Goal: Task Accomplishment & Management: Manage account settings

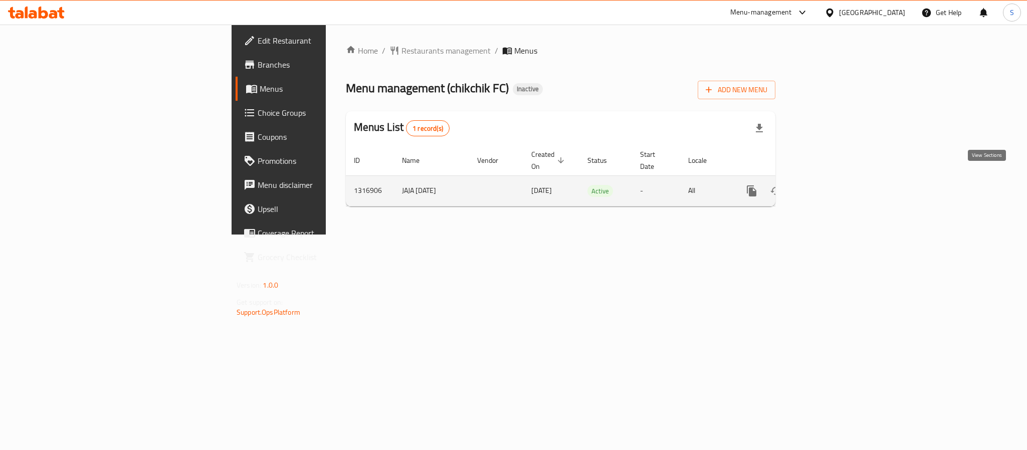
click at [829, 187] on icon "enhanced table" at bounding box center [824, 191] width 9 height 9
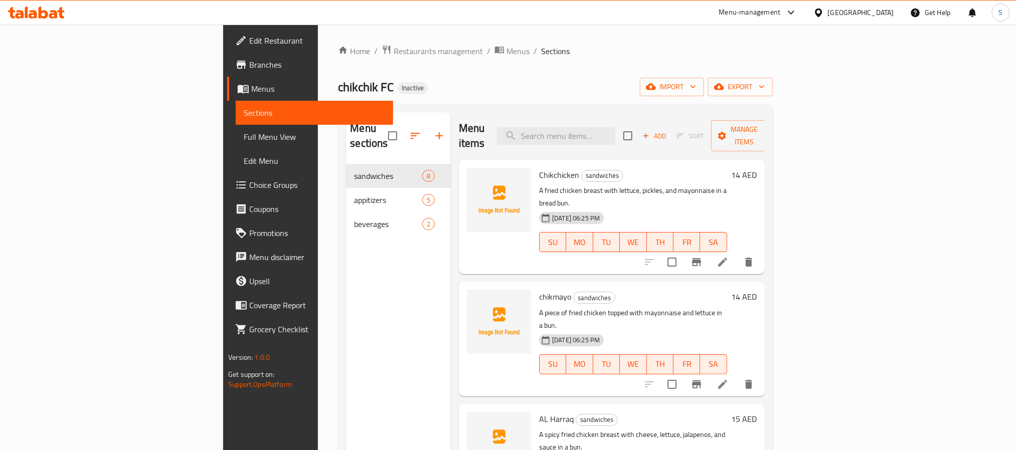
click at [471, 119] on div "Menu items Add Sort Manage items" at bounding box center [612, 136] width 306 height 48
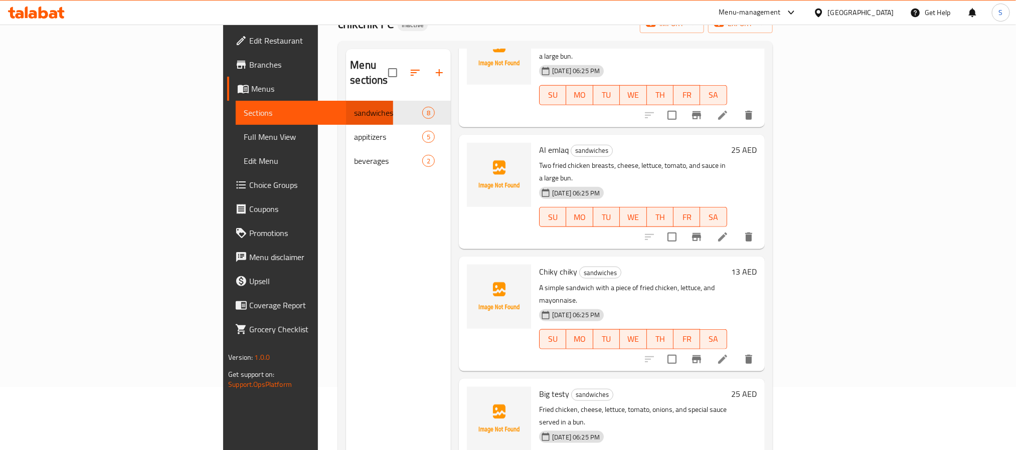
scroll to position [140, 0]
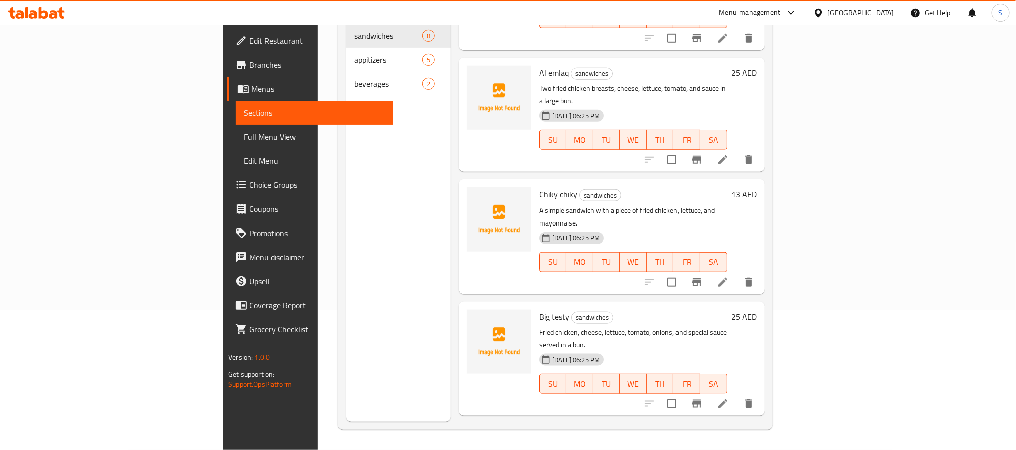
click at [598, 202] on div "Chiky chiky sandwiches A simple sandwich with a piece of fried chicken, lettuce…" at bounding box center [612, 236] width 306 height 114
click at [372, 205] on div "Menu sections sandwiches 8 appitizers 5 beverages 2" at bounding box center [398, 197] width 105 height 450
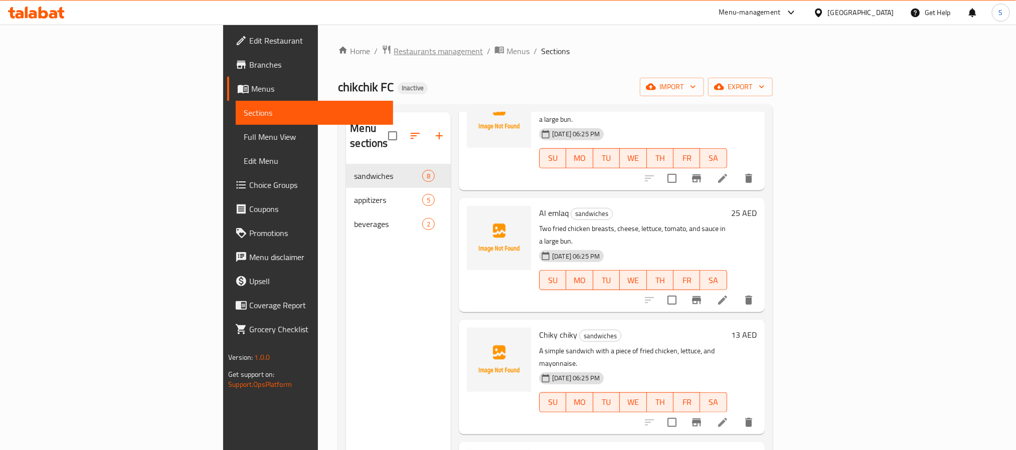
click at [394, 56] on span "Restaurants management" at bounding box center [438, 51] width 89 height 12
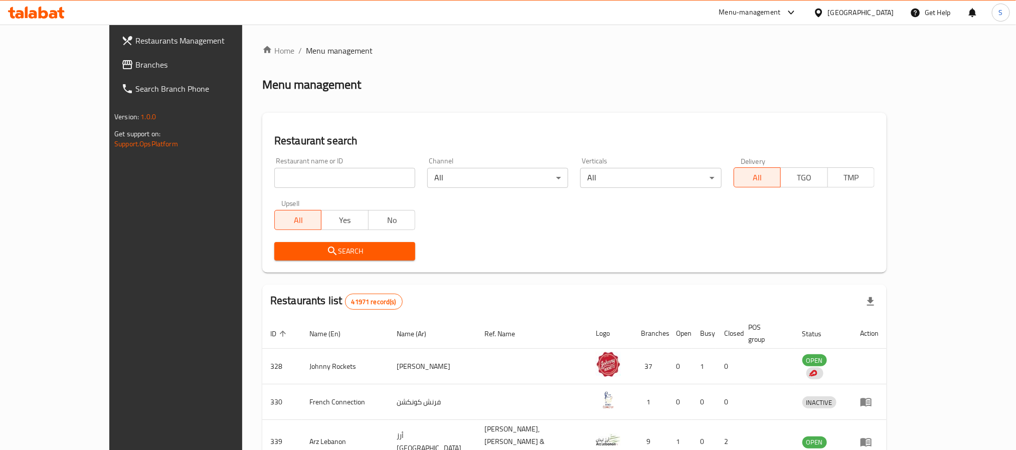
click at [135, 65] on span "Branches" at bounding box center [202, 65] width 135 height 12
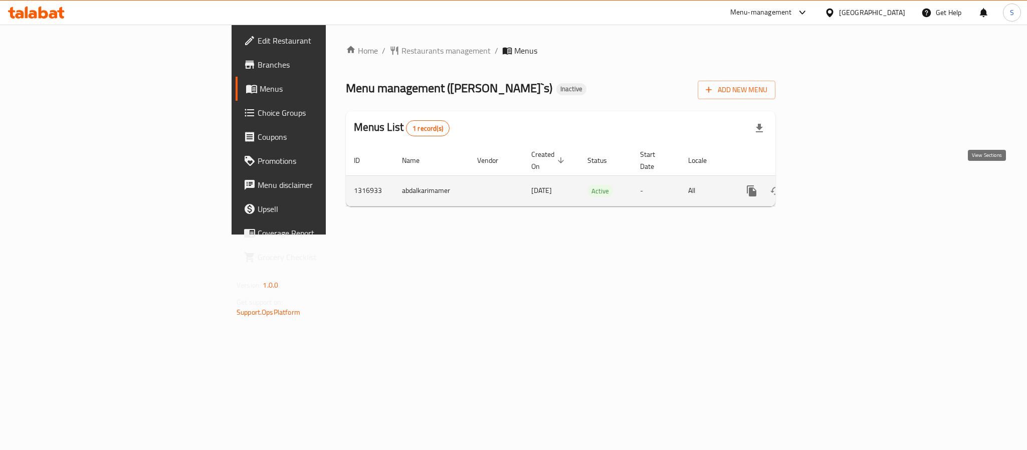
click at [830, 185] on icon "enhanced table" at bounding box center [824, 191] width 12 height 12
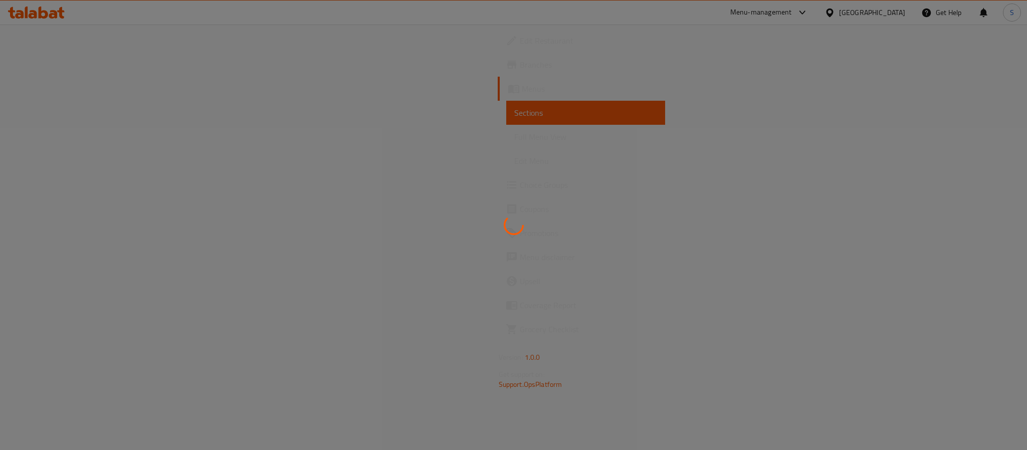
click at [844, 17] on div at bounding box center [513, 225] width 1027 height 450
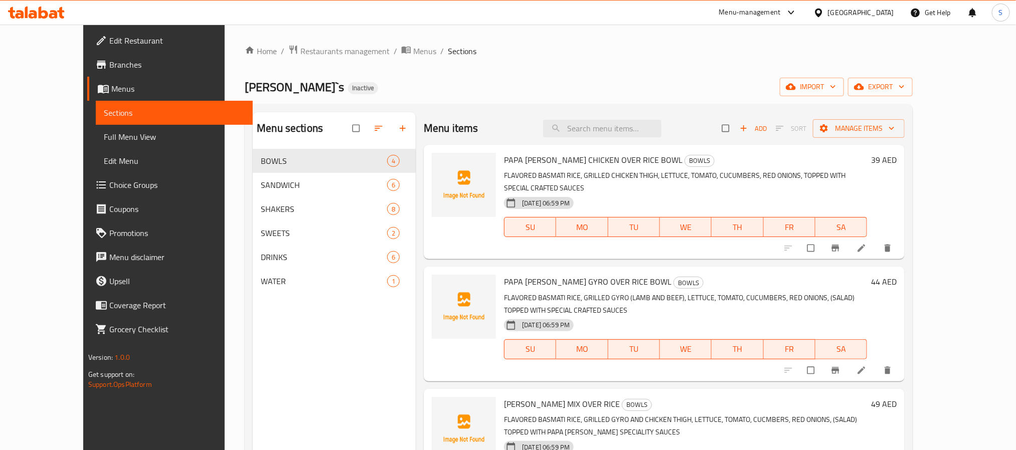
click at [844, 17] on div "United Arab Emirates" at bounding box center [861, 12] width 66 height 11
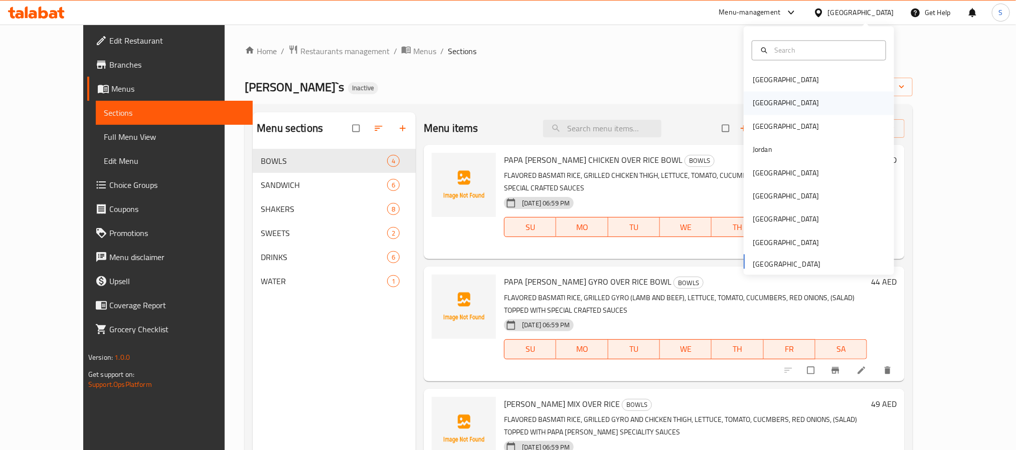
click at [787, 107] on div "Egypt" at bounding box center [819, 103] width 150 height 23
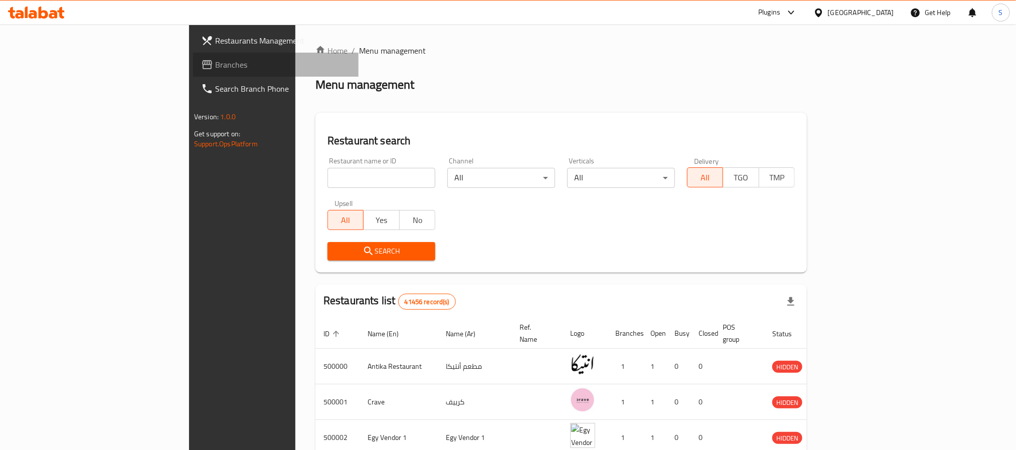
click at [215, 70] on span "Branches" at bounding box center [282, 65] width 135 height 12
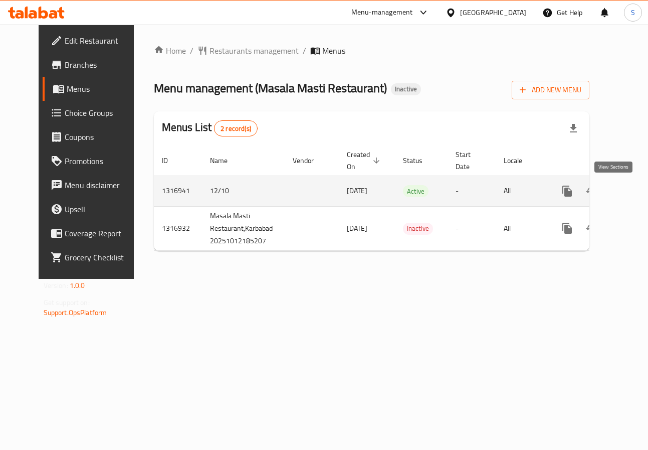
click at [634, 196] on icon "enhanced table" at bounding box center [640, 191] width 12 height 12
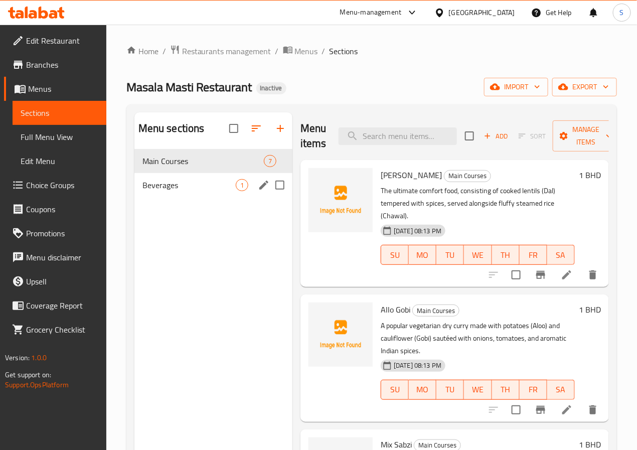
click at [170, 197] on div "Beverages 1" at bounding box center [213, 185] width 158 height 24
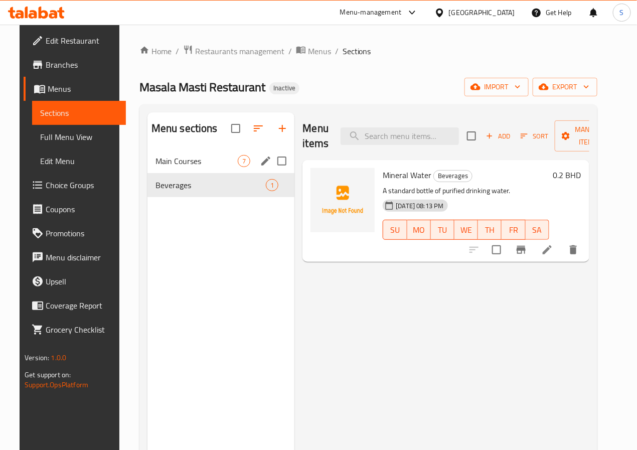
click at [182, 173] on div "Main Courses 7" at bounding box center [220, 161] width 147 height 24
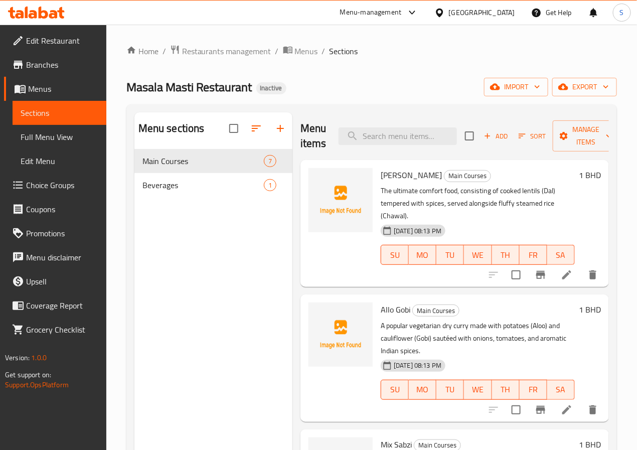
click at [561, 269] on icon at bounding box center [567, 275] width 12 height 12
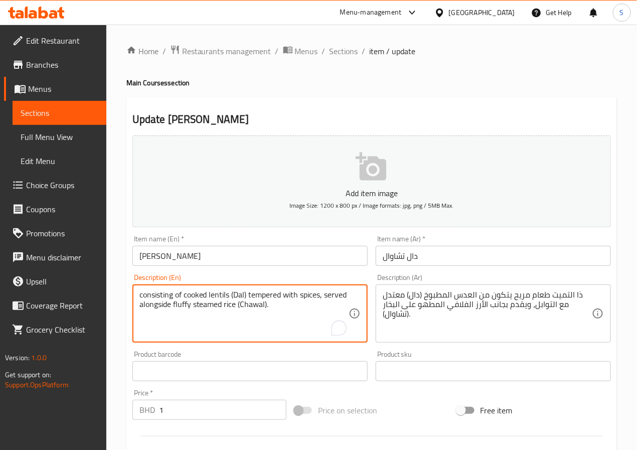
type textarea "consisting of cooked lentils (Dal) tempered with spices, served alongside fluff…"
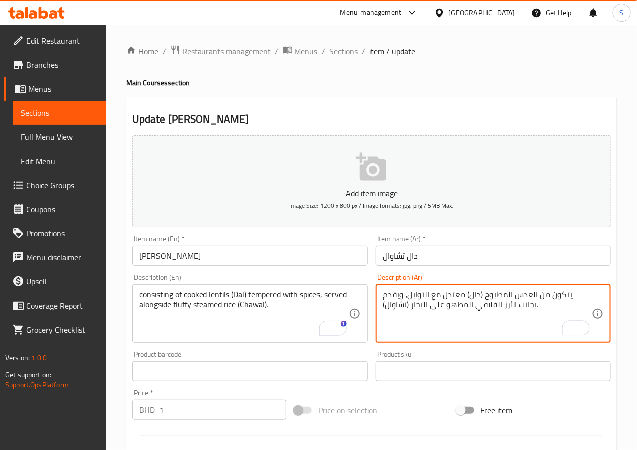
click at [474, 298] on textarea "يتكون من العدس المطبوخ (دال) معتدل مع التوابل، ويقدم بجانب الأرز الفلافي المطهو…" at bounding box center [487, 314] width 209 height 48
click at [465, 311] on textarea "يتكون من العدس المطبوخ (دال) تيمبرد مع التوابل، ويقدم بجانب الأرز الفلافي المطه…" at bounding box center [487, 314] width 209 height 48
click at [456, 307] on textarea "يتكون من العدس المطبوخ (دال) تيمبرد مع التوابل، ويقدم بجانب الأرز الفلافي المطه…" at bounding box center [487, 314] width 209 height 48
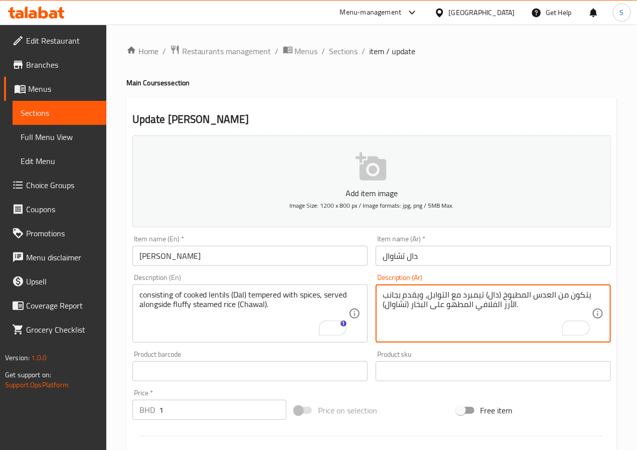
click at [456, 307] on textarea "يتكون من العدس المطبوخ (دال) تيمبرد مع التوابل، ويقدم بجانب الأرز الفلافي المطه…" at bounding box center [487, 314] width 209 height 48
type textarea "يتكون من العدس المطبوخ (دال) تيمبرد مع التوابل، ويقدم بجانب الأرز الفلافي على ا…"
click at [393, 260] on input "دال تشاوال" at bounding box center [493, 256] width 235 height 20
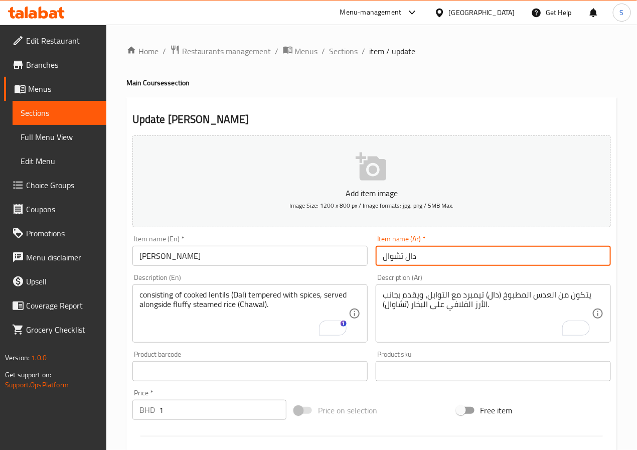
type input "دال تشوال"
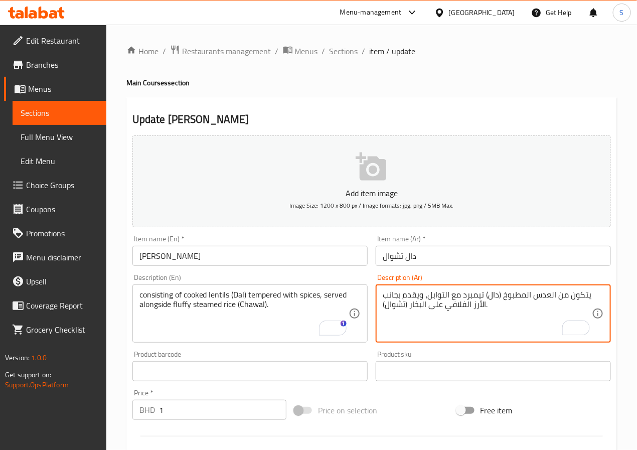
type textarea "يتكون من العدس المطبوخ (دال) تيمبرد مع التوابل، ويقدم بجانب الأرز الفلافي على ا…"
click at [278, 259] on input "Dal Chawal" at bounding box center [249, 256] width 235 height 20
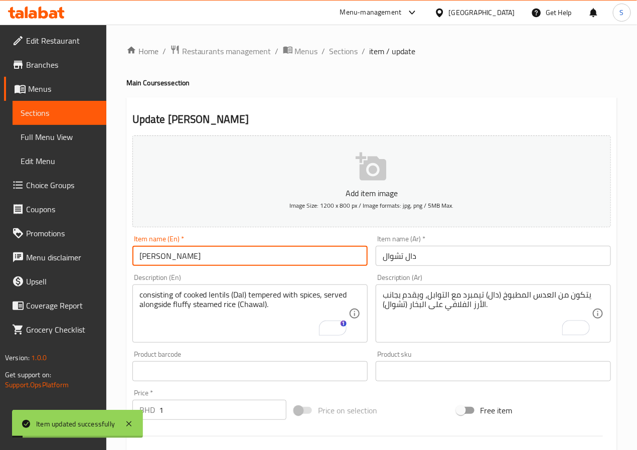
drag, startPoint x: 349, startPoint y: 58, endPoint x: 320, endPoint y: 18, distance: 48.8
click at [349, 57] on span "Sections" at bounding box center [343, 51] width 29 height 12
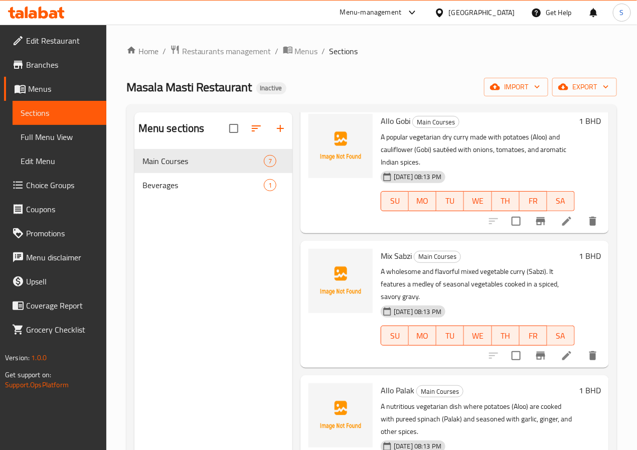
scroll to position [206, 0]
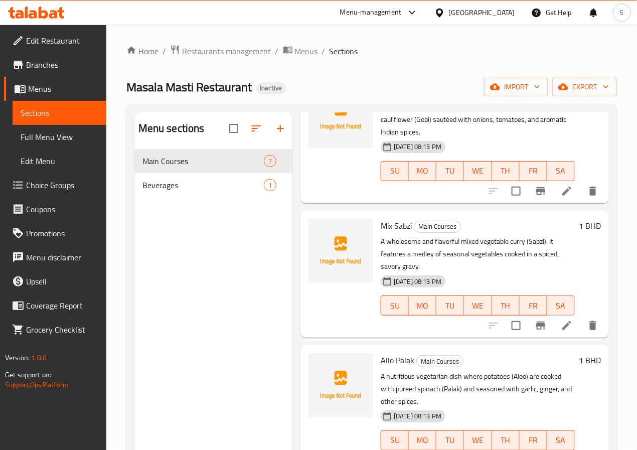
click at [564, 316] on li at bounding box center [567, 325] width 28 height 18
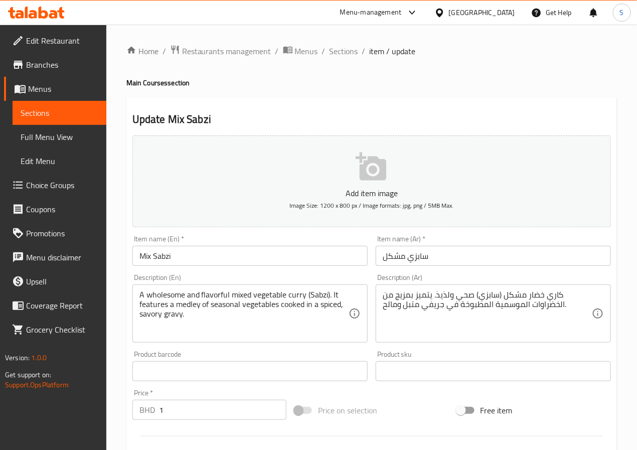
click at [405, 267] on div "Item name (Ar)   * سابزي مشكل Item name (Ar) *" at bounding box center [493, 250] width 243 height 39
click at [406, 256] on input "سابزي مشكل" at bounding box center [493, 256] width 235 height 20
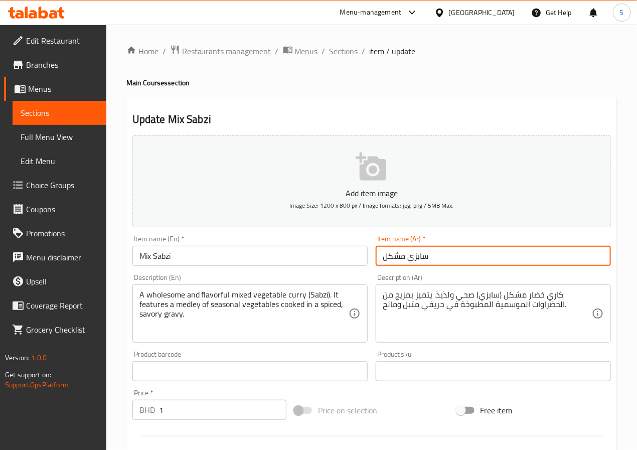
click at [406, 256] on input "سابزي مشكل" at bounding box center [493, 256] width 235 height 20
type input "ميكس سابزي"
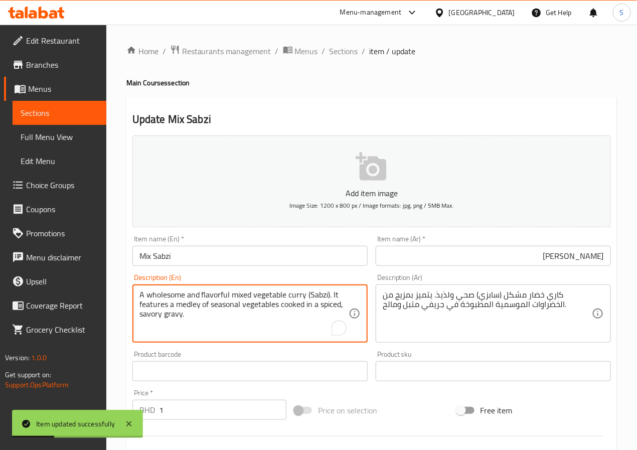
click at [207, 295] on textarea "A wholesome and flavorful mixed vegetable curry (Sabzi). It features a medley o…" at bounding box center [243, 314] width 209 height 48
type textarea "A wholesome mixed vegetable curry (Sabzi). It features a medley of seasonal veg…"
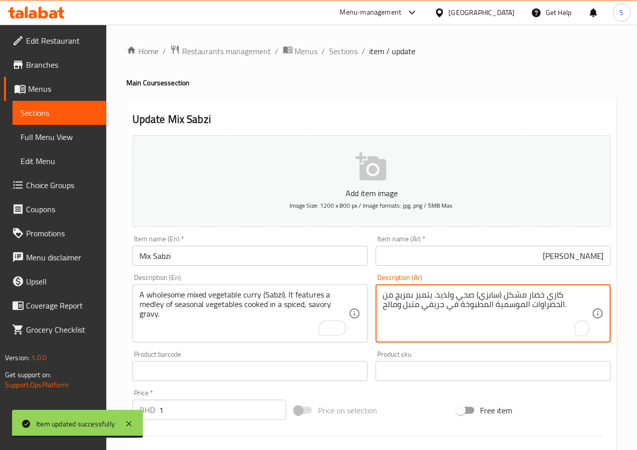
click at [448, 296] on textarea "كاري خضار مشكل (سابزي) صحي ولذيذ. يتميز بمزيج من الخضراوات الموسمية المطبوخة في…" at bounding box center [487, 314] width 209 height 48
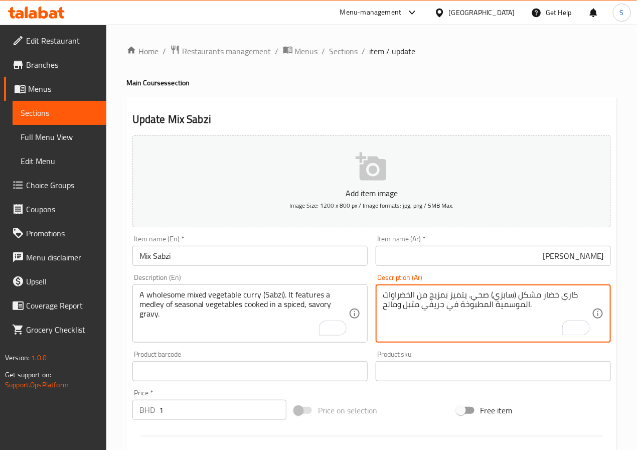
click at [394, 297] on textarea "كاري خضار مشكل (سابزي) صحي. يتميز بمزيج من الخضراوات الموسمية المطبوخة في جريفي…" at bounding box center [487, 314] width 209 height 48
type textarea "كاري خضار مشكل (سابزي) صحي. يتميز بمزيج من الخضروات الموسمية المطبوخة في جريفي …"
click at [481, 258] on input "ميكس سابزي" at bounding box center [493, 256] width 235 height 20
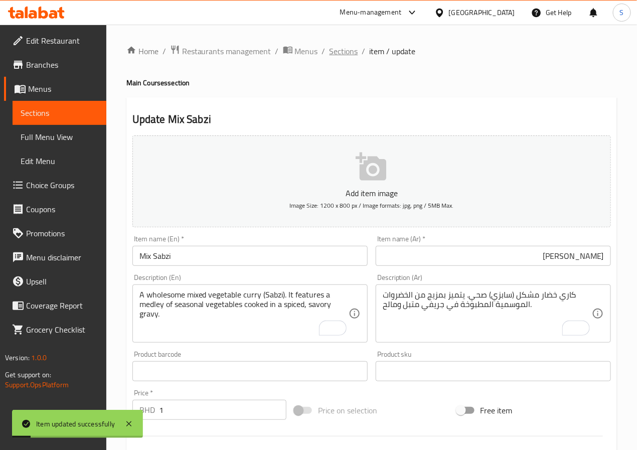
click at [348, 53] on span "Sections" at bounding box center [343, 51] width 29 height 12
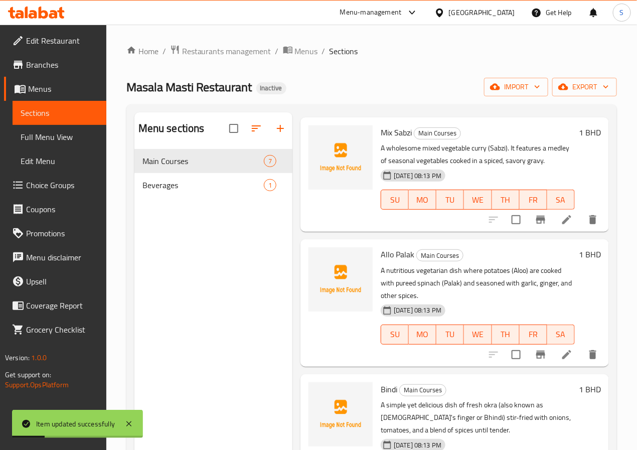
scroll to position [307, 0]
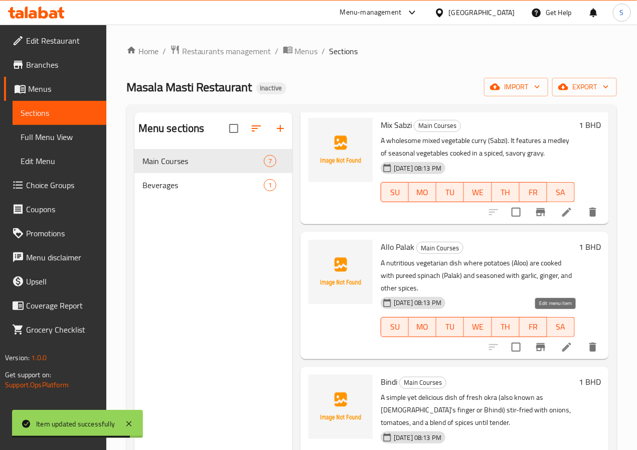
click at [562, 342] on icon at bounding box center [566, 346] width 9 height 9
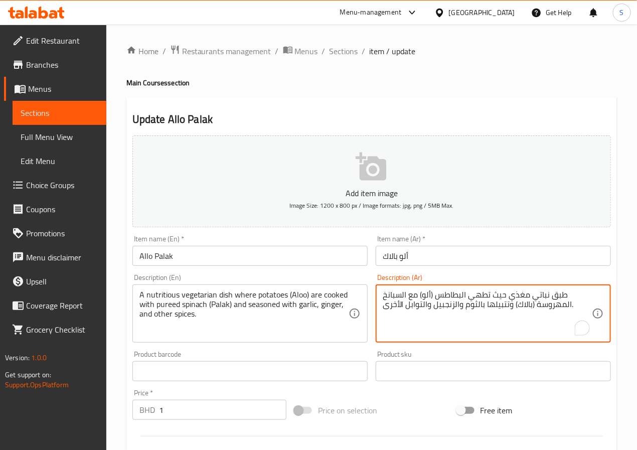
click at [551, 307] on textarea "طبق نباتي مغذي حيث تطهي البطاطس (ألو) مع السبانخ المهروسة (بالاك) وتتبيلها بالث…" at bounding box center [487, 314] width 209 height 48
click at [509, 305] on textarea "طبق نباتي مغذي حيث تطهي البطاطس (ألو) مع السبانخ البيوريه (بالاك) وتتبيلها بالث…" at bounding box center [487, 314] width 209 height 48
type textarea "طبق نباتي مغذي حيث تطهي البطاطس (ألو) مع السبانخ البيوريه (بالاك) ومتبلة بالثوم…"
click at [492, 254] on input "ألو بالاك" at bounding box center [493, 256] width 235 height 20
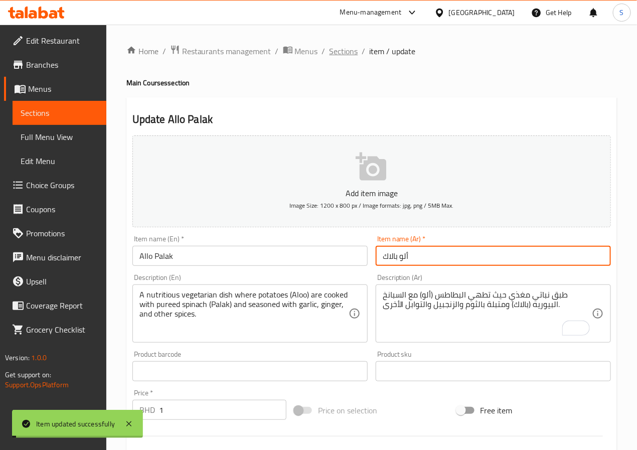
click at [337, 50] on span "Sections" at bounding box center [343, 51] width 29 height 12
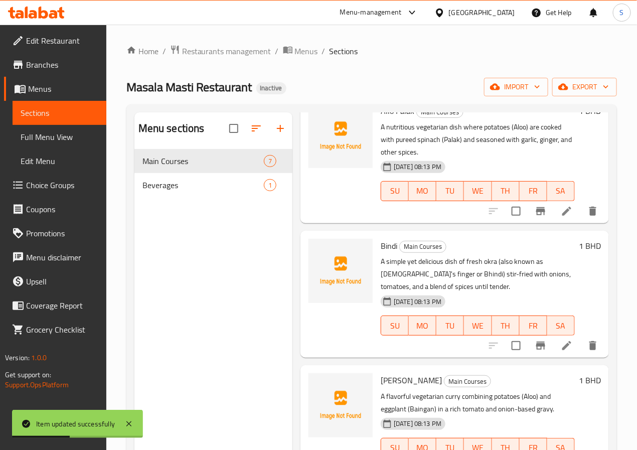
scroll to position [444, 0]
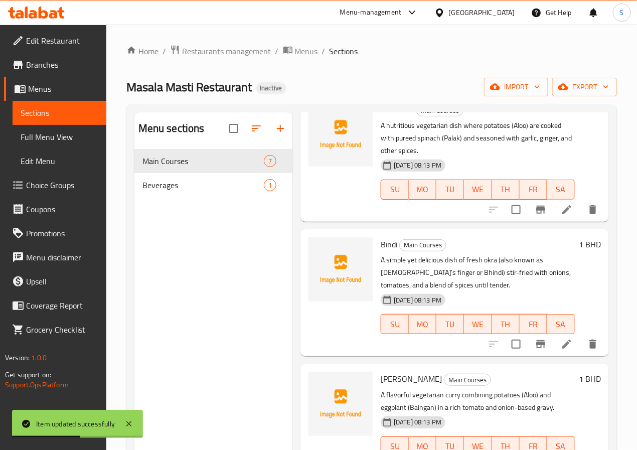
click at [561, 338] on icon at bounding box center [567, 344] width 12 height 12
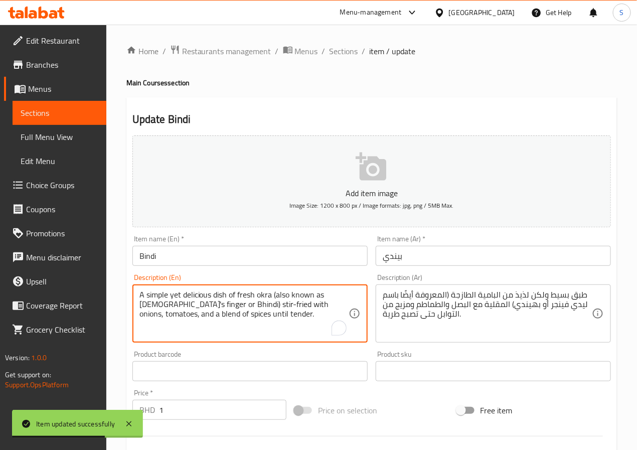
click at [193, 296] on textarea "A simple yet delicious dish of fresh okra (also known as lady's finger or Bhind…" at bounding box center [243, 314] width 209 height 48
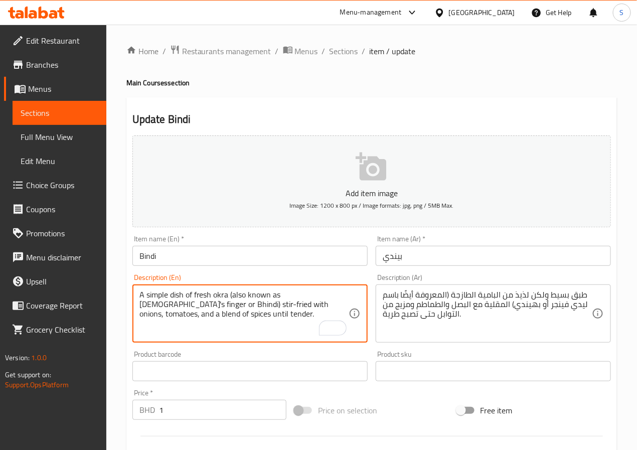
type textarea "A simple dish of fresh okra (also known as lady's finger or Bhindi) stir-fried …"
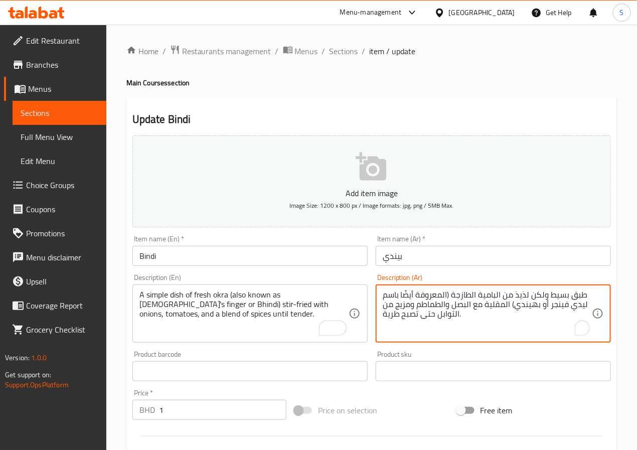
click at [522, 300] on textarea "طبق بسيط ولكن لذيذ من البامية الطازجة (المعروفة أيضًا باسم ليدي فينجر أو بهيندي…" at bounding box center [487, 314] width 209 height 48
click at [386, 316] on textarea "طبق بسيط من البامية الطازجة (المعروفة أيضًا باسم ليدي فينجر أو بهيندي) المقلية …" at bounding box center [487, 314] width 209 height 48
type textarea "طبق بسيط من البامية الطازجة (المعروفة أيضًا باسم ليدي فينجر أو بهيندي) المقلية …"
click at [317, 256] on input "Bindi" at bounding box center [249, 256] width 235 height 20
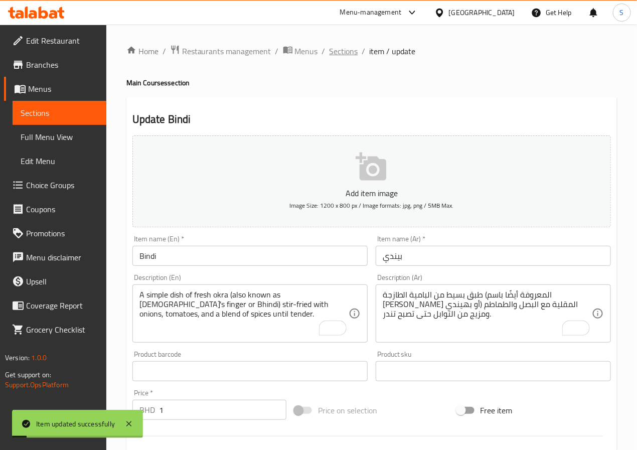
click at [338, 47] on span "Sections" at bounding box center [343, 51] width 29 height 12
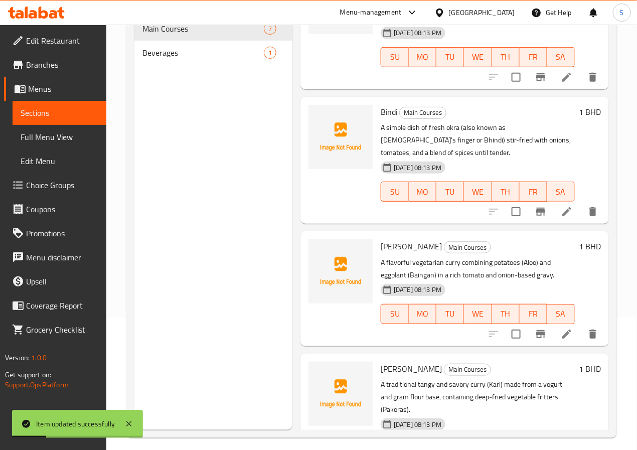
scroll to position [140, 0]
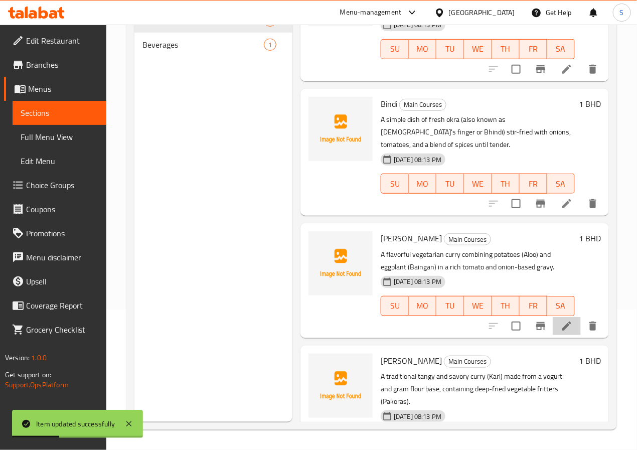
click at [563, 317] on li at bounding box center [567, 326] width 28 height 18
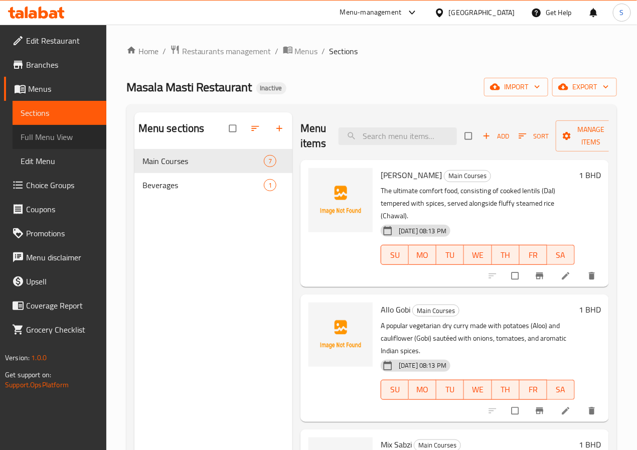
click at [38, 144] on link "Full Menu View" at bounding box center [60, 137] width 94 height 24
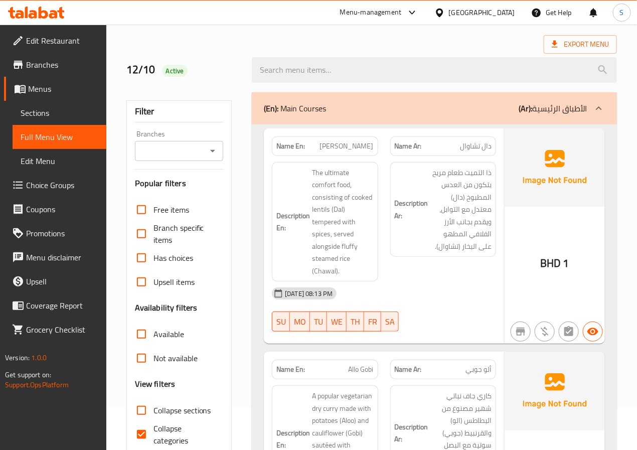
scroll to position [116, 0]
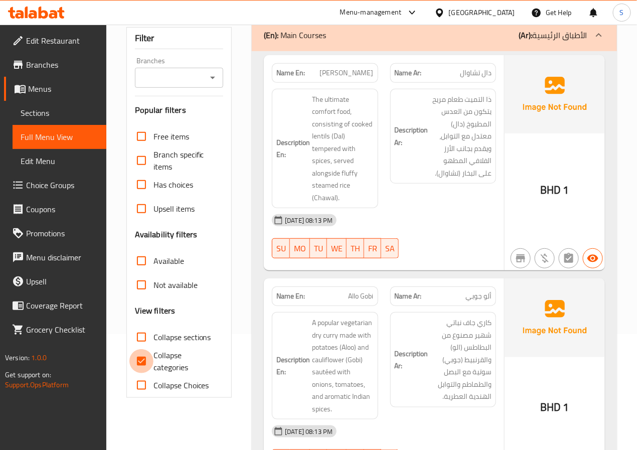
click at [146, 358] on input "Collapse categories" at bounding box center [141, 361] width 24 height 24
checkbox input "false"
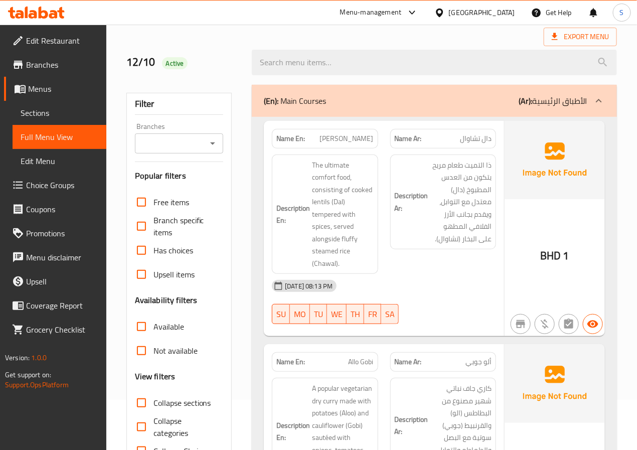
scroll to position [51, 0]
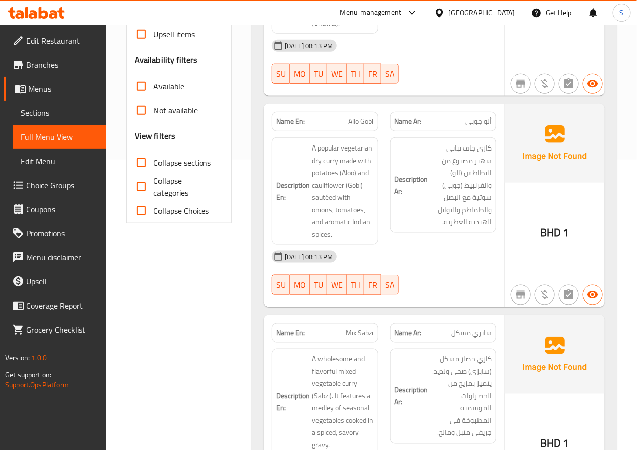
scroll to position [324, 0]
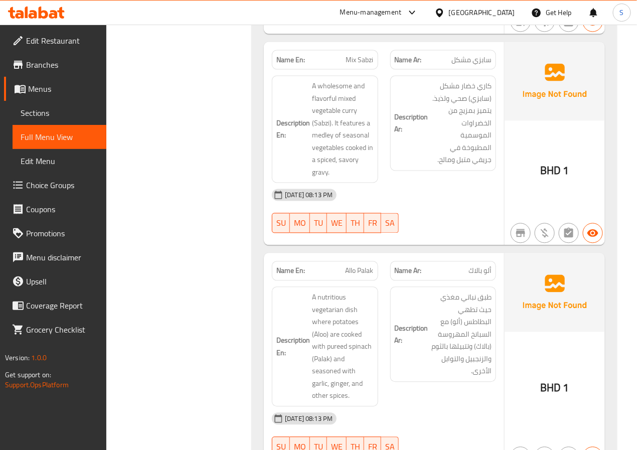
scroll to position [566, 0]
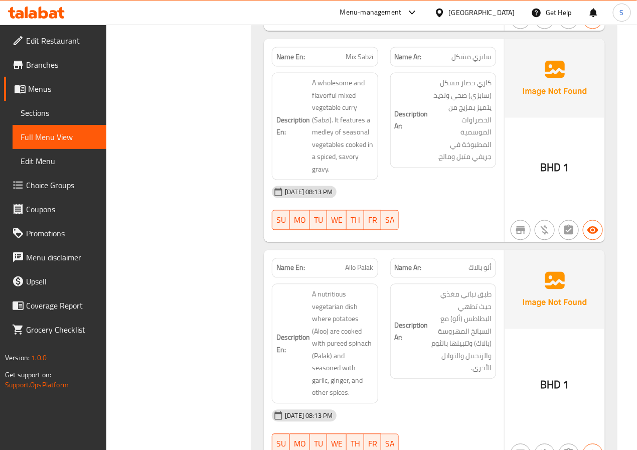
click at [227, 256] on div "Filter Branches Branches Popular filters Free items Branch specific items Has c…" at bounding box center [183, 453] width 126 height 1780
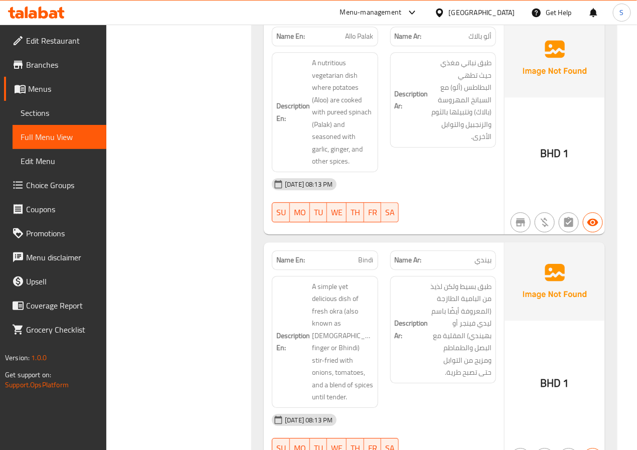
scroll to position [799, 0]
click at [365, 35] on span "Allo Palak" at bounding box center [359, 35] width 28 height 11
copy span "Allo Palak"
click at [365, 35] on span "Allo Palak" at bounding box center [359, 35] width 28 height 11
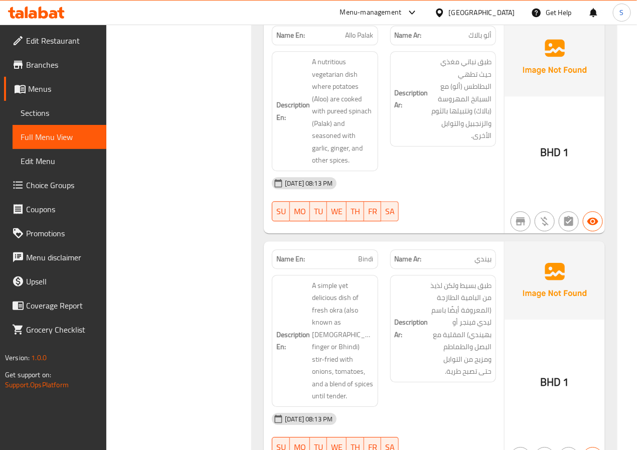
click at [238, 263] on div "Filter Branches Branches Popular filters Free items Branch specific items Has c…" at bounding box center [183, 220] width 126 height 1780
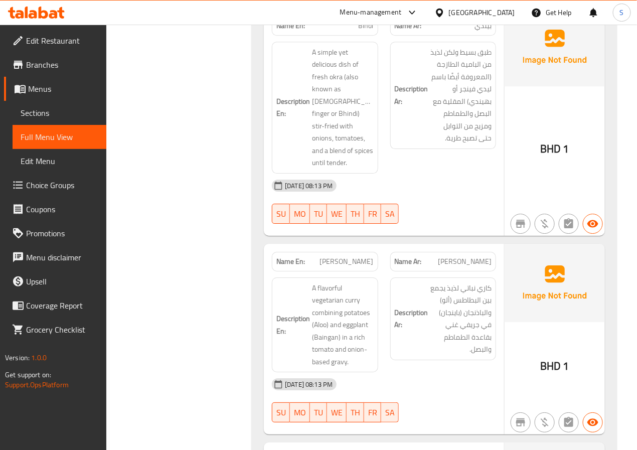
scroll to position [1029, 0]
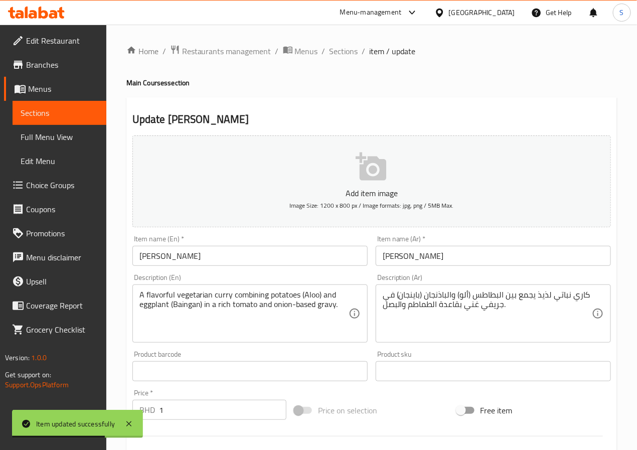
click at [161, 295] on textarea "A flavorful vegetarian curry combining potatoes (Aloo) and eggplant (Baingan) i…" at bounding box center [243, 314] width 209 height 48
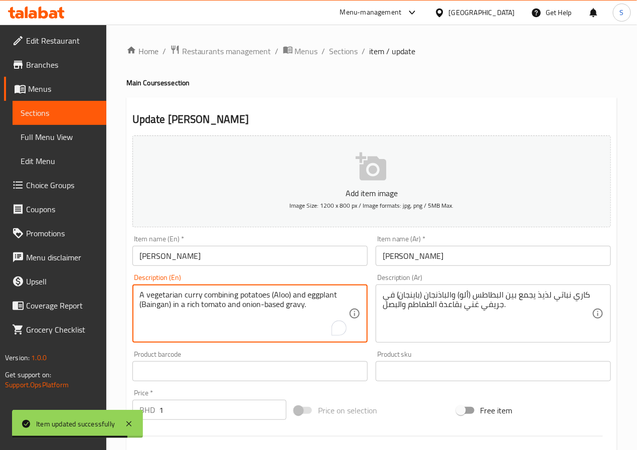
type textarea "A vegetarian curry combining potatoes (Aloo) and eggplant (Baingan) in a rich t…"
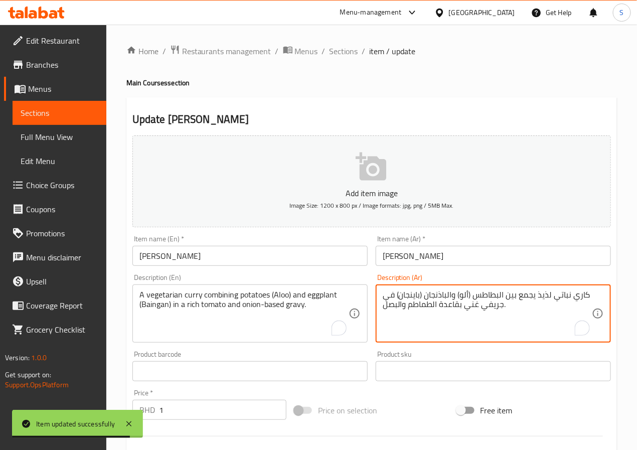
click at [545, 293] on textarea "كاري نباتي لذيذ يجمع بين البطاطس (ألو) والباذنجان (باينجان) في جريفي غني بقاعدة…" at bounding box center [487, 314] width 209 height 48
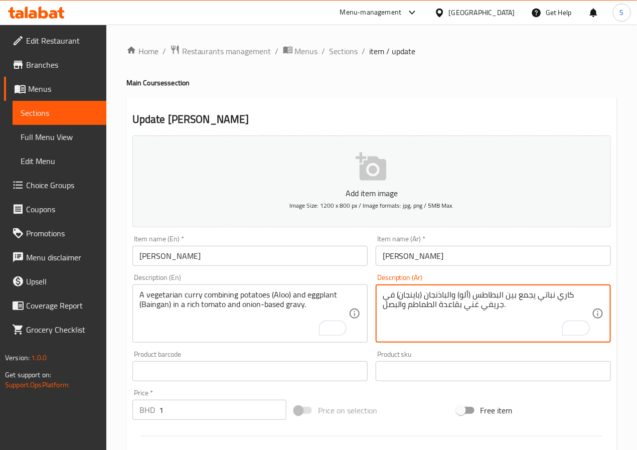
click at [454, 307] on textarea "كاري نباتي يجمع بين البطاطس (ألو) والباذنجان (باينجان) في جريفي غني بقاعدة الطم…" at bounding box center [487, 314] width 209 height 48
type textarea "كاري نباتي يجمع بين البطاطس (ألو) والباذنجان (باينجان) في جريفي غني اساسه الطما…"
click at [433, 260] on input "[PERSON_NAME]" at bounding box center [493, 256] width 235 height 20
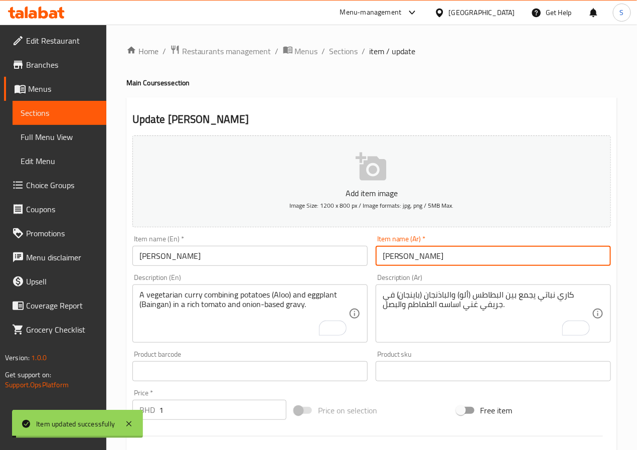
drag, startPoint x: 343, startPoint y: 52, endPoint x: 355, endPoint y: 74, distance: 24.9
click at [343, 52] on span "Sections" at bounding box center [343, 51] width 29 height 12
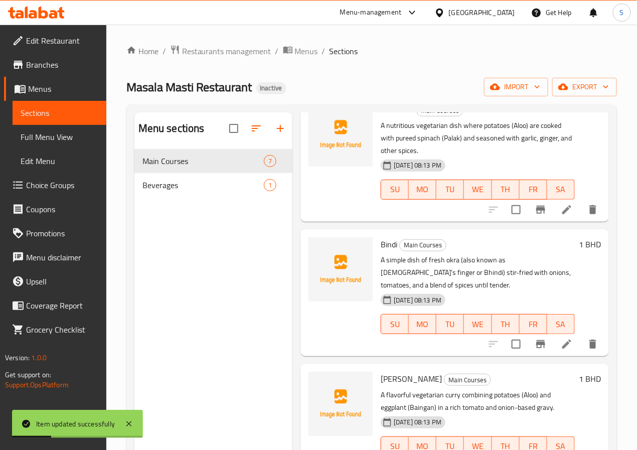
scroll to position [140, 0]
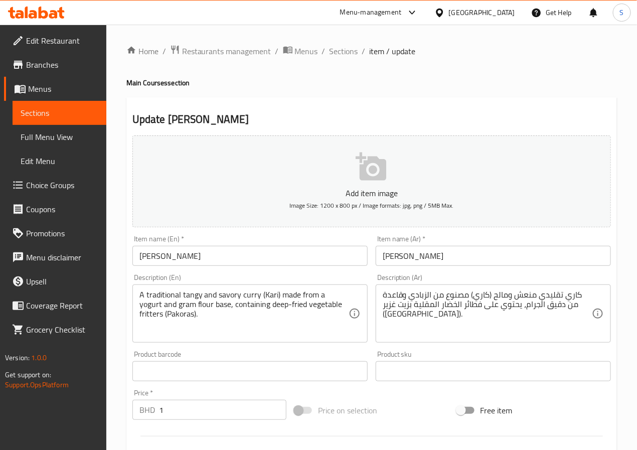
click at [407, 298] on textarea "كاري تقليدي منعش ومالح (كاري) مصنوع من الزبادي وقاعدة من دقيق الجرام، يحتوي على…" at bounding box center [487, 314] width 209 height 48
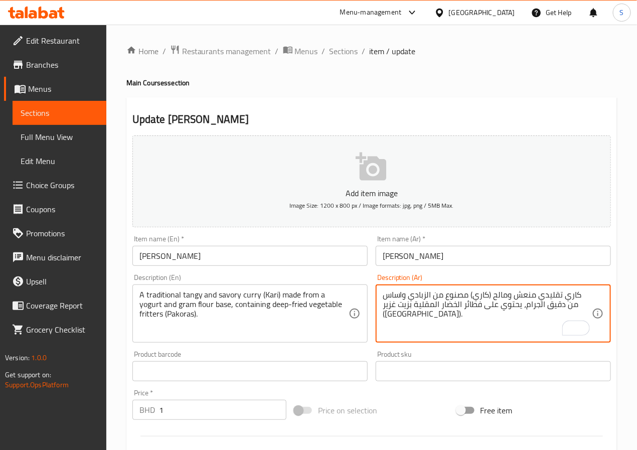
click at [496, 309] on textarea "كاري تقليدي منعش ومالح (كاري) مصنوع من الزبادي واساس من دقيق الجرام، يحتوي على …" at bounding box center [487, 314] width 209 height 48
drag, startPoint x: 411, startPoint y: 307, endPoint x: 380, endPoint y: 308, distance: 31.6
click at [380, 308] on div "كاري تقليدي منعش ومالح (كاري) مصنوع من الزبادي واساس من دقيق الجرام، يحتوي على …" at bounding box center [493, 313] width 235 height 58
type textarea "كاري تقليدي منعش ومالح (كاري) مصنوع من الزبادي واساس من دقيق الجرام، يحتوي على …"
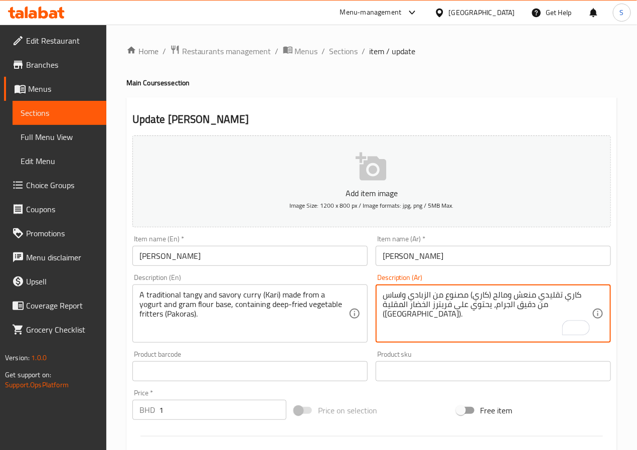
click at [304, 261] on input "Kari Pakora" at bounding box center [249, 256] width 235 height 20
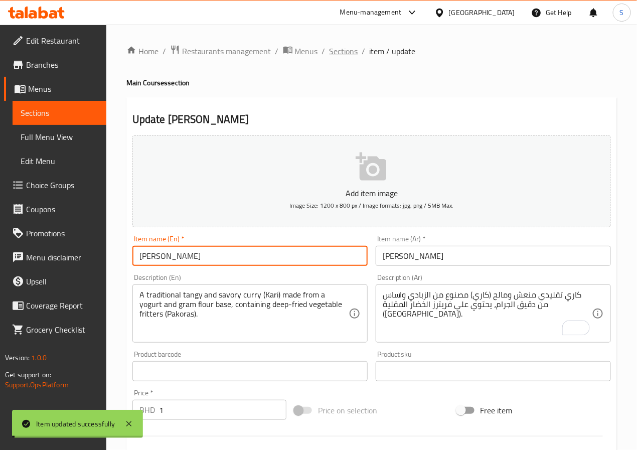
click at [339, 50] on span "Sections" at bounding box center [343, 51] width 29 height 12
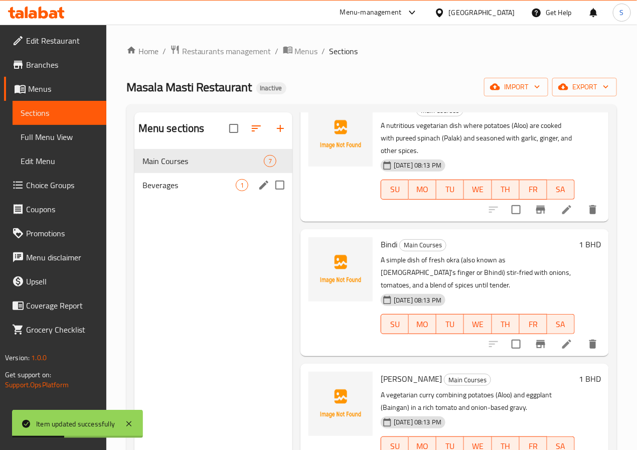
click at [179, 191] on span "Beverages" at bounding box center [188, 185] width 93 height 12
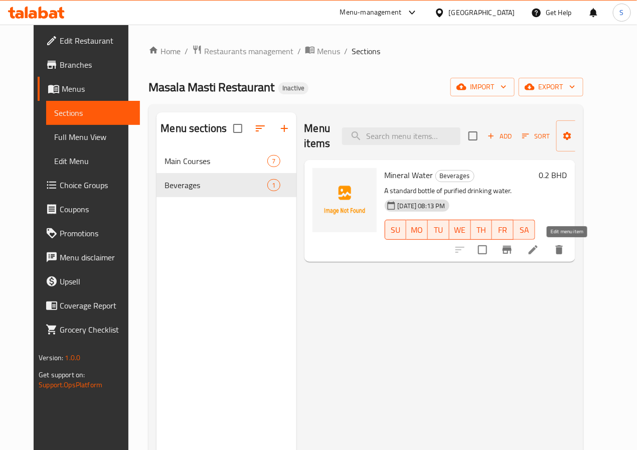
click at [537, 254] on icon at bounding box center [532, 249] width 9 height 9
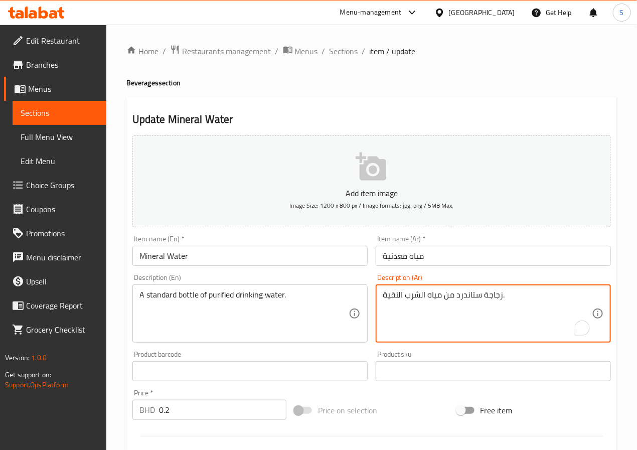
click at [396, 300] on textarea "زجاجة ستاندرد من مياه الشرب النقية." at bounding box center [487, 314] width 209 height 48
type textarea "زجاجة ستاندرد من مياه الشرب المنقاه."
click at [431, 262] on input "مياه معدنية" at bounding box center [493, 256] width 235 height 20
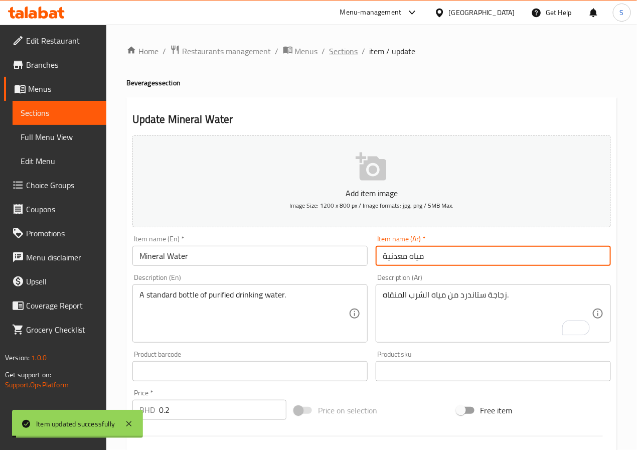
click at [335, 50] on span "Sections" at bounding box center [343, 51] width 29 height 12
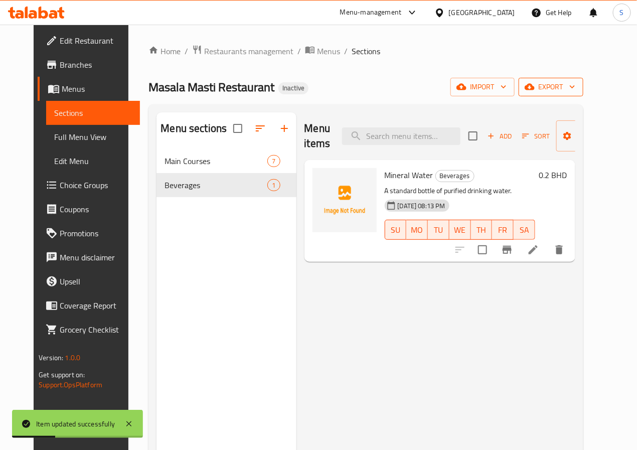
click at [575, 86] on span "export" at bounding box center [550, 87] width 49 height 13
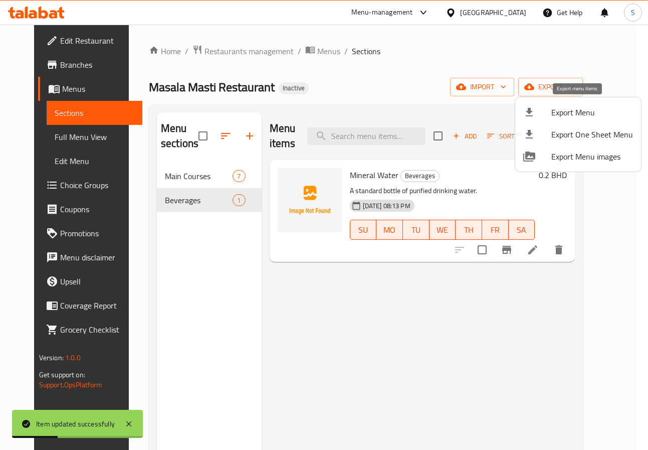
click at [547, 114] on div at bounding box center [537, 112] width 28 height 12
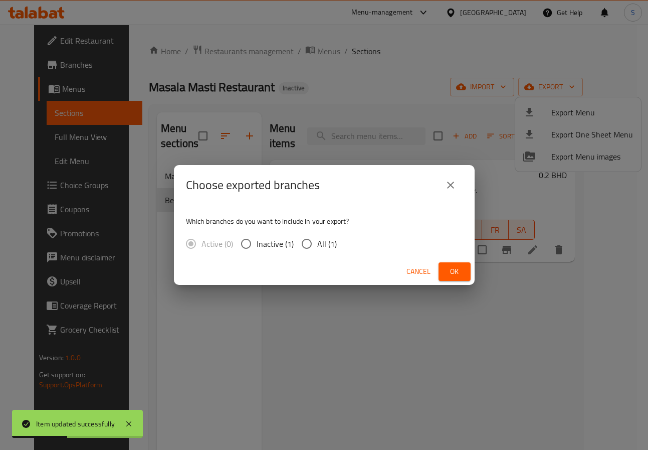
click at [318, 244] on span "All (1)" at bounding box center [327, 244] width 20 height 12
click at [317, 244] on input "All (1)" at bounding box center [306, 243] width 21 height 21
radio input "true"
click at [461, 269] on span "Ok" at bounding box center [455, 271] width 16 height 13
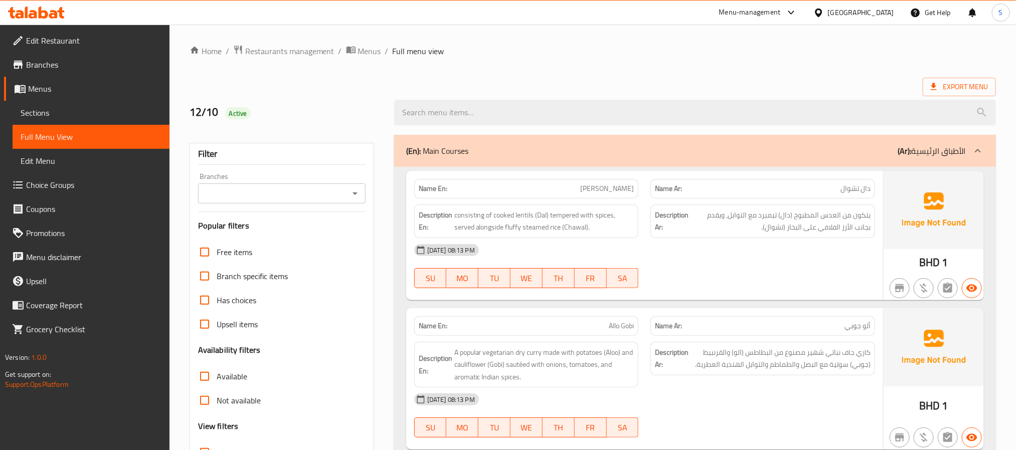
scroll to position [79, 0]
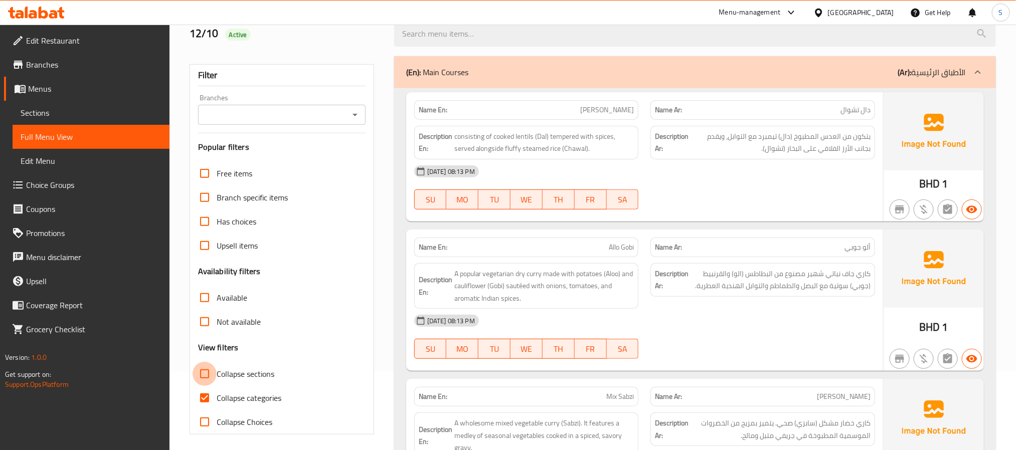
drag, startPoint x: 201, startPoint y: 385, endPoint x: 202, endPoint y: 397, distance: 12.1
click at [201, 385] on input "Collapse sections" at bounding box center [205, 374] width 24 height 24
checkbox input "true"
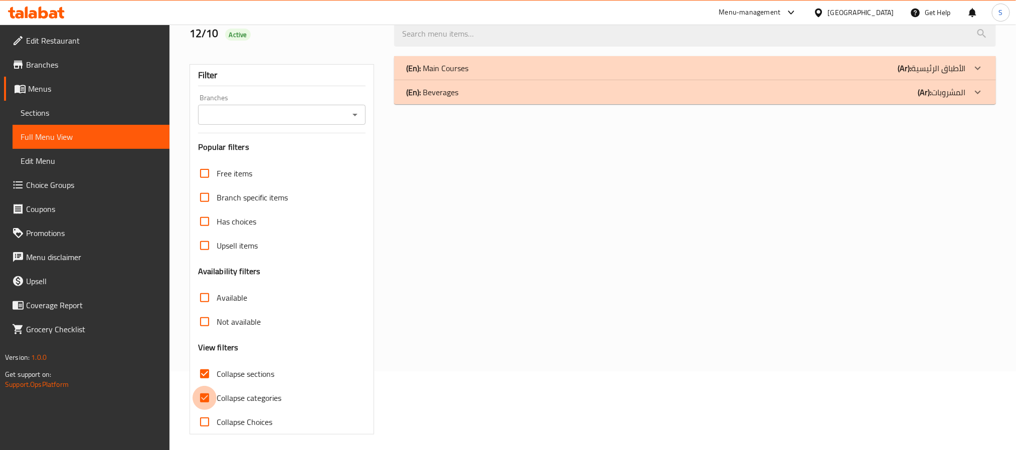
click at [202, 399] on input "Collapse categories" at bounding box center [205, 398] width 24 height 24
checkbox input "false"
click at [203, 372] on input "Collapse sections" at bounding box center [205, 374] width 24 height 24
checkbox input "false"
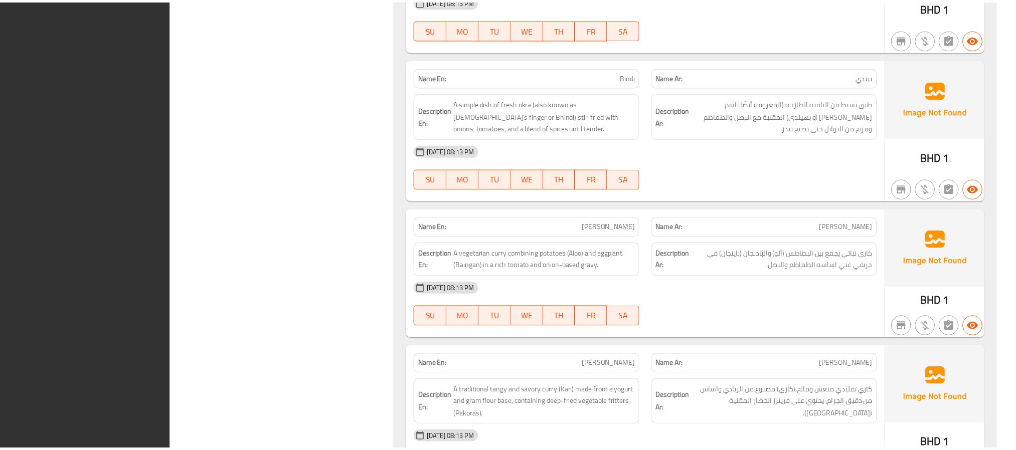
scroll to position [964, 0]
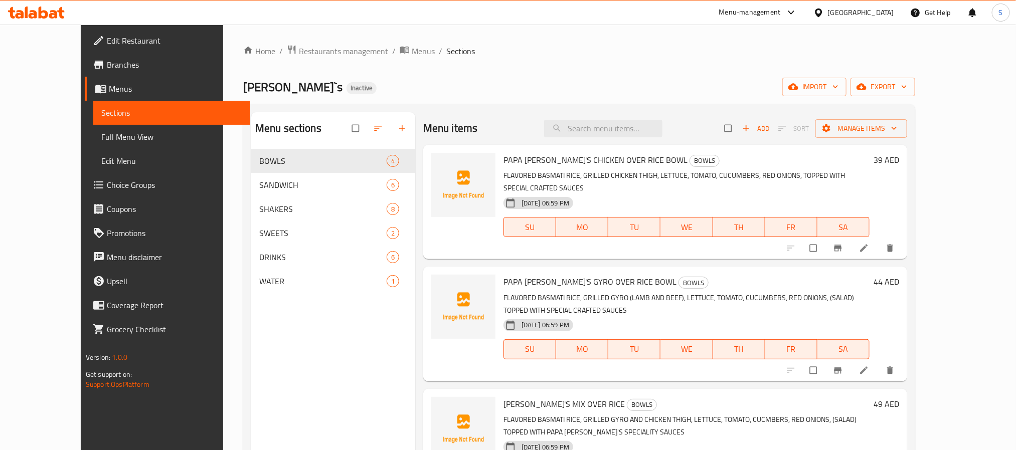
click at [93, 125] on link "Full Menu View" at bounding box center [171, 137] width 157 height 24
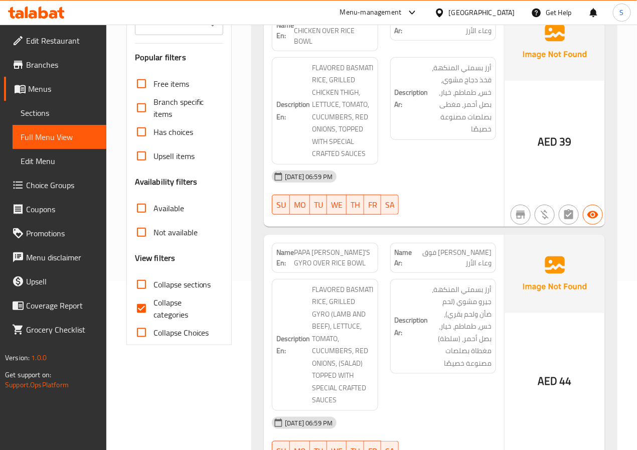
scroll to position [169, 0]
click at [139, 312] on input "Collapse categories" at bounding box center [141, 308] width 24 height 24
checkbox input "false"
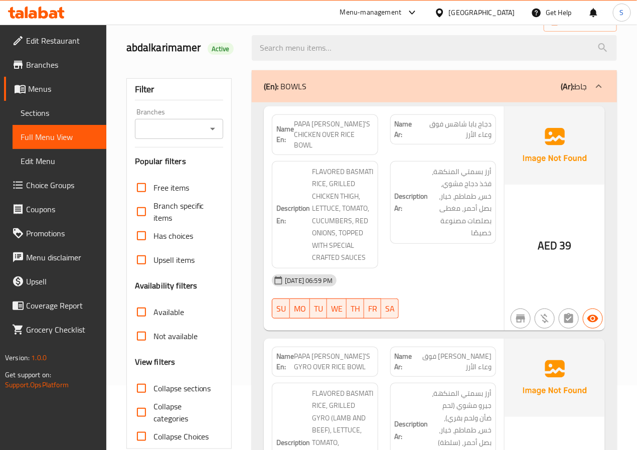
scroll to position [0, 0]
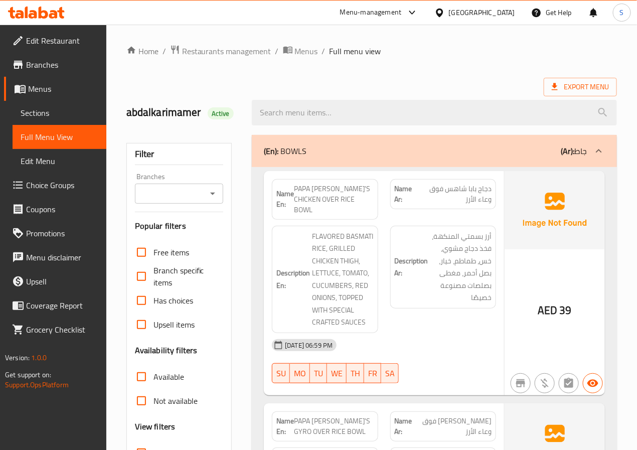
click at [226, 225] on div "Filter Branches Branches Popular filters Free items Branch specific items Has c…" at bounding box center [179, 328] width 106 height 371
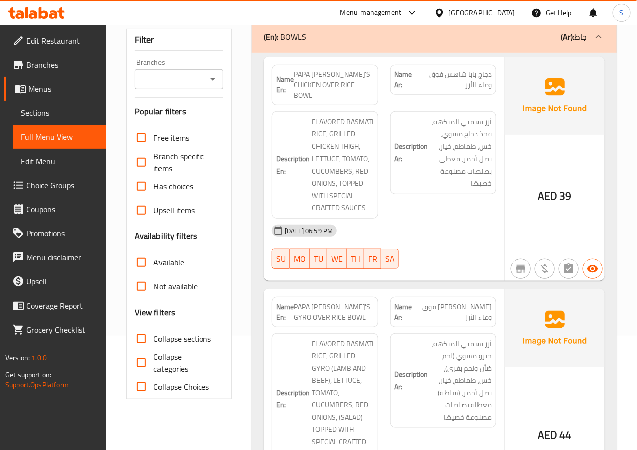
scroll to position [120, 0]
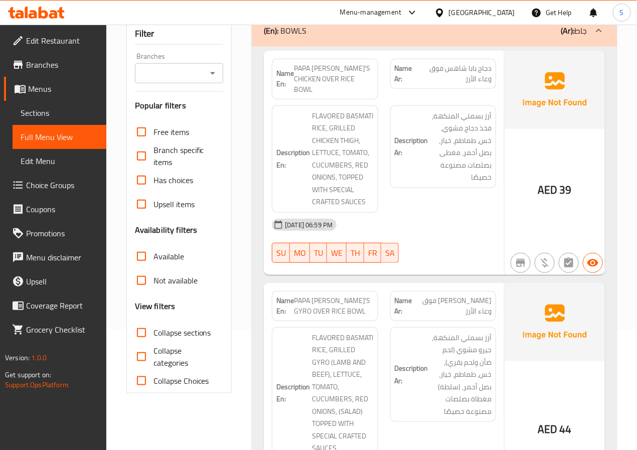
click at [226, 225] on div "Filter Branches Branches Popular filters Free items Branch specific items Has c…" at bounding box center [179, 208] width 106 height 371
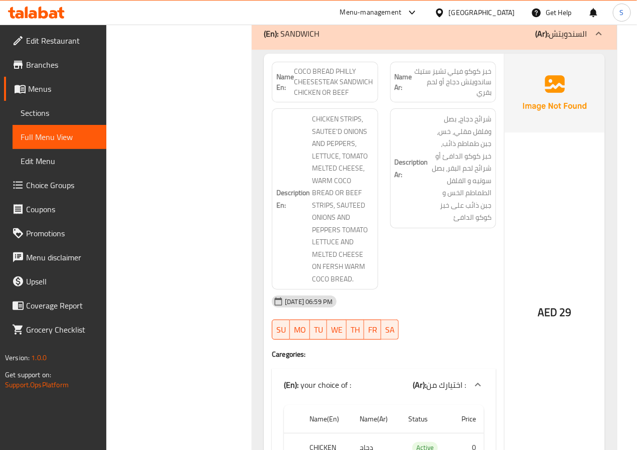
scroll to position [1133, 0]
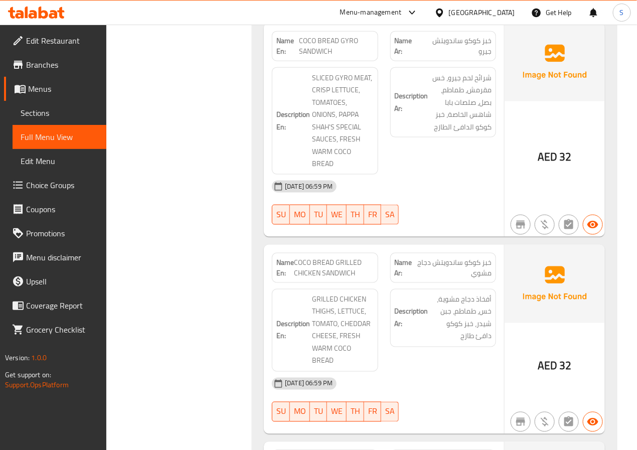
scroll to position [1632, 0]
click at [253, 168] on div "Name En: COCO BREAD PHILLY CHEESESTEAK SANDWICH CHICKEN OR BEEF Name Ar: خبز كو…" at bounding box center [434, 309] width 365 height 1521
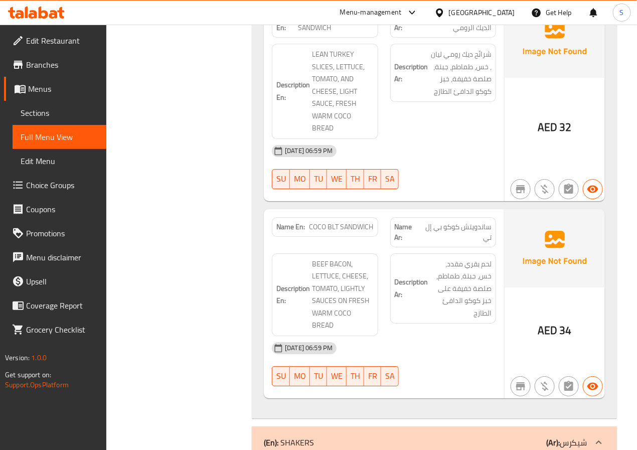
scroll to position [2282, 0]
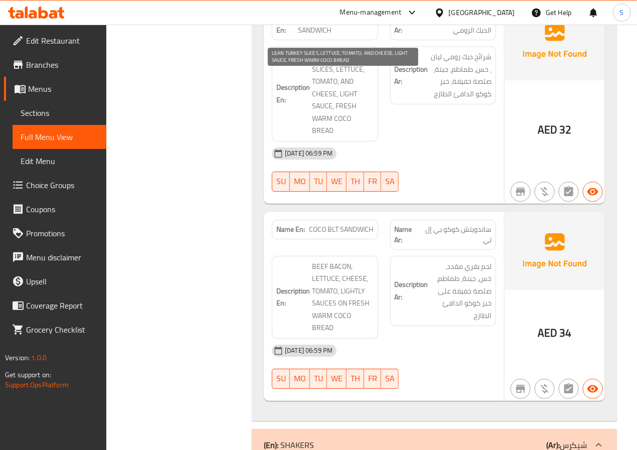
click at [319, 79] on span "LEAN TURKEY SLICES, LETTUCE, TOMATO, AND CHEESE, LIGHT SAUCE, FRESH WARM COCO B…" at bounding box center [342, 94] width 61 height 86
copy span "LEAN"
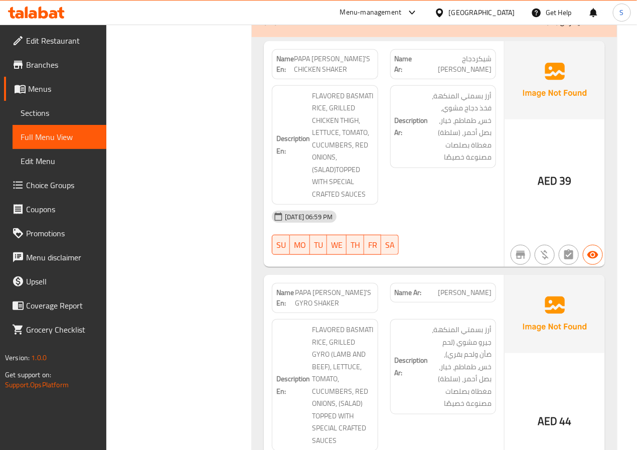
scroll to position [2706, 0]
click at [231, 205] on div "Filter Branches Branches Popular filters Free items Branch specific items Has c…" at bounding box center [183, 375] width 126 height 5907
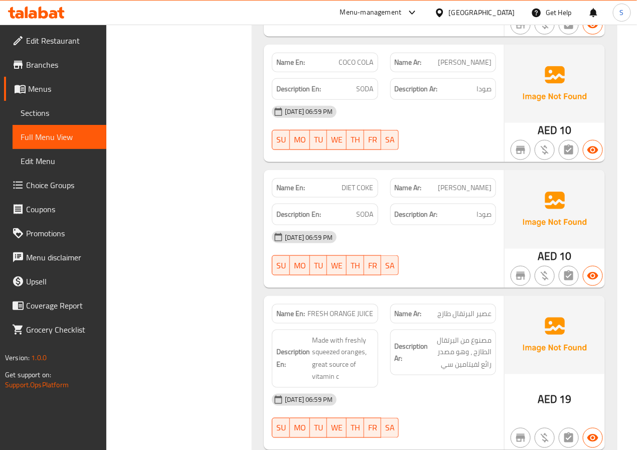
scroll to position [5430, 0]
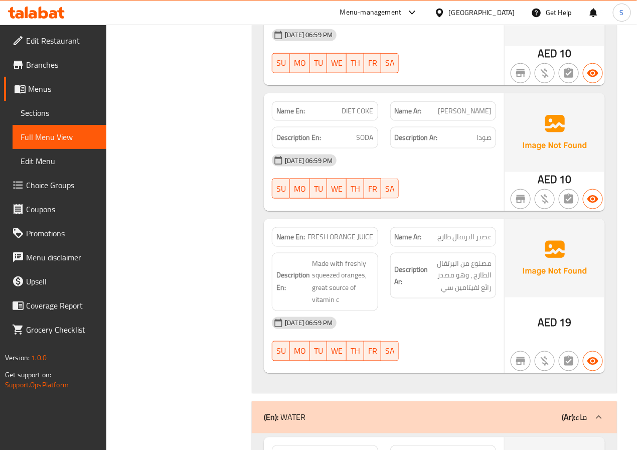
scroll to position [5456, 0]
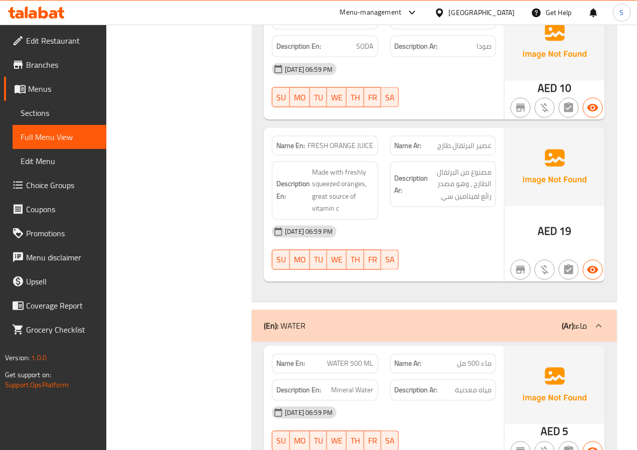
scroll to position [5550, 0]
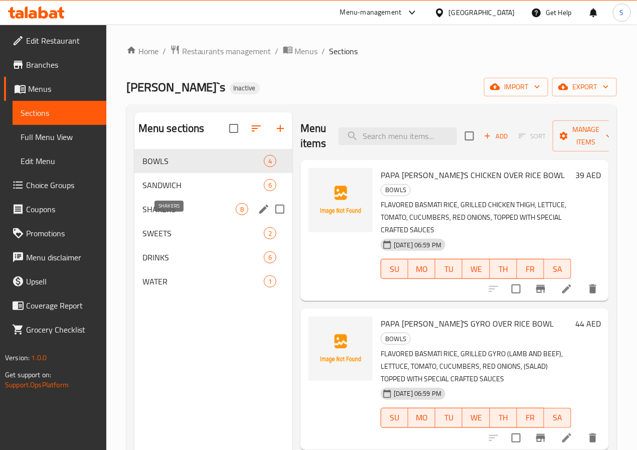
click at [186, 215] on span "SHAKERS" at bounding box center [188, 209] width 93 height 12
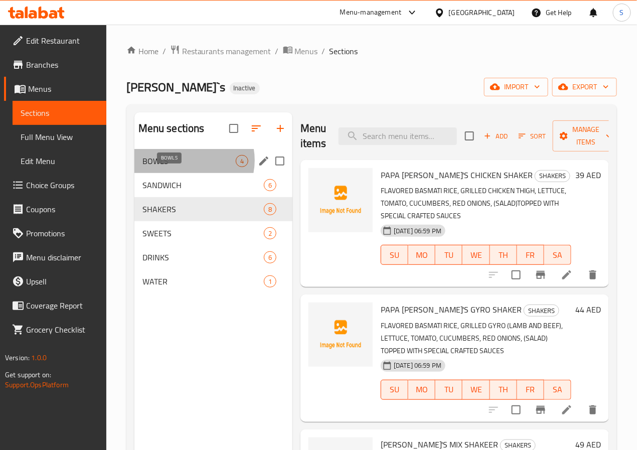
click at [187, 167] on span "BOWLS" at bounding box center [188, 161] width 93 height 12
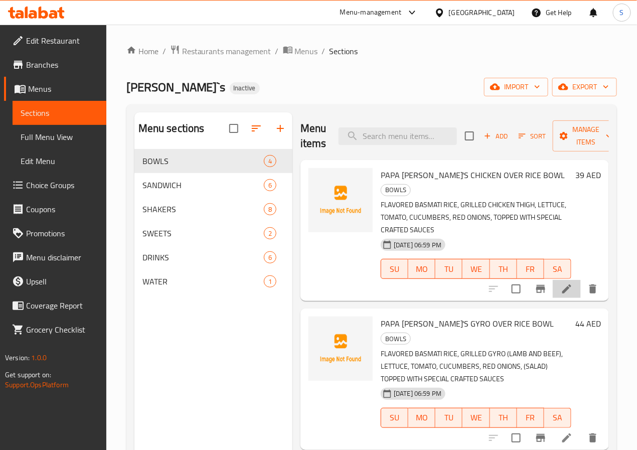
click at [553, 280] on li at bounding box center [567, 289] width 28 height 18
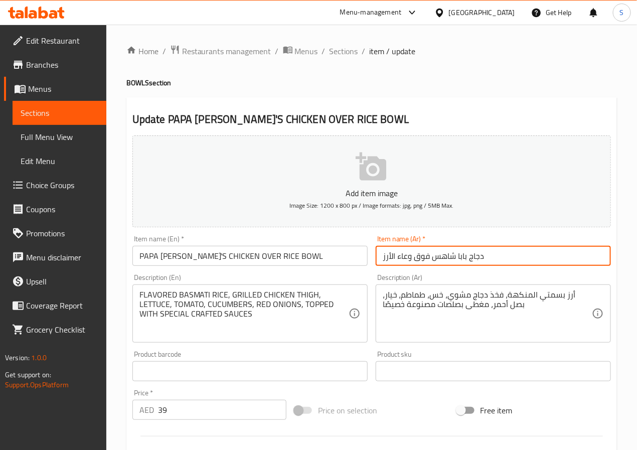
click at [405, 262] on input "دجاج بابا شاهس فوق وعاء الأرز" at bounding box center [493, 256] width 235 height 20
click at [432, 257] on input "دجاج بابا شاهس فوق وعاء الأرز" at bounding box center [493, 256] width 235 height 20
click at [404, 264] on input "دجاج بابا شاهس فوق وعاء الأرز" at bounding box center [493, 256] width 235 height 20
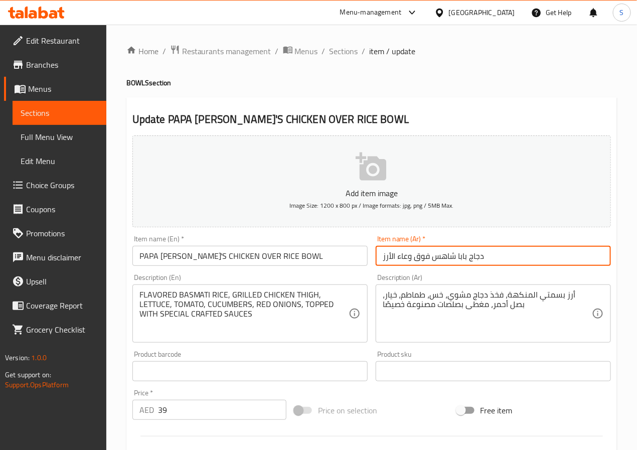
click at [404, 264] on input "دجاج بابا شاهس فوق وعاء الأرز" at bounding box center [493, 256] width 235 height 20
paste input "جاج"
type input "جاط دجاج بابا شاهز فوق الأرز"
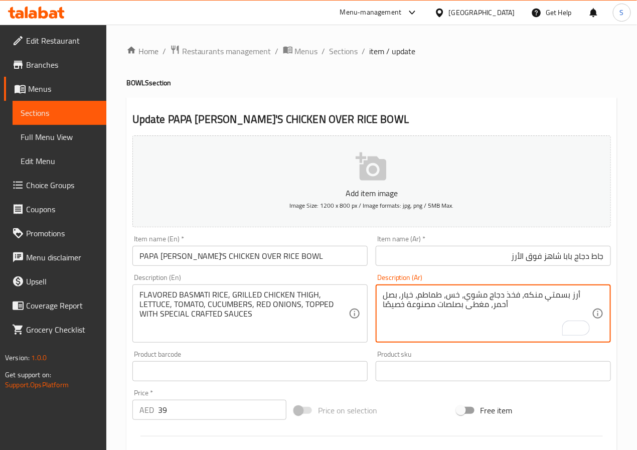
click at [425, 308] on textarea "أرز بسمتي منكه، فخذ دجاج مشوي، خس، طماطم، خيار، بصل أحمر، مغطى بصلصات مصنوعة خص…" at bounding box center [487, 314] width 209 height 48
type textarea "أرز بسمتي منكه، فخذ دجاج مشوي، خس، طماطم، خيار، بصل أحمر، مغطى بصلصات سبيشيال ك…"
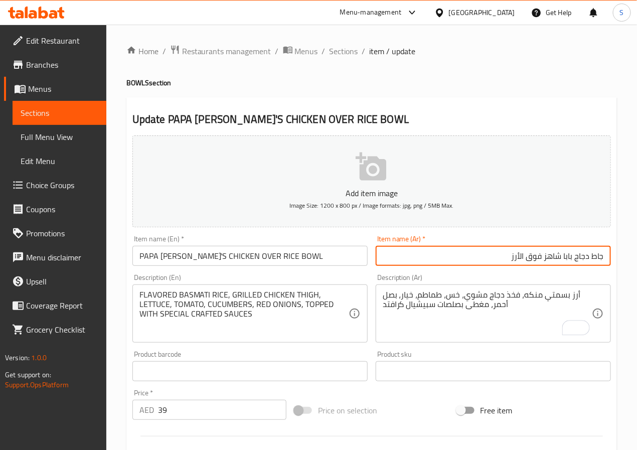
click at [420, 255] on input "جاط دجاج بابا شاهز فوق الأرز" at bounding box center [493, 256] width 235 height 20
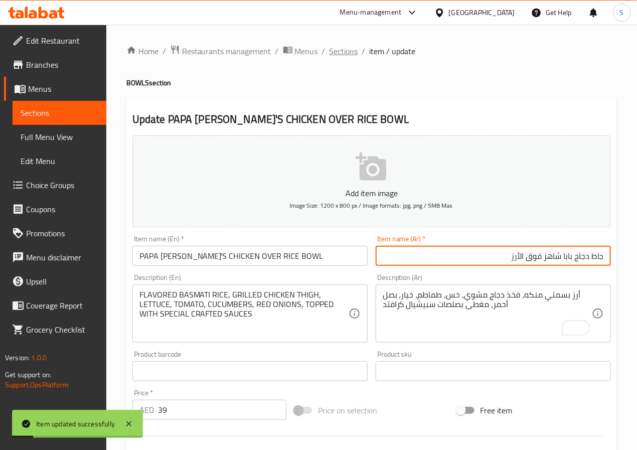
click at [345, 49] on span "Sections" at bounding box center [343, 51] width 29 height 12
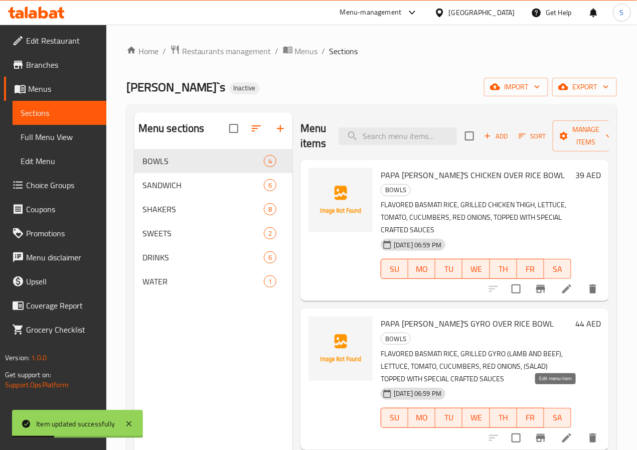
click at [561, 432] on icon at bounding box center [567, 438] width 12 height 12
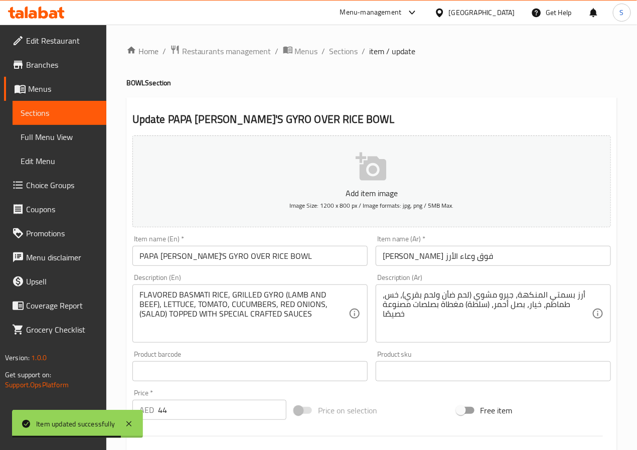
click at [447, 258] on input "جيرو بابا شاهس فوق وعاء الأرز" at bounding box center [493, 256] width 235 height 20
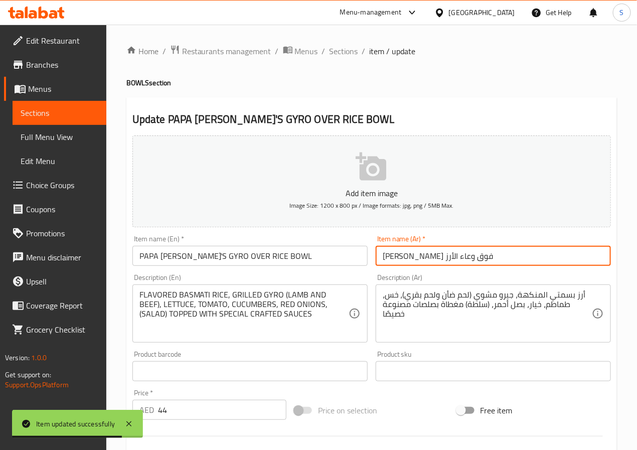
click at [447, 258] on input "جيرو بابا شاهس فوق وعاء الأرز" at bounding box center [493, 256] width 235 height 20
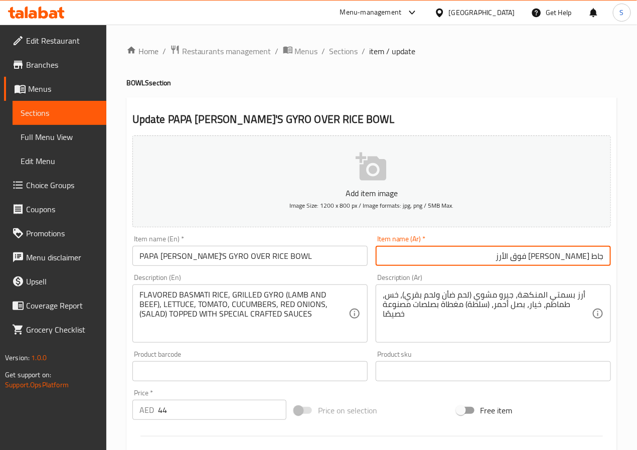
type input "جاط جيرو بابا شاهز فوق الأرز"
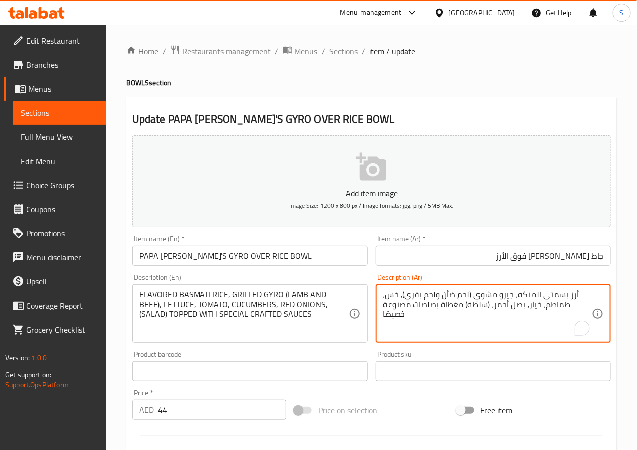
click at [534, 295] on textarea "أرز بسمتي المنكه، جيرو مشوي (لحم ضأن ولحم بقري)، خس، طماطم، خيار، بصل أحمر، (سل…" at bounding box center [487, 314] width 209 height 48
click at [408, 307] on textarea "أرز بسمتي منكه، جيرو مشوي (لحم ضأن ولحم بقري)، خس، طماطم، خيار، بصل أحمر، (سلطة…" at bounding box center [487, 314] width 209 height 48
type textarea "أرز بسمتي منكه، جيرو مشوي (لحم ضأن ولحم بقري)، خس، طماطم، خيار، بصل أحمر، (سلطة…"
click at [430, 256] on input "جاط جيرو بابا شاهز فوق الأرز" at bounding box center [493, 256] width 235 height 20
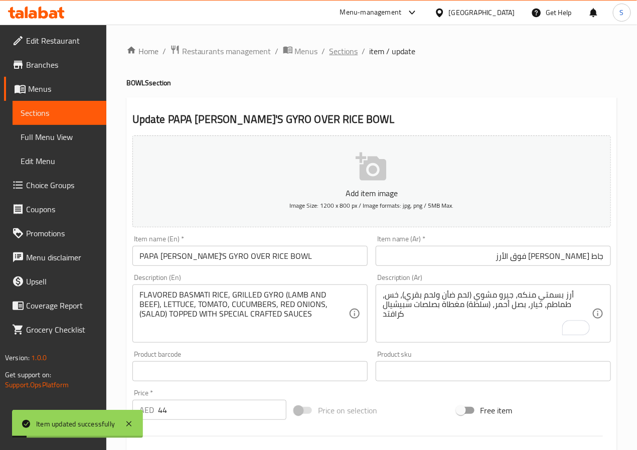
click at [344, 53] on span "Sections" at bounding box center [343, 51] width 29 height 12
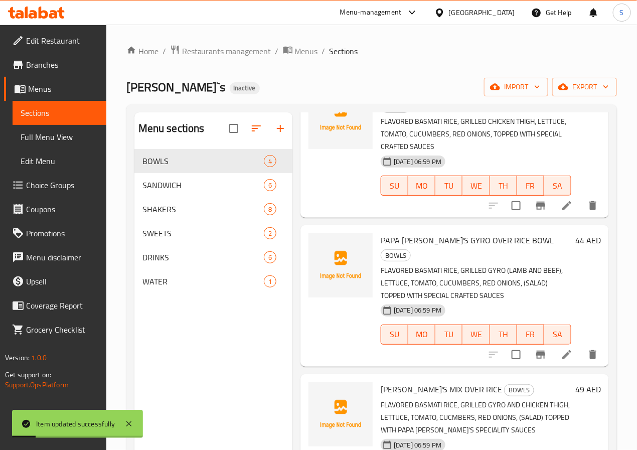
scroll to position [116, 0]
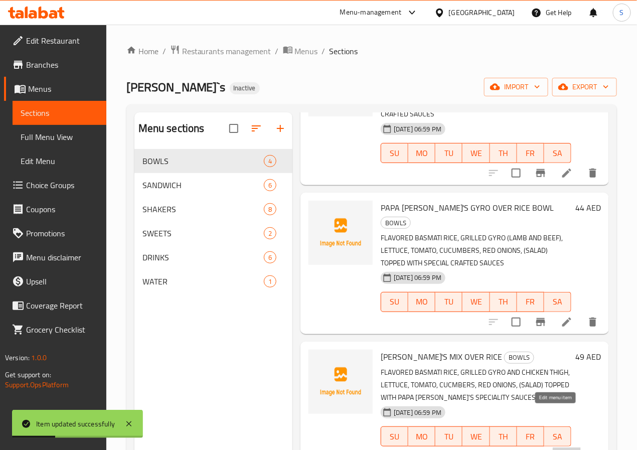
click at [561, 449] on icon at bounding box center [567, 456] width 12 height 12
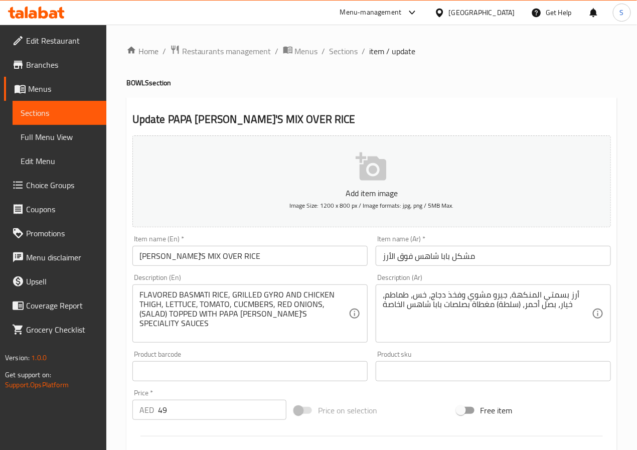
click at [463, 259] on input "مشكل بابا شاهس فوق الأرز" at bounding box center [493, 256] width 235 height 20
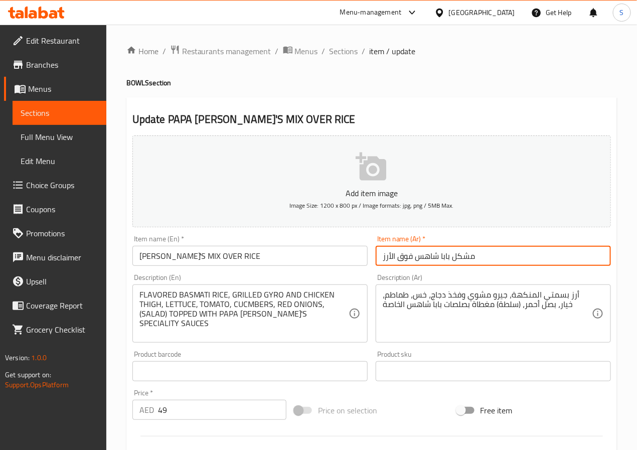
click at [463, 259] on input "مشكل بابا شاهس فوق الأرز" at bounding box center [493, 256] width 235 height 20
type input "ميكس بابا شاهز فوق الأرز"
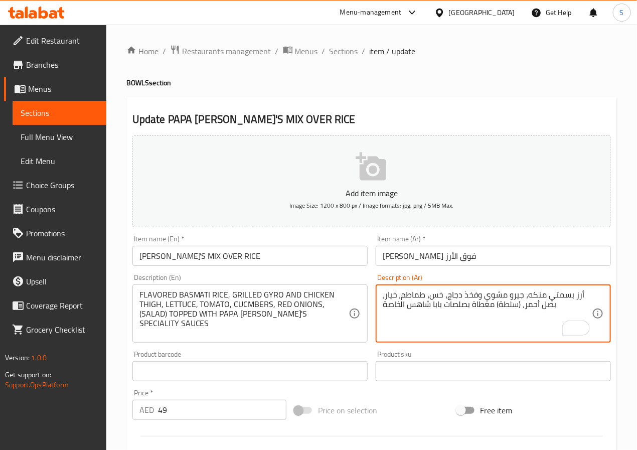
click at [411, 309] on textarea "أرز بسمتي منكه، جيرو مشوي وفخذ دجاج، خس، طماطم، خيار، بصل أحمر، (سلطة) مغطاة بص…" at bounding box center [487, 314] width 209 height 48
type textarea "أرز بسمتي منكه، جيرو مشوي وفخذ دجاج، خس، طماطم، خيار، بصل أحمر، (سلطة) مغطاة بص…"
click at [452, 259] on input "ميكس بابا شاهز فوق الأرز" at bounding box center [493, 256] width 235 height 20
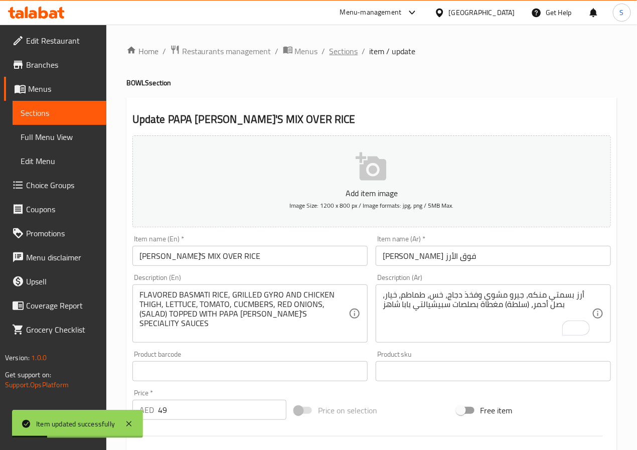
click at [346, 50] on span "Sections" at bounding box center [343, 51] width 29 height 12
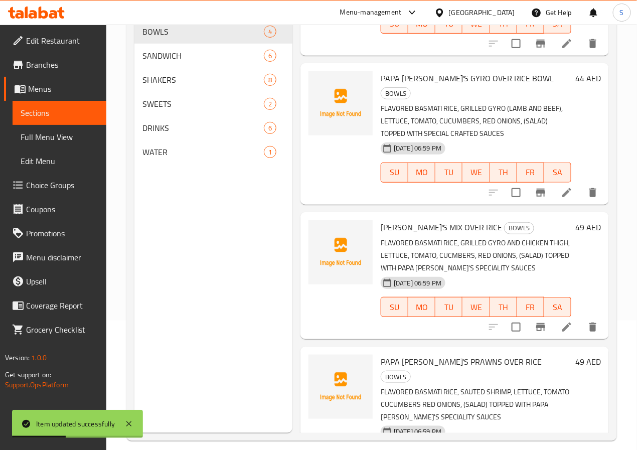
scroll to position [140, 0]
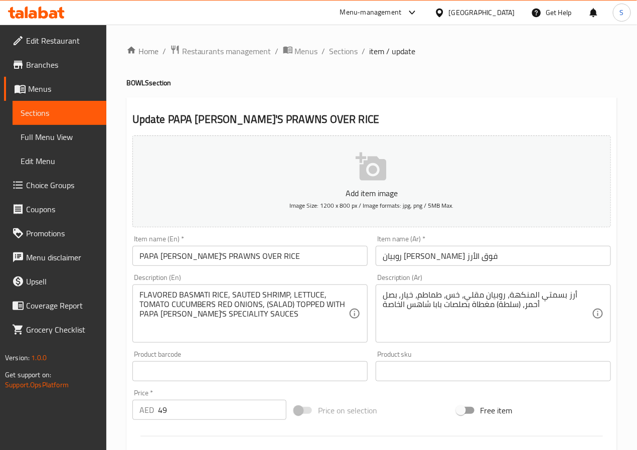
click at [415, 259] on input "روبيان بابا شاهس فوق الأرز" at bounding box center [493, 256] width 235 height 20
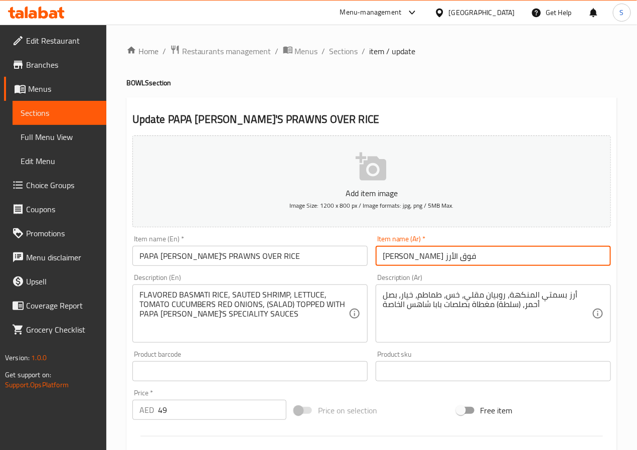
type input "روبيان بابا شاهز فوق الأرز"
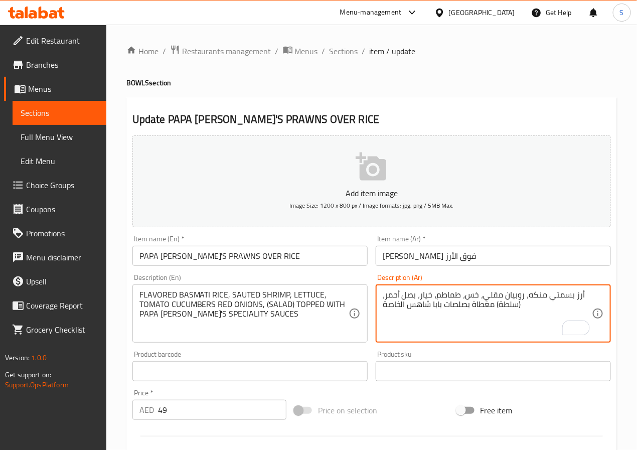
click at [487, 298] on textarea "أرز بسمتي منكه، روبيان مقلي، خس، طماطم، خيار، بصل أحمر، (سلطة) مغطاة بصلصات باب…" at bounding box center [487, 314] width 209 height 48
click at [441, 307] on textarea "أرز بسمتي منكه، روبيان سوتيه، خس، طماطم، خيار، بصل أحمر، (سلطة) مغطاة بصلصات با…" at bounding box center [487, 314] width 209 height 48
type textarea "أرز بسمتي منكه، روبيان سوتيه، خس، طماطم، خيار، بصل أحمر، (سلطة) مغطاة بصلصات سب…"
click at [452, 259] on input "روبيان بابا شاهز فوق الأرز" at bounding box center [493, 256] width 235 height 20
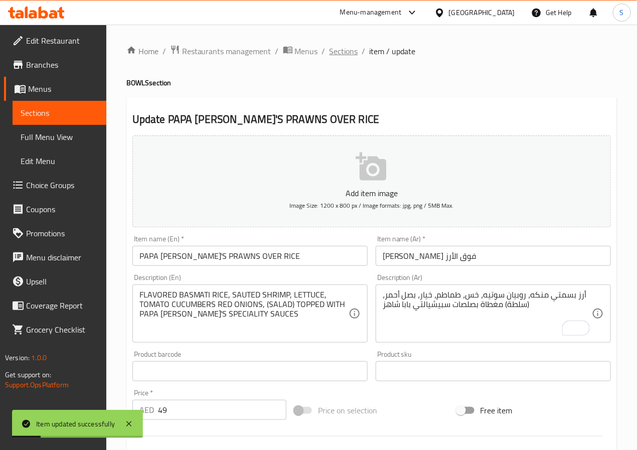
click at [340, 51] on span "Sections" at bounding box center [343, 51] width 29 height 12
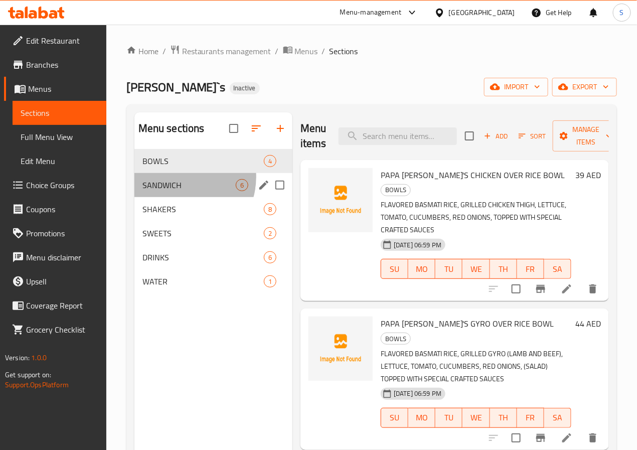
click at [178, 193] on div "SANDWICH 6" at bounding box center [213, 185] width 158 height 24
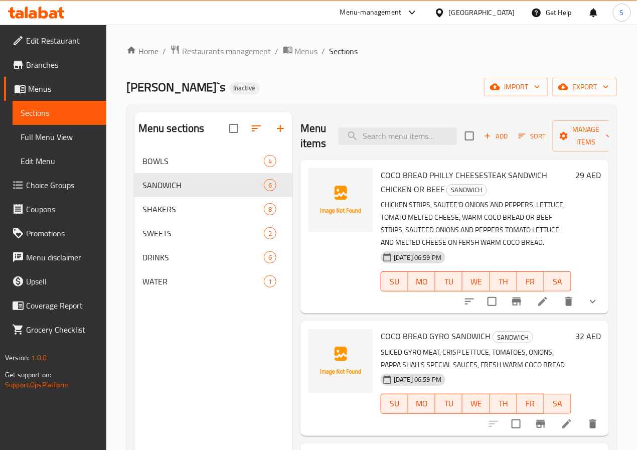
click at [537, 311] on div at bounding box center [530, 301] width 147 height 24
click at [534, 309] on li at bounding box center [542, 301] width 28 height 18
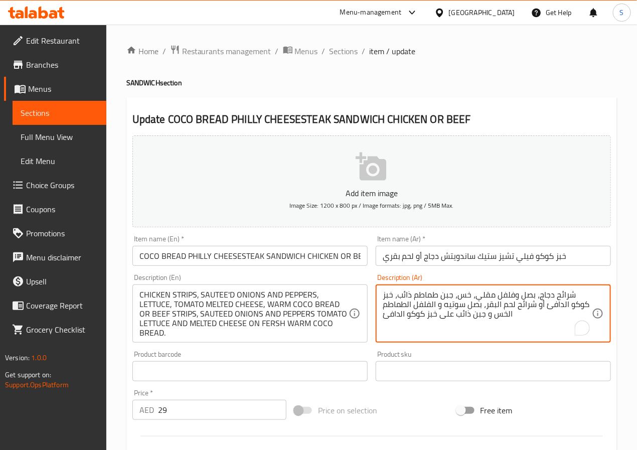
click at [562, 295] on textarea "شرائح دجاج، بصل وفلفل مقلي، خس، جبن طماطم ذائب، خبز كوكو الدافئ أو شرائح لحم ال…" at bounding box center [487, 314] width 209 height 48
click at [444, 300] on textarea "دجاج استربس، بصل وفلفل سوتيه، خس، جبن طماطم ذائب، خبز كوكو الدافئ أو شرائح لحم …" at bounding box center [487, 314] width 209 height 48
paste textarea "بن"
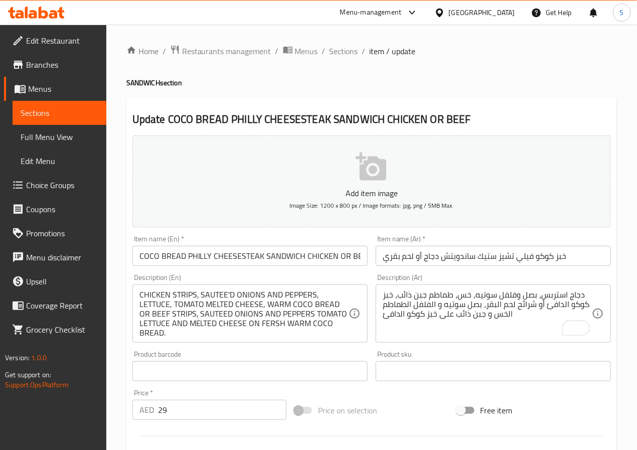
click at [326, 89] on div "Home / Restaurants management / Menus / Sections / item / update SANDWICH secti…" at bounding box center [371, 375] width 490 height 660
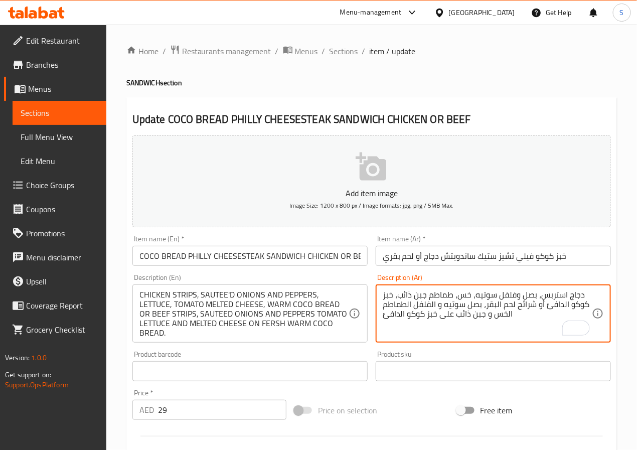
click at [524, 307] on textarea "دجاج استربس، بصل وفلفل سوتيه، خس، طماطم جبن ذائب، خبز كوكو الدافئ أو شرائح لحم …" at bounding box center [487, 314] width 209 height 48
type textarea "دجاج استربس، بصل وفلفل سوتيه، خس، طماطم جبن ذائب، خبز كوكو الدافئ أو استربس لحم…"
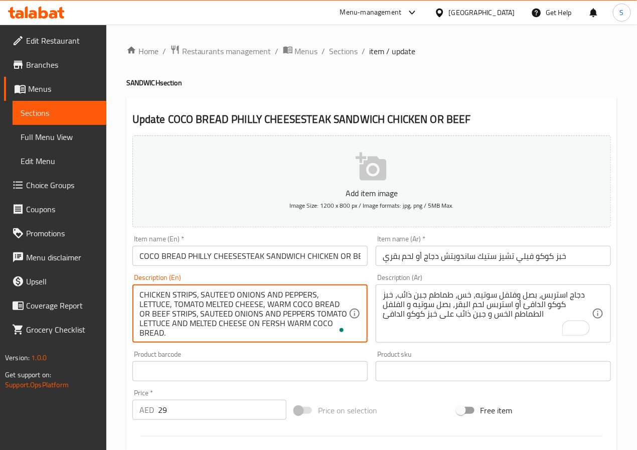
drag, startPoint x: 192, startPoint y: 314, endPoint x: 300, endPoint y: 321, distance: 108.5
click at [204, 316] on textarea "CHICKEN STRIPS, SAUTEE'D ONIONS AND PEPPERS, LETTUCE, TOMATO MELTED CHEESE, WAR…" at bounding box center [243, 314] width 209 height 48
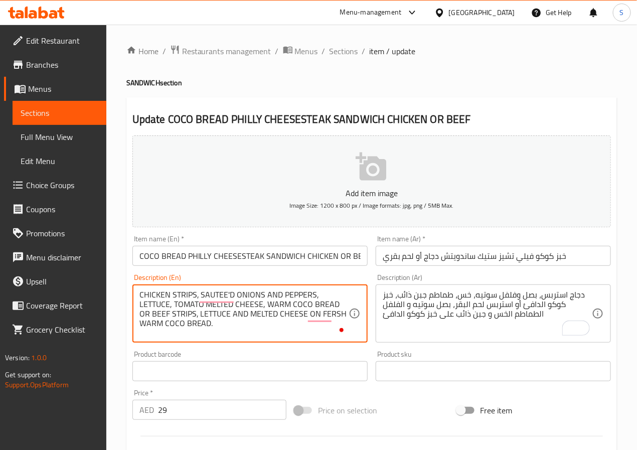
click at [204, 316] on textarea "CHICKEN STRIPS, SAUTEE'D ONIONS AND PEPPERS, LETTUCE, TOMATO MELTED CHEESE, WAR…" at bounding box center [243, 314] width 209 height 48
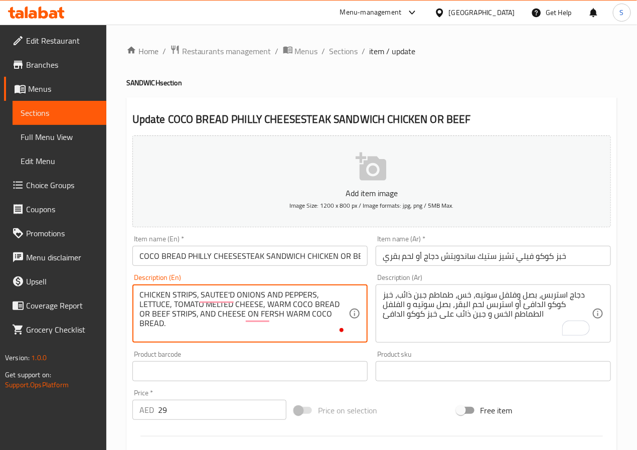
click at [204, 316] on textarea "CHICKEN STRIPS, SAUTEE'D ONIONS AND PEPPERS, LETTUCE, TOMATO MELTED CHEESE, WAR…" at bounding box center [243, 314] width 209 height 48
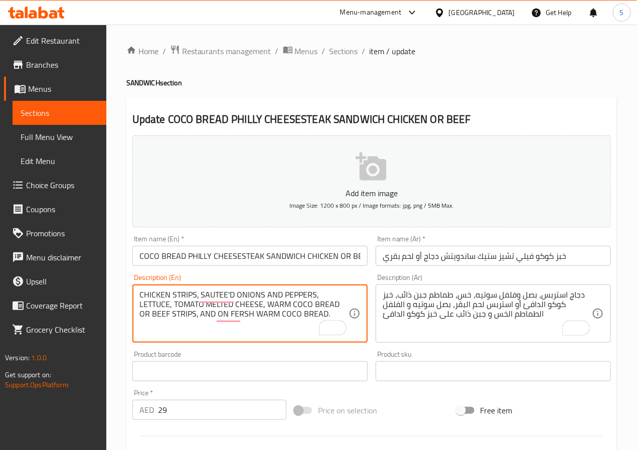
click at [193, 315] on textarea "CHICKEN STRIPS, SAUTEE'D ONIONS AND PEPPERS, LETTUCE, TOMATO MELTED CHEESE, WAR…" at bounding box center [243, 314] width 209 height 48
type textarea "CHICKEN STRIPS, SAUTEE'D ONIONS AND PEPPERS, LETTUCE, TOMATO MELTED CHEESE, WAR…"
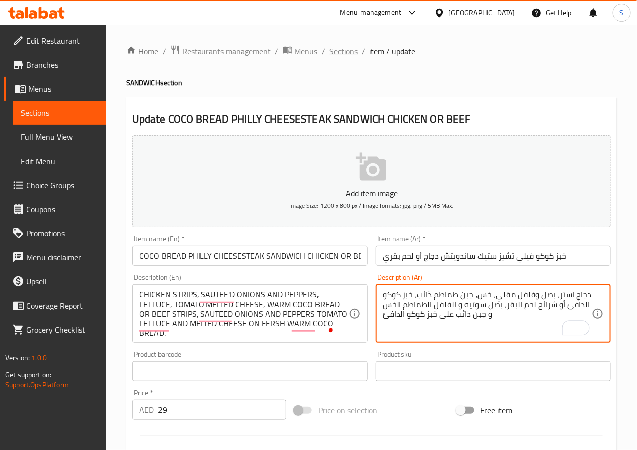
type textarea "دجاج استر، بصل وفلفل مقلي، خس، جبن طماطم ذائب، خبز كوكو الدافئ أو شرائح لحم الب…"
drag, startPoint x: 340, startPoint y: 50, endPoint x: 632, endPoint y: 355, distance: 421.6
click at [340, 50] on span "Sections" at bounding box center [343, 51] width 29 height 12
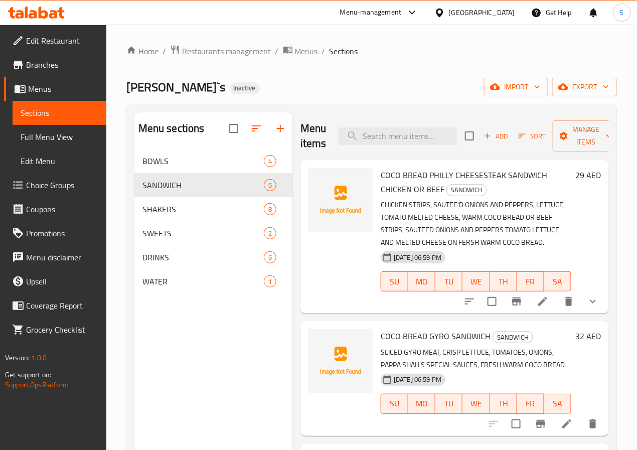
click at [528, 298] on li at bounding box center [542, 301] width 28 height 18
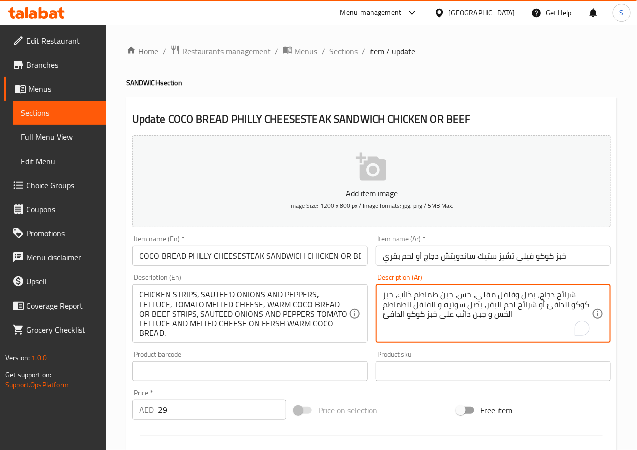
click at [566, 295] on textarea "شرائح دجاج، بصل وفلفل مقلي، خس، جبن طماطم ذائب، خبز كوكو الدافئ أو شرائح لحم ال…" at bounding box center [487, 314] width 209 height 48
click at [485, 300] on textarea "استربس دجاج، بصل وفلفل مقلي، خس، جبن طماطم ذائب، خبز كوكو الدافئ أو شرائح لحم ا…" at bounding box center [487, 314] width 209 height 48
click at [445, 301] on textarea "استربس دجاج، بصل وفلفل سوتيه، خس، جبن طماطم ذائب، خبز كوكو الدافئ أو شرائح لحم …" at bounding box center [487, 314] width 209 height 48
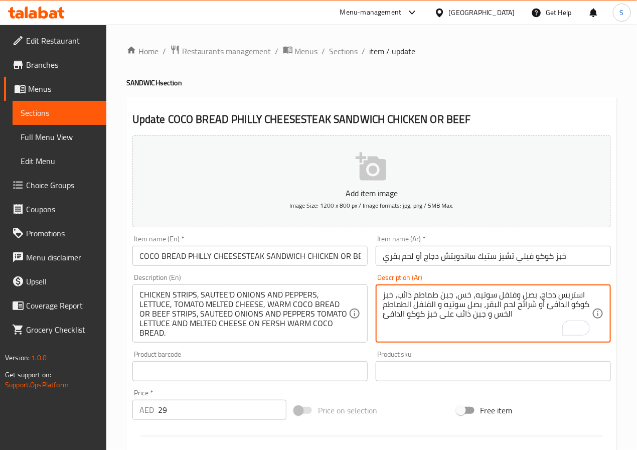
click at [445, 301] on textarea "استربس دجاج، بصل وفلفل سوتيه، خس، جبن طماطم ذائب، خبز كوكو الدافئ أو شرائح لحم …" at bounding box center [487, 314] width 209 height 48
paste textarea "بن"
click at [522, 307] on textarea "استربس دجاج، بصل وفلفل سوتيه، خس، طماطم جبن ذائب، خبز كوكو الدافئ أو شرائح لحم …" at bounding box center [487, 314] width 209 height 48
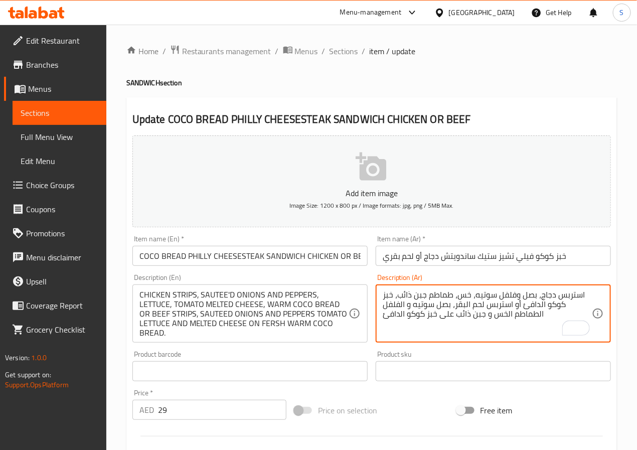
click at [391, 308] on textarea "استربس دجاج، بصل وفلفل سوتيه، خس، طماطم جبن ذائب، خبز كوكو الدافئ أو استربس لحم…" at bounding box center [487, 314] width 209 height 48
paste textarea "لفلفل"
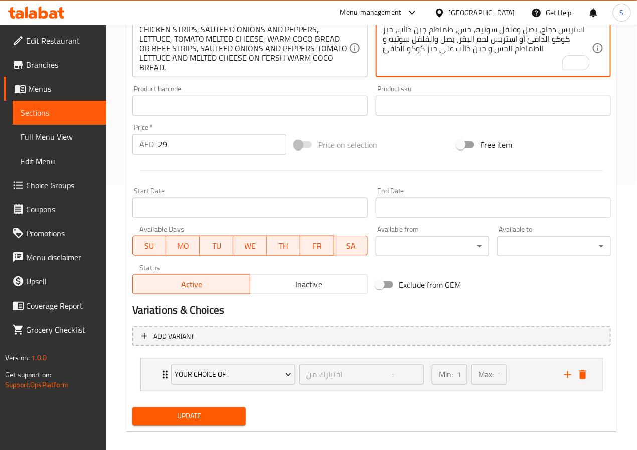
scroll to position [276, 0]
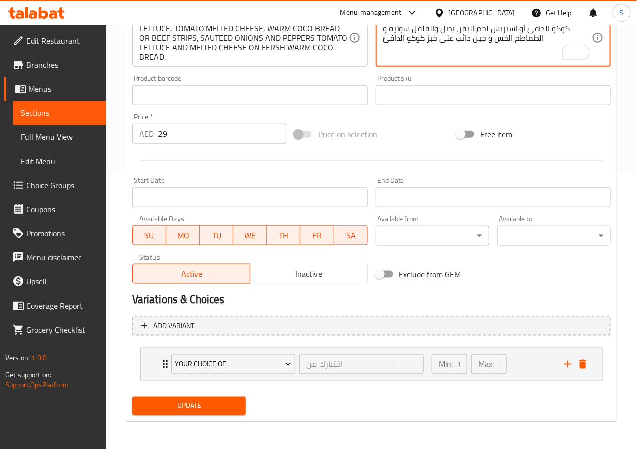
type textarea "استربس دجاج، بصل وفلفل سوتيه، خس، طماطم جبن ذائب، خبز كوكو الدافئ أو استربس لحم…"
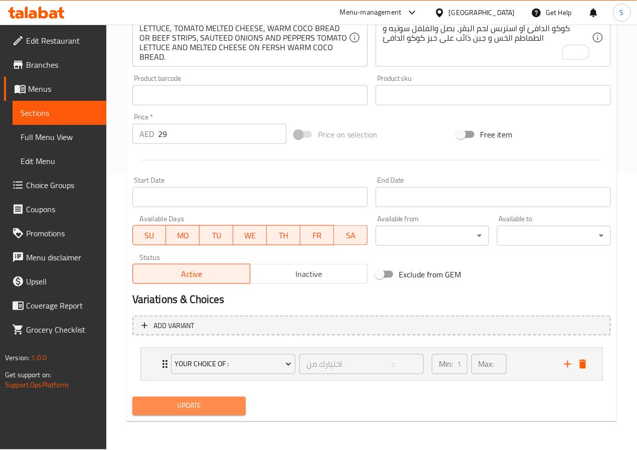
click at [174, 411] on span "Update" at bounding box center [189, 406] width 98 height 13
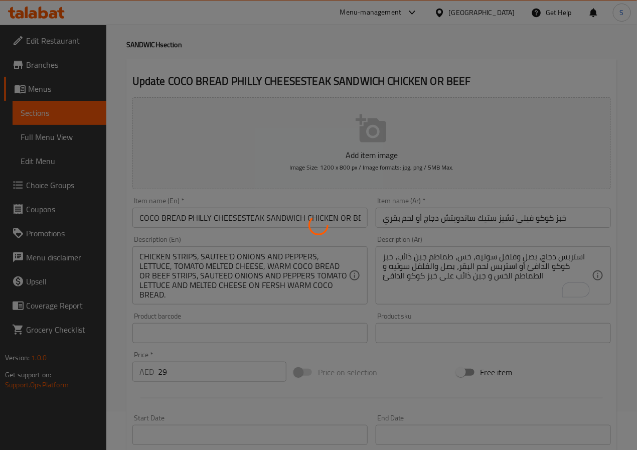
scroll to position [0, 0]
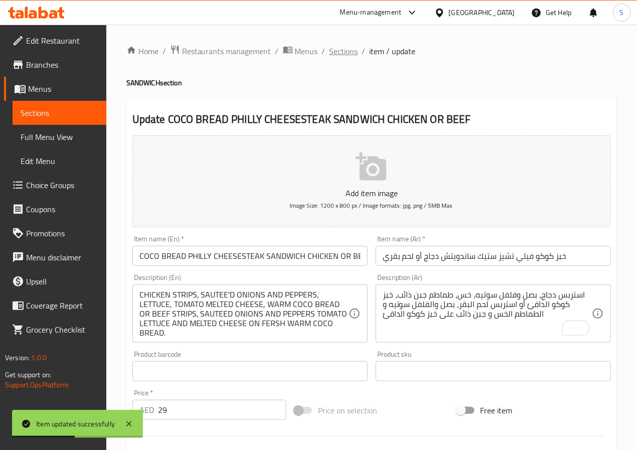
click at [341, 55] on span "Sections" at bounding box center [343, 51] width 29 height 12
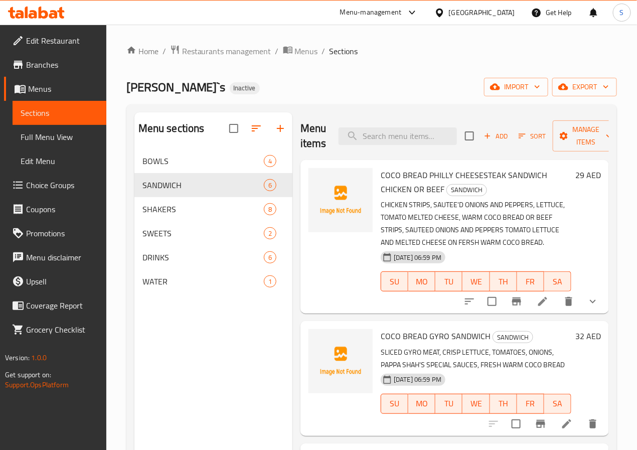
click at [561, 426] on icon at bounding box center [567, 424] width 12 height 12
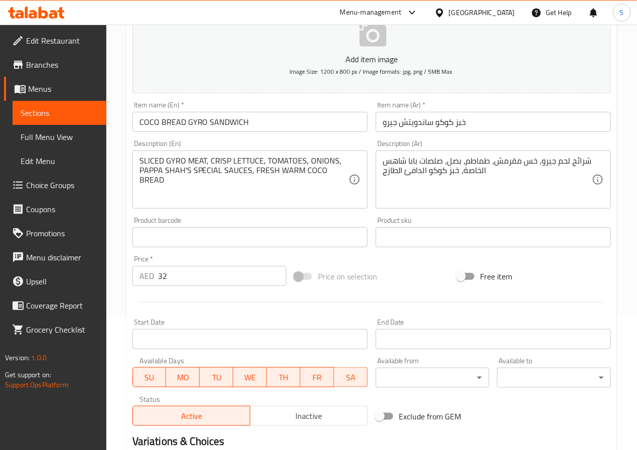
scroll to position [147, 0]
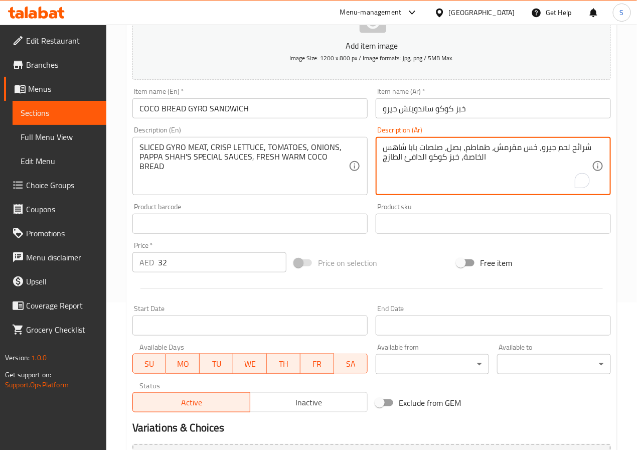
click at [581, 146] on textarea "شرائح لحم جيرو، خس مقرمش، طماطم، بصل، صلصات بابا شاهس الخاصة، خبز كوكو الدافئ ا…" at bounding box center [487, 166] width 209 height 48
click at [510, 149] on textarea "لحم جيرو مقطع، خس مقرمش، طماطم، بصل، صلصات بابا شاهس الخاصة، خبز كوكو الدافئ ال…" at bounding box center [487, 166] width 209 height 48
drag, startPoint x: 391, startPoint y: 152, endPoint x: 384, endPoint y: 152, distance: 7.0
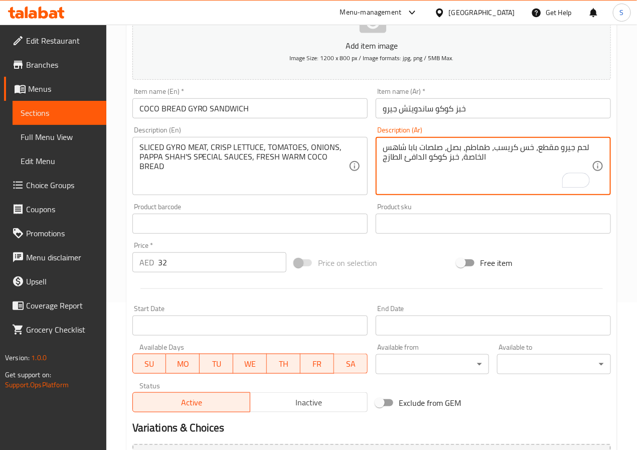
click at [384, 152] on textarea "لحم جيرو مقطع، خس كريسب، طماطم، بصل، صلصات بابا شاهس الخاصة، خبز كوكو الدافئ ال…" at bounding box center [487, 166] width 209 height 48
click at [470, 157] on textarea "لحم جيرو مقطع، خس كريسب، طماطم، بصل، صلصات بابا شاهز الخاصة، خبز كوكو الدافئ ال…" at bounding box center [487, 166] width 209 height 48
type textarea "لحم جيرو مقطع، خس كريسب، طماطم، بصل، صلصات بابا شاهز السبيشيال، خبز كوكو الدافئ…"
click at [332, 108] on input "COCO BREAD GYRO SANDWICH" at bounding box center [249, 108] width 235 height 20
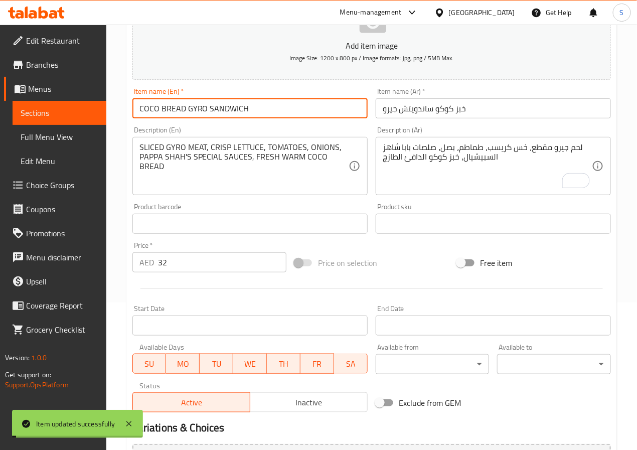
scroll to position [0, 0]
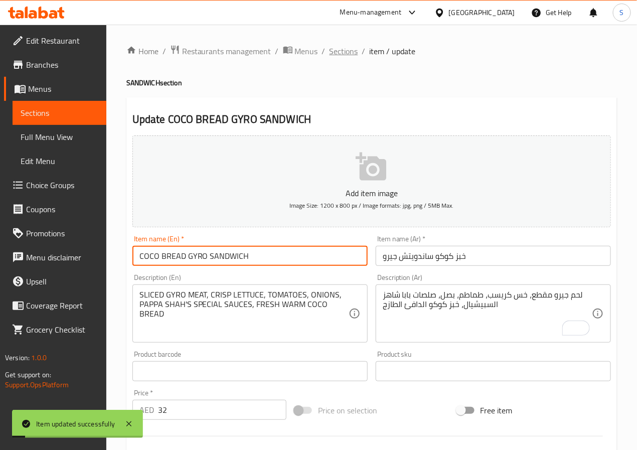
click at [337, 54] on span "Sections" at bounding box center [343, 51] width 29 height 12
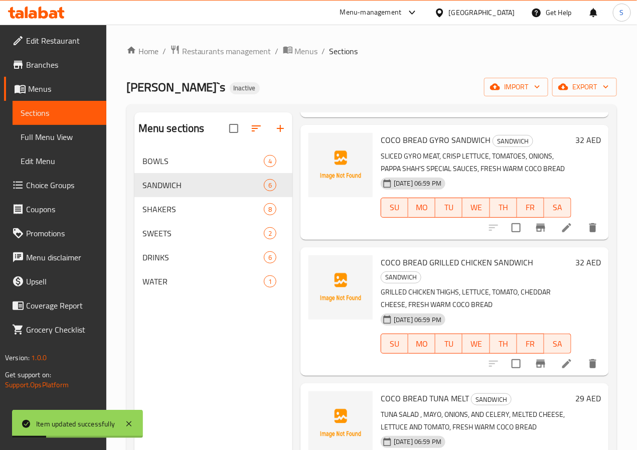
scroll to position [205, 0]
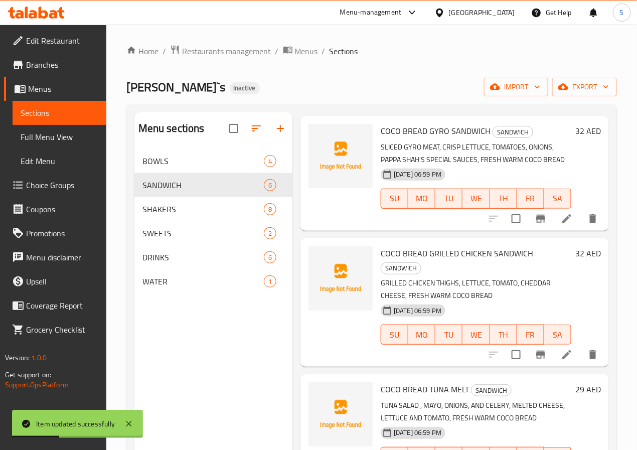
click at [561, 348] on icon at bounding box center [567, 354] width 12 height 12
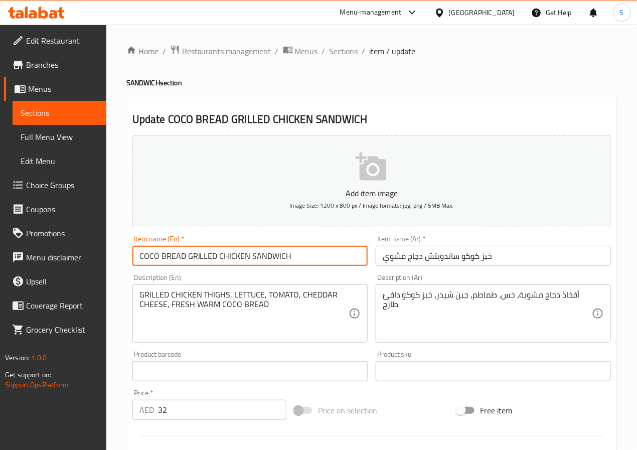
click at [321, 249] on input "COCO BREAD GRILLED CHICKEN SANDWICH" at bounding box center [249, 256] width 235 height 20
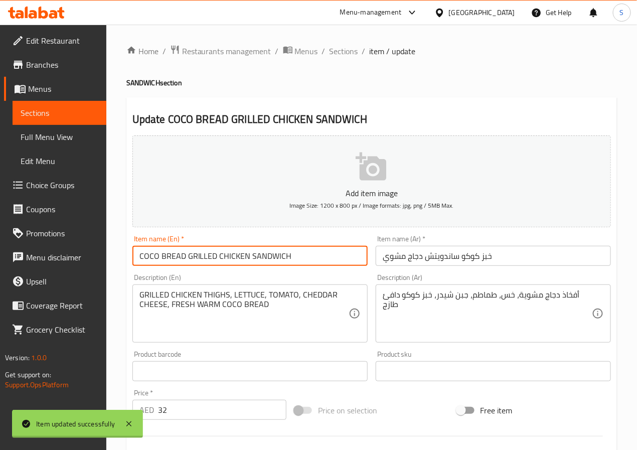
drag, startPoint x: 345, startPoint y: 48, endPoint x: 325, endPoint y: 11, distance: 42.4
click at [345, 48] on span "Sections" at bounding box center [343, 51] width 29 height 12
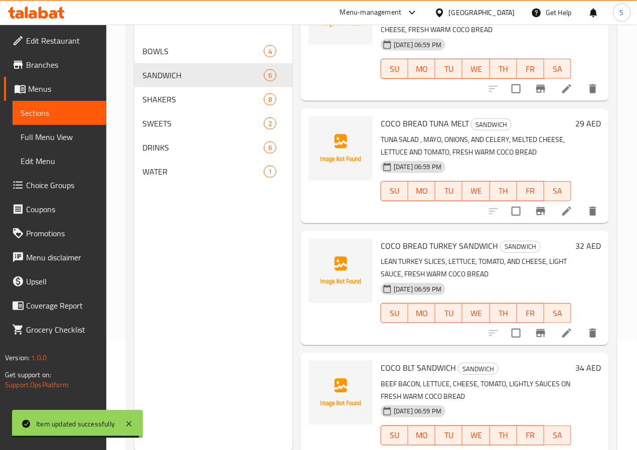
scroll to position [140, 0]
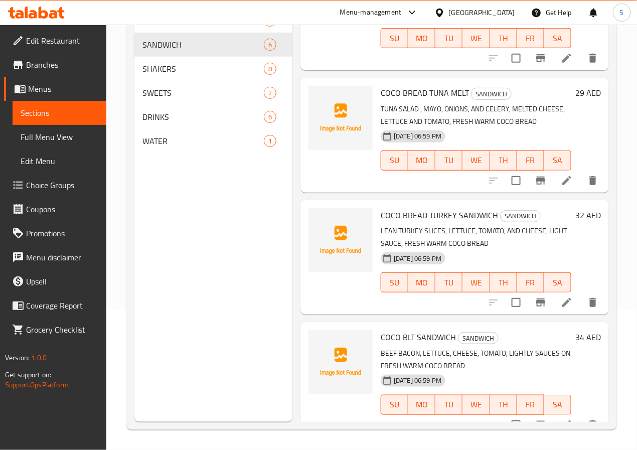
click at [549, 298] on div at bounding box center [542, 302] width 123 height 24
click at [561, 296] on icon at bounding box center [567, 302] width 12 height 12
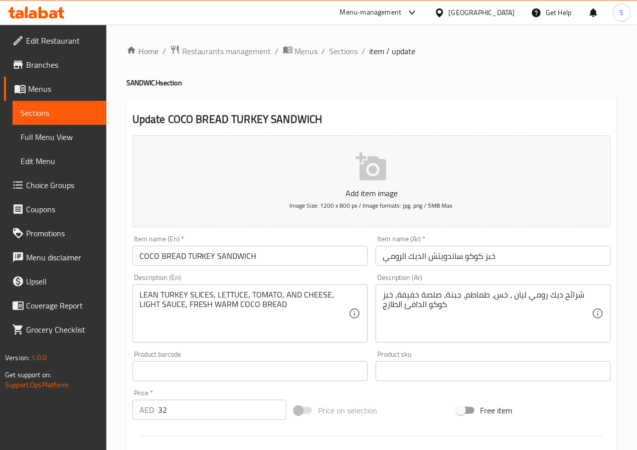
click at [417, 262] on input "خبز كوكو ساندويتش الديك الرومي" at bounding box center [493, 256] width 235 height 20
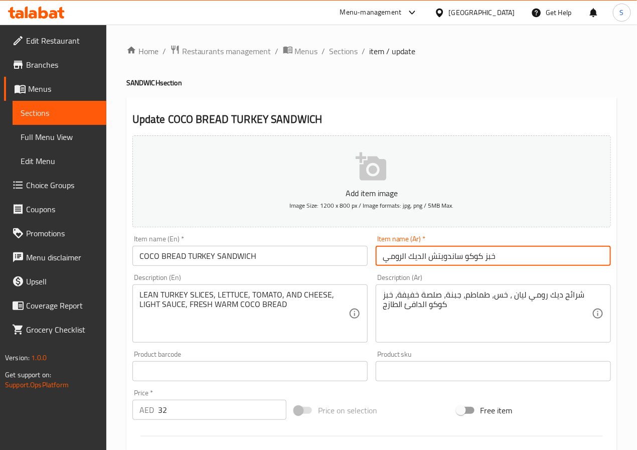
click at [417, 262] on input "خبز كوكو ساندويتش الديك الرومي" at bounding box center [493, 256] width 235 height 20
type input "خبز كوكو ساندويتش لحم رومي"
click at [571, 293] on textarea "شرائح ديك رومي ليان ، خس، طماطم، جبنة، صلصة خفيفة، خبز كوكو الدافئ الطازج" at bounding box center [487, 314] width 209 height 48
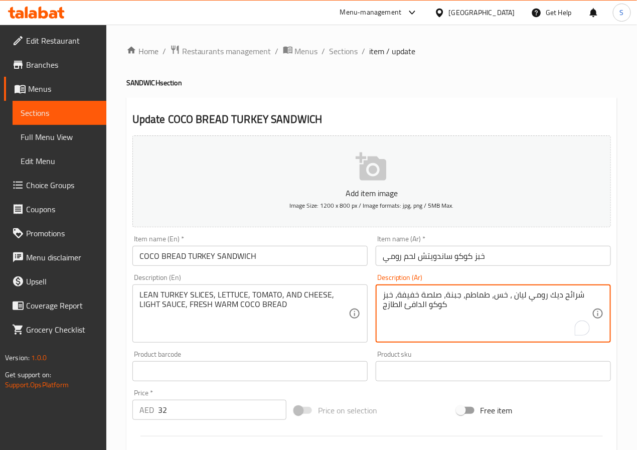
click at [554, 295] on textarea "شرائح ديك رومي ليان ، خس، طماطم، جبنة، صلصة خفيفة، خبز كوكو الدافئ الطازج" at bounding box center [487, 314] width 209 height 48
type textarea "شرائح لحم رومي خالية من ال، خس، طماطم، جبنة، صلصة خفيفة، خبز كوكو الدافئ الطازج"
type textarea "شرائح لحم رومي خالية من الدهون، خس، طماطم، جبنة، صلصة خفيفة، خبز كوكو الدافئ ال…"
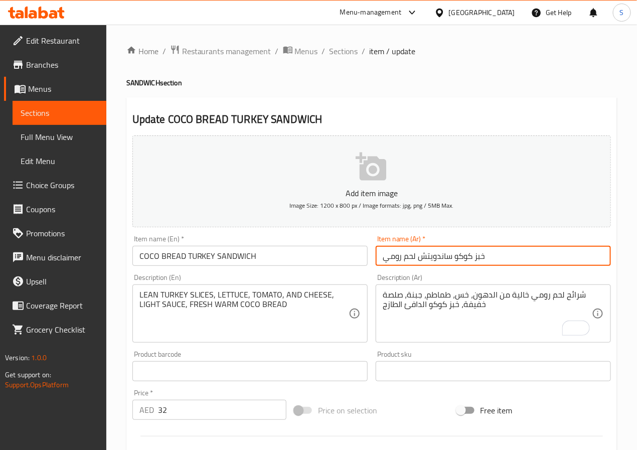
click at [417, 257] on input "خبز كوكو ساندويتش لحم رومي" at bounding box center [493, 256] width 235 height 20
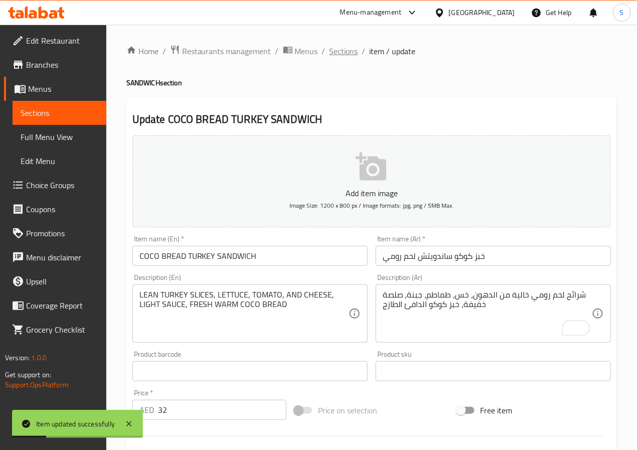
click at [346, 47] on span "Sections" at bounding box center [343, 51] width 29 height 12
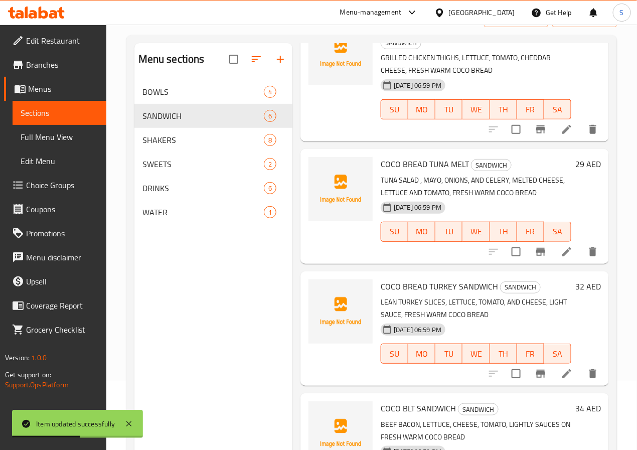
scroll to position [140, 0]
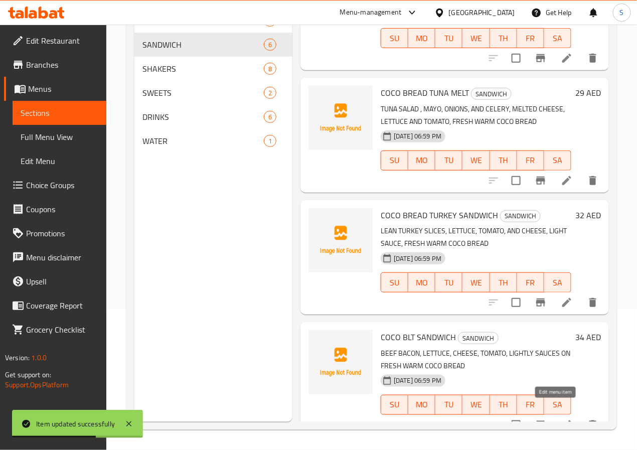
click at [561, 419] on icon at bounding box center [567, 425] width 12 height 12
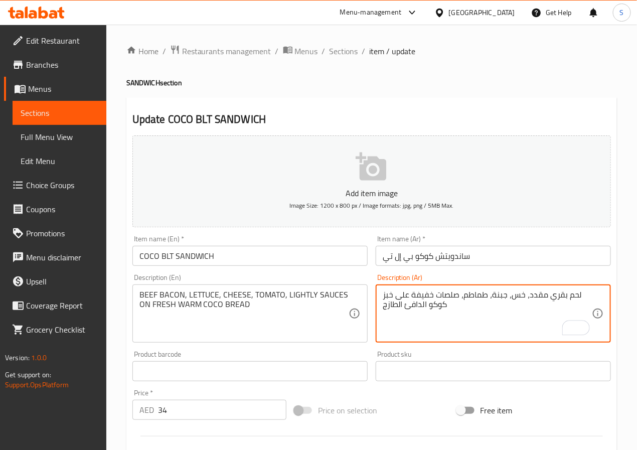
type textarea "لحم بقري مقدد، خس، جبنة، طماطم، صلصات خفيفة على خبز كوكو الدافئ الطازج"
click at [435, 257] on input "ساندويتش كوكو بي إل تي" at bounding box center [493, 256] width 235 height 20
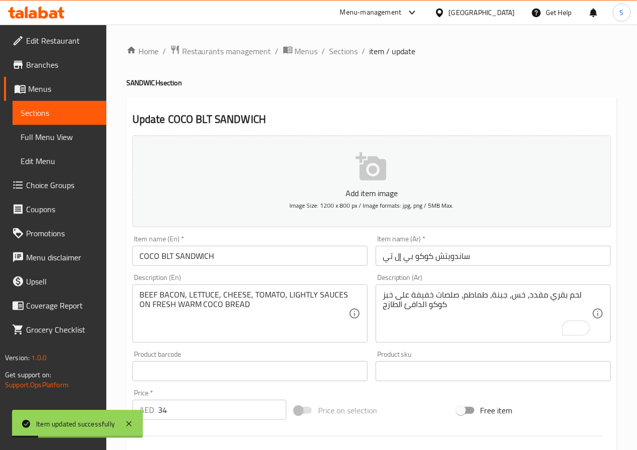
drag, startPoint x: 335, startPoint y: 47, endPoint x: 334, endPoint y: 73, distance: 26.1
click at [335, 47] on span "Sections" at bounding box center [343, 51] width 29 height 12
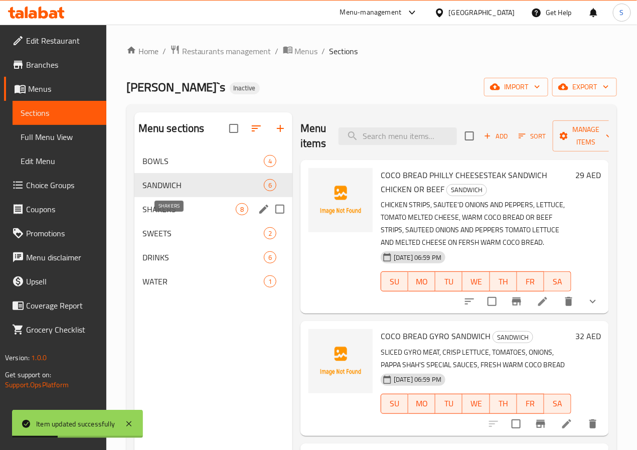
click at [164, 215] on span "SHAKERS" at bounding box center [188, 209] width 93 height 12
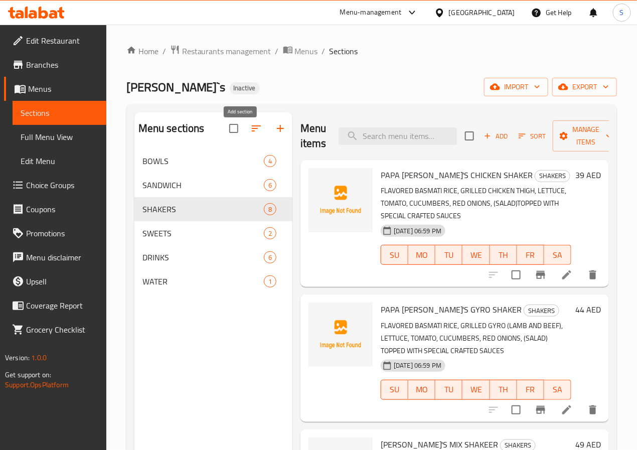
click at [274, 134] on icon "button" at bounding box center [280, 128] width 12 height 12
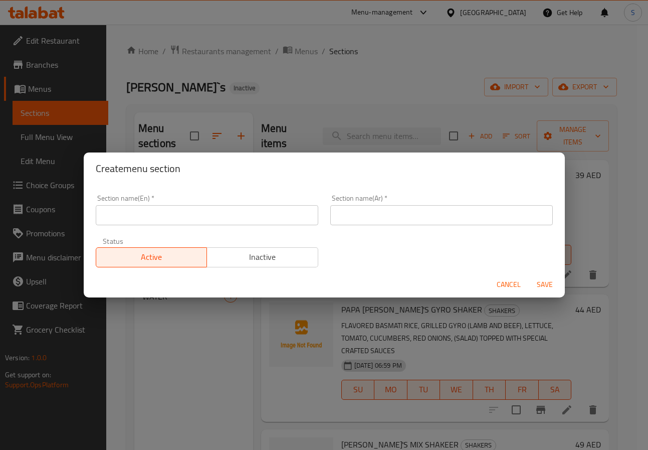
click at [175, 219] on input "text" at bounding box center [207, 215] width 223 height 20
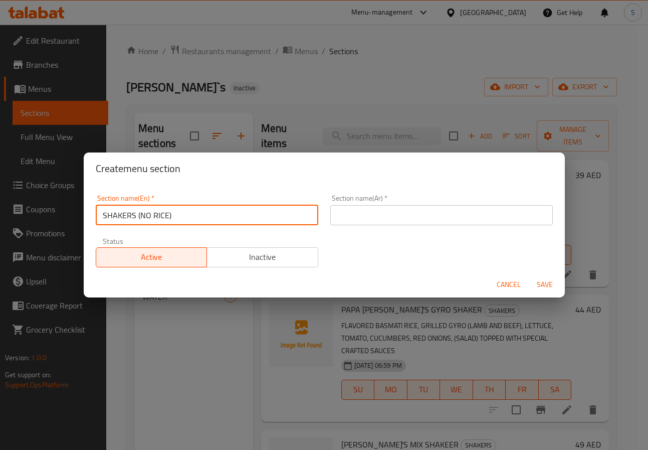
type input "SHAKERS (NO RICE)"
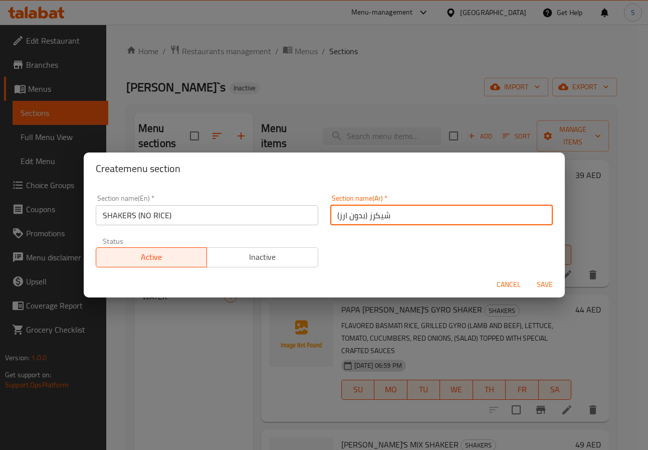
type input "شيكرز (بدون ارز)"
click at [529, 275] on button "Save" at bounding box center [545, 284] width 32 height 19
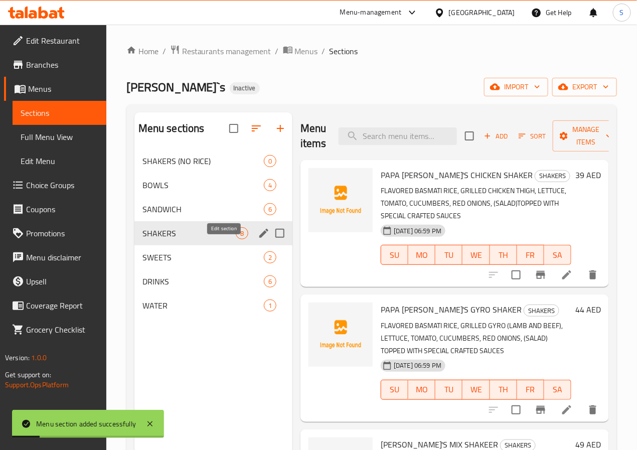
click at [258, 239] on icon "edit" at bounding box center [264, 233] width 12 height 12
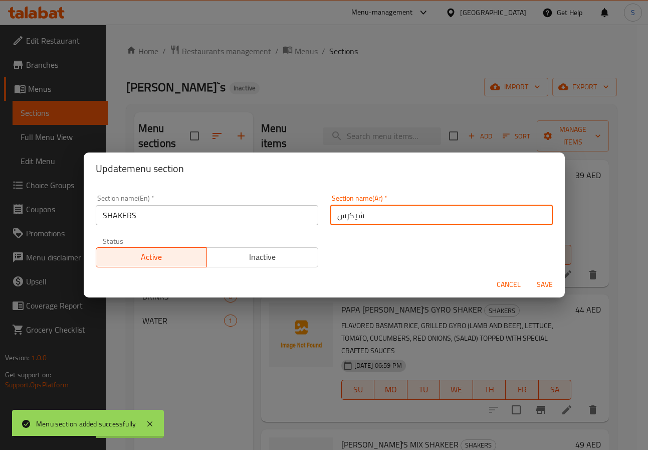
drag, startPoint x: 342, startPoint y: 217, endPoint x: 326, endPoint y: 223, distance: 16.5
click at [330, 223] on input "شيكرس" at bounding box center [441, 215] width 223 height 20
type input "شيكرز"
click at [529, 275] on button "Save" at bounding box center [545, 284] width 32 height 19
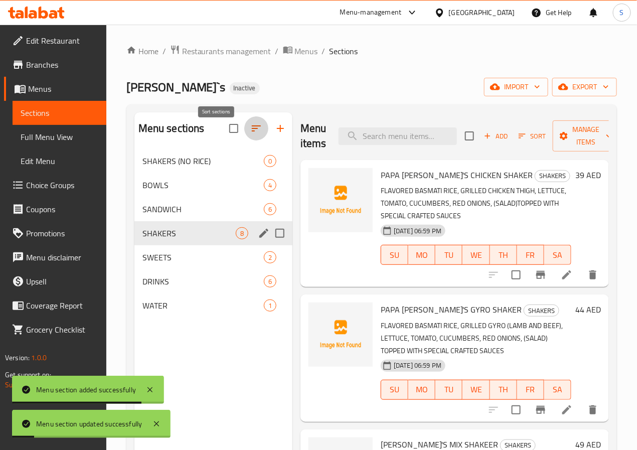
click at [250, 134] on icon "button" at bounding box center [256, 128] width 12 height 12
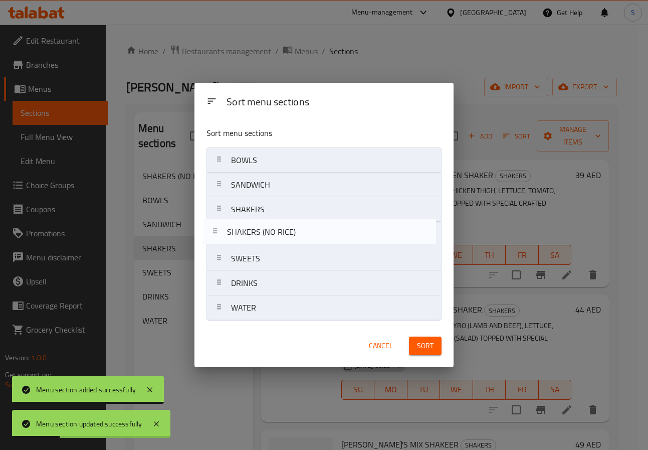
drag, startPoint x: 213, startPoint y: 161, endPoint x: 208, endPoint y: 236, distance: 74.9
click at [208, 236] on nav "SHAKERS (NO RICE) BOWLS SANDWICH SHAKERS SWEETS DRINKS WATER" at bounding box center [324, 233] width 235 height 173
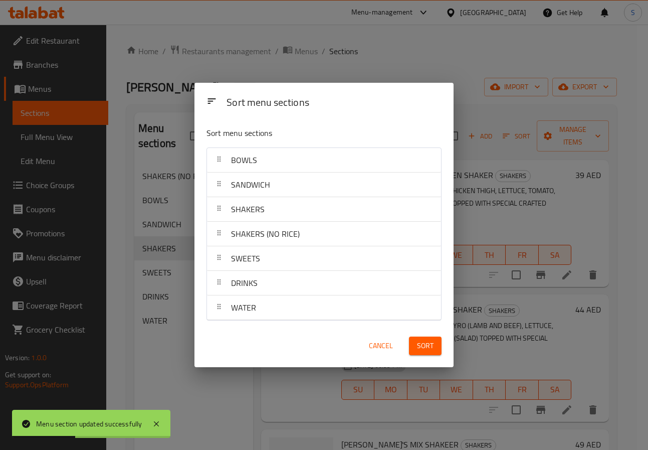
click at [432, 353] on button "Sort" at bounding box center [425, 345] width 33 height 19
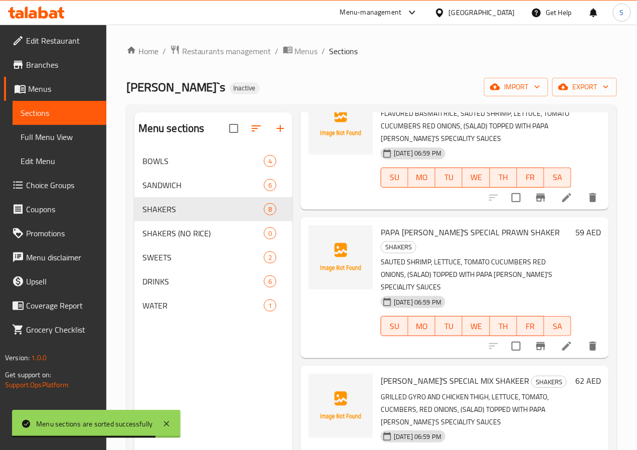
scroll to position [491, 0]
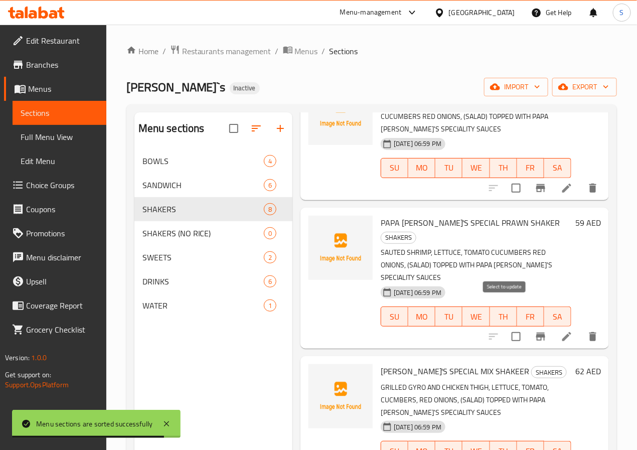
click at [505, 326] on input "checkbox" at bounding box center [515, 336] width 21 height 21
checkbox input "true"
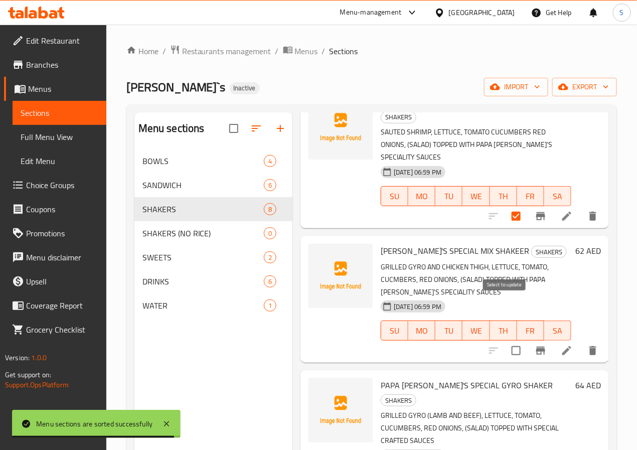
scroll to position [615, 0]
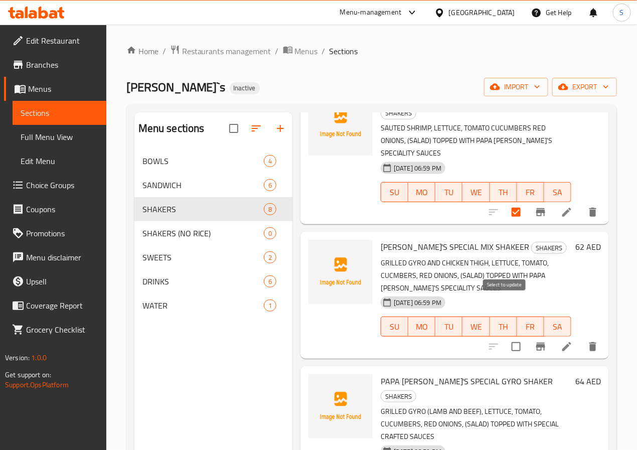
click at [505, 336] on input "checkbox" at bounding box center [515, 346] width 21 height 21
checkbox input "true"
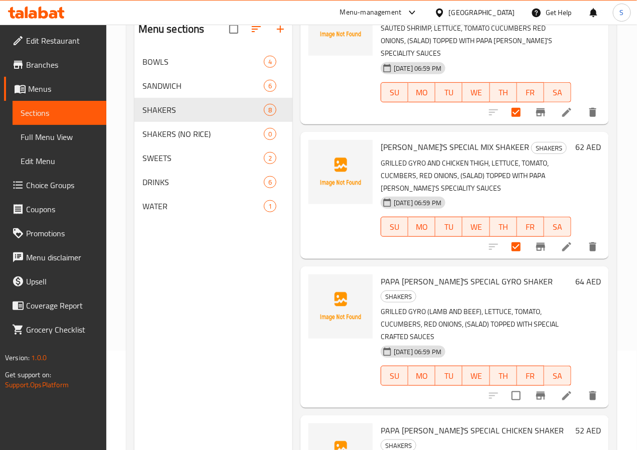
scroll to position [140, 0]
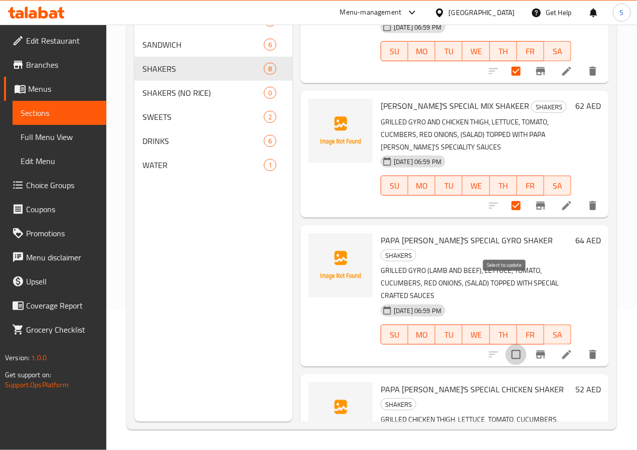
click at [505, 344] on input "checkbox" at bounding box center [515, 354] width 21 height 21
checkbox input "true"
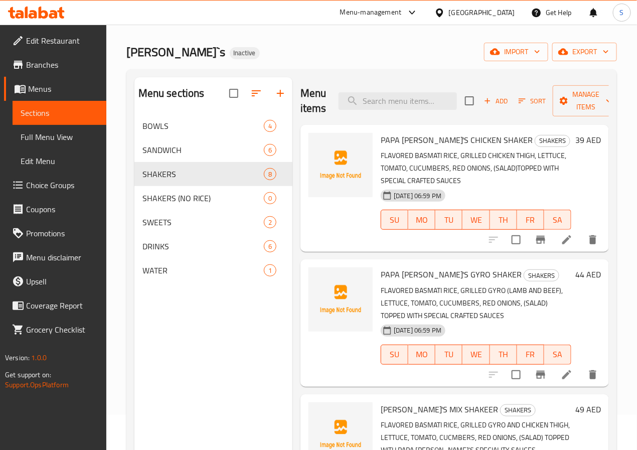
scroll to position [0, 0]
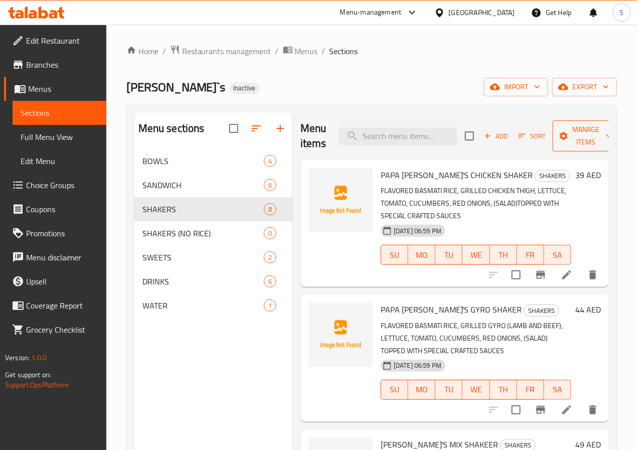
click at [564, 149] on button "Manage items" at bounding box center [586, 135] width 67 height 31
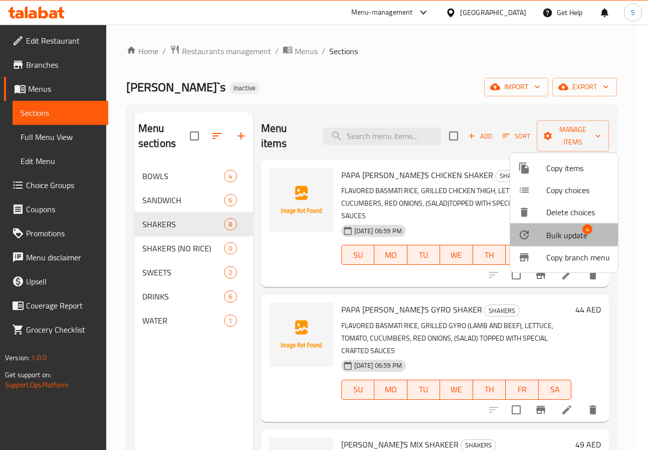
click at [544, 234] on div at bounding box center [532, 235] width 28 height 12
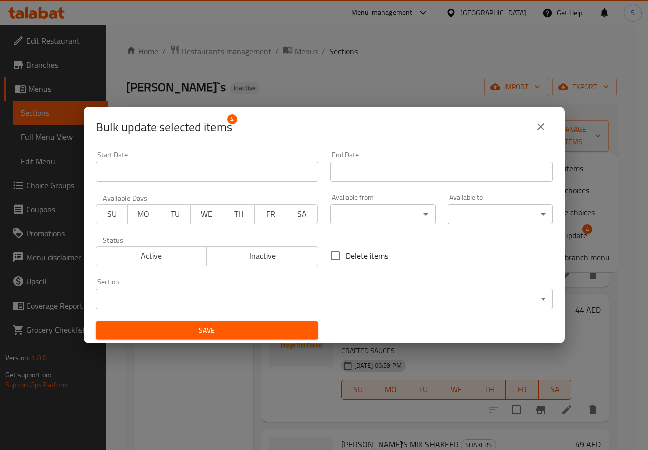
click at [315, 297] on body "​ Menu-management United Arab Emirates Get Help S Edit Restaurant Branches Menu…" at bounding box center [324, 237] width 648 height 425
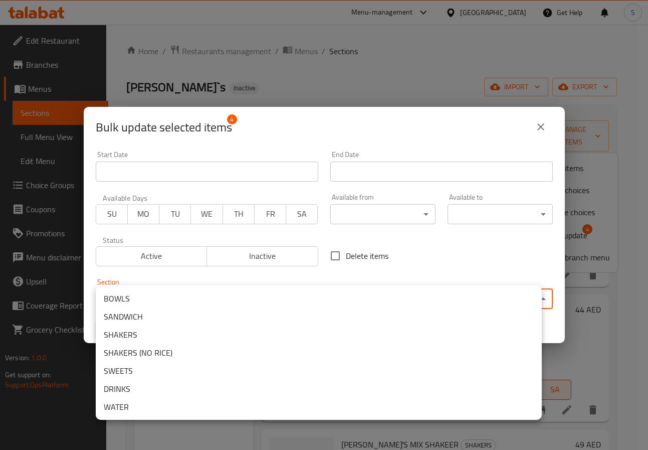
click at [225, 355] on li "SHAKERS (NO RICE)" at bounding box center [319, 352] width 446 height 18
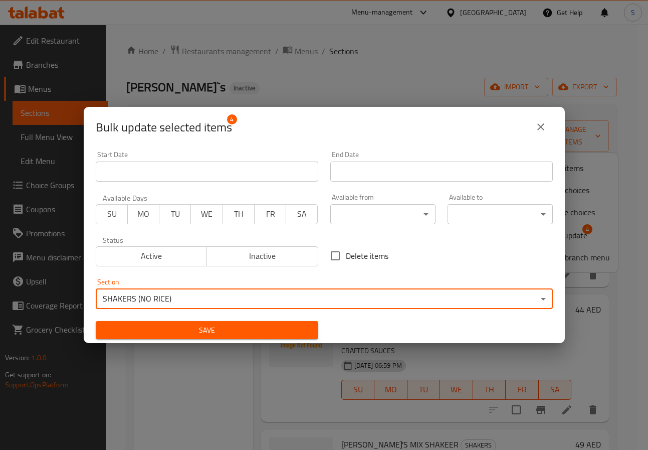
click at [199, 328] on span "Save" at bounding box center [207, 330] width 207 height 13
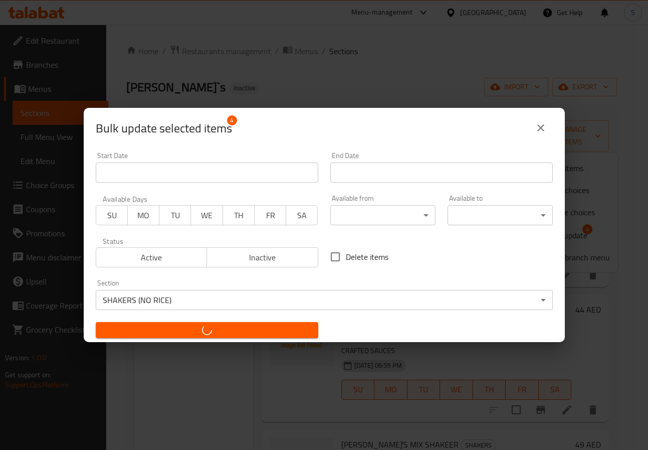
checkbox input "false"
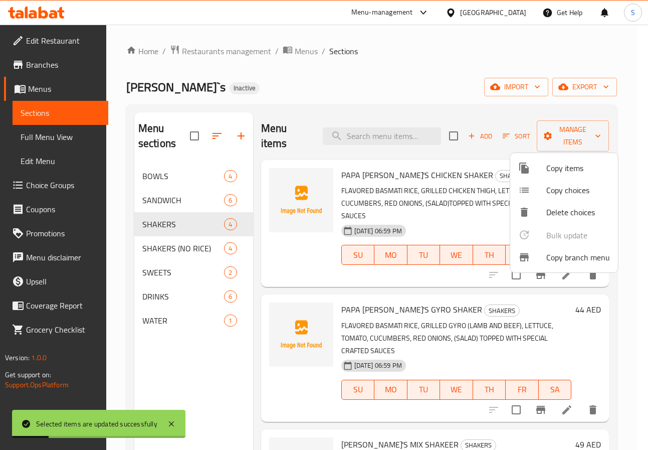
click at [193, 374] on div at bounding box center [324, 225] width 648 height 450
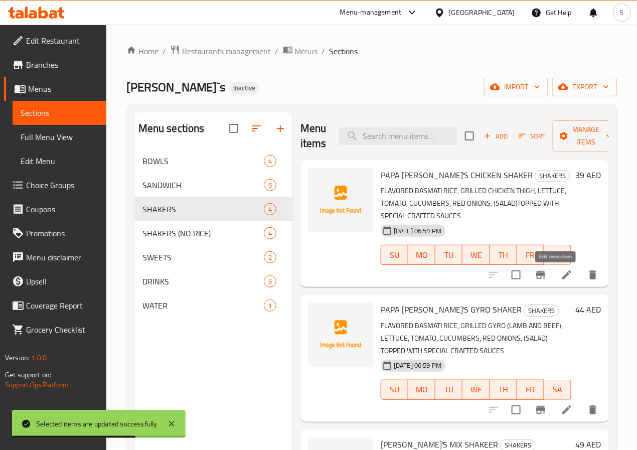
click at [561, 280] on icon at bounding box center [567, 275] width 12 height 12
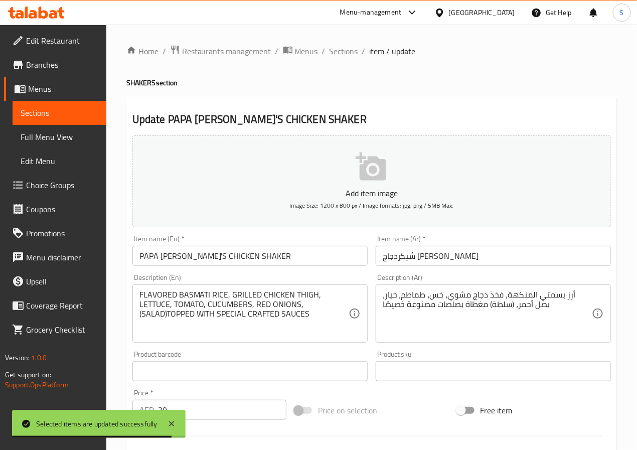
click at [435, 258] on input "شيكردجاج بابا شاهس" at bounding box center [493, 256] width 235 height 20
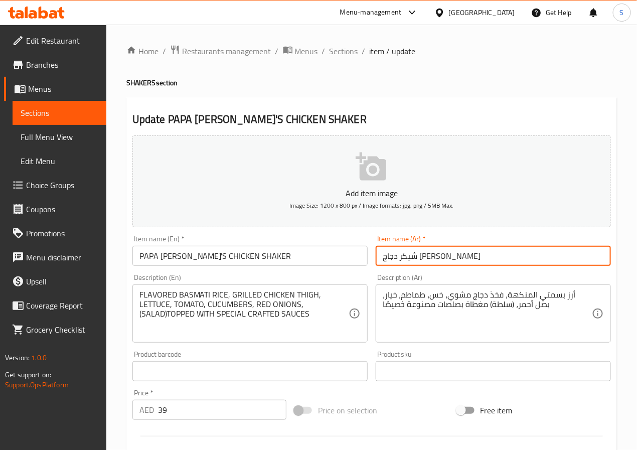
type input "شيكر دجاج [PERSON_NAME]"
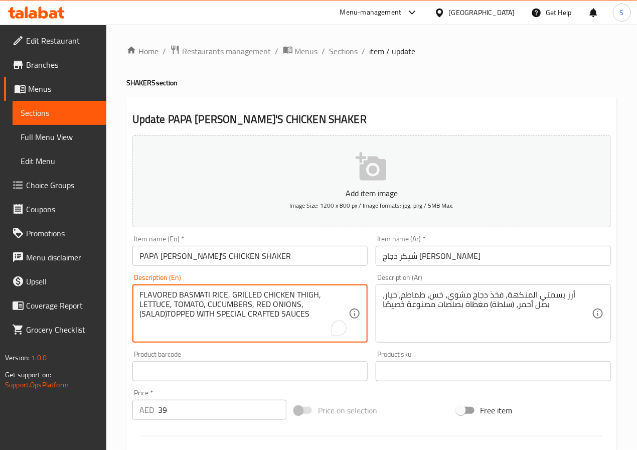
click at [157, 296] on textarea "FLAVORED BASMATI RICE, GRILLED CHICKEN THIGH, LETTUCE, TOMATO, CUCUMBERS, RED O…" at bounding box center [243, 314] width 209 height 48
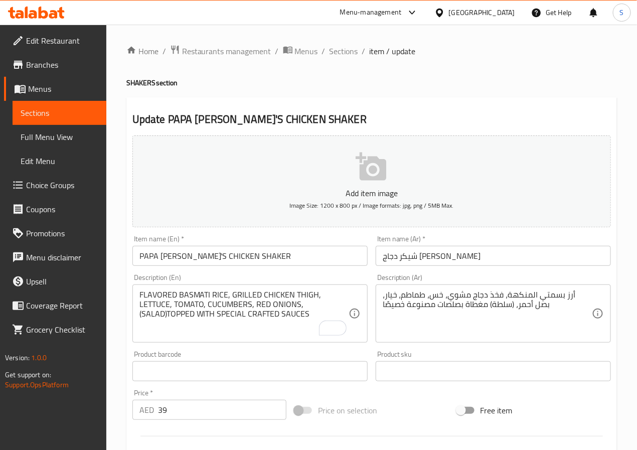
click at [256, 321] on textarea "FLAVORED BASMATI RICE, GRILLED CHICKEN THIGH, LETTUCE, TOMATO, CUCUMBERS, RED O…" at bounding box center [243, 314] width 209 height 48
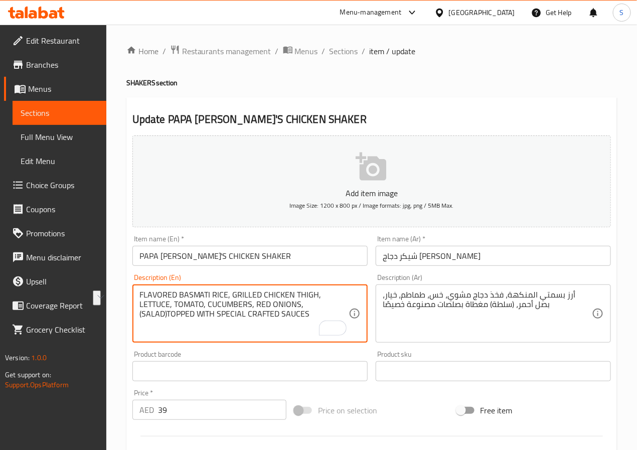
drag, startPoint x: 278, startPoint y: 316, endPoint x: 217, endPoint y: 318, distance: 61.7
click at [217, 318] on textarea "FLAVORED BASMATI RICE, GRILLED CHICKEN THIGH, LETTUCE, TOMATO, CUCUMBERS, RED O…" at bounding box center [243, 314] width 209 height 48
click at [225, 296] on textarea "FLAVORED BASMATI RICE, GRILLED CHICKEN THIGH, LETTUCE, TOMATO, CUCUMBERS, RED O…" at bounding box center [243, 314] width 209 height 48
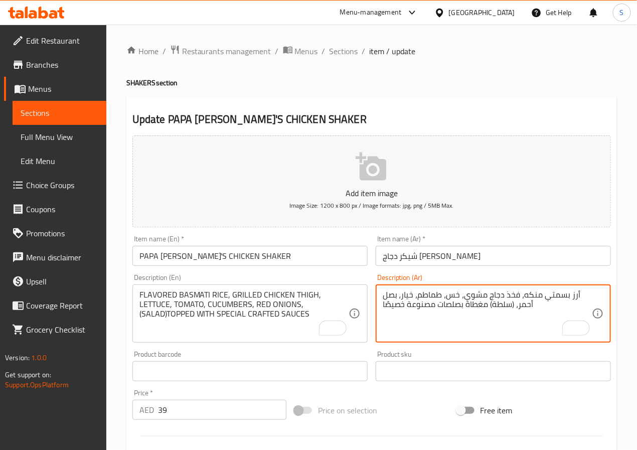
click at [435, 308] on textarea "أرز بسمتي منكه، فخذ دجاج مشوي، خس، طماطم، خيار، بصل أحمر، (سلطة) مغطاة بصلصات م…" at bounding box center [487, 314] width 209 height 48
paste textarea "رافتد سبيشيال"
type textarea "أرز بسمتي منكه، فخذ دجاج مشوي، خس، طماطم، خيار، بصل أحمر، (سلطة) مغطاة بصلصات ك…"
click at [459, 256] on input "شيكر دجاج [PERSON_NAME]" at bounding box center [493, 256] width 235 height 20
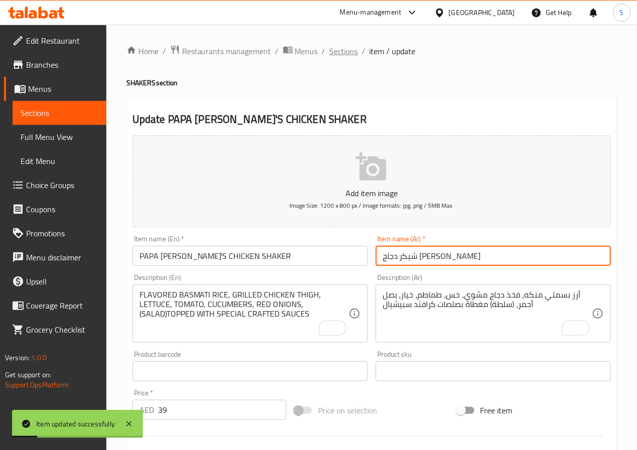
click at [340, 49] on span "Sections" at bounding box center [343, 51] width 29 height 12
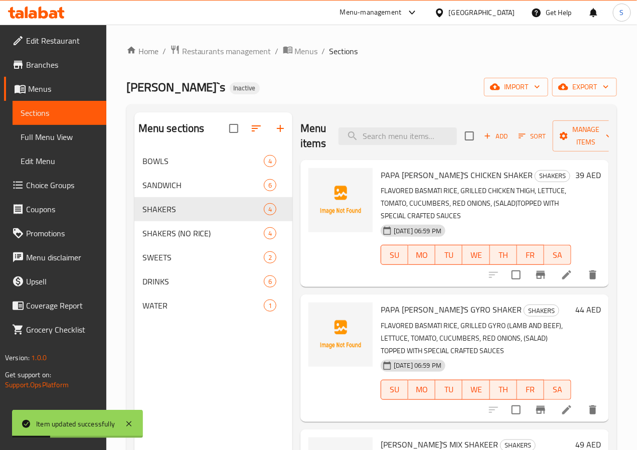
click at [561, 411] on icon at bounding box center [567, 410] width 12 height 12
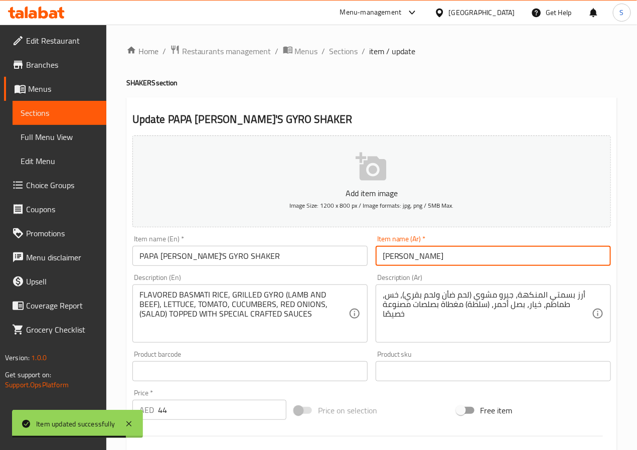
drag, startPoint x: 390, startPoint y: 259, endPoint x: 381, endPoint y: 261, distance: 9.1
click at [381, 261] on input "شيكر جيرو بابا شاهس" at bounding box center [493, 256] width 235 height 20
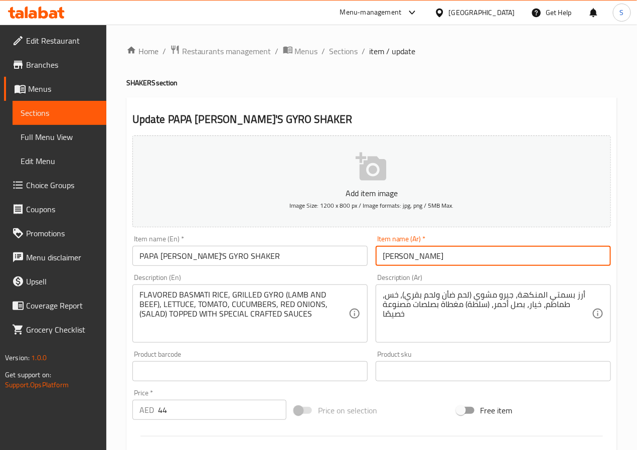
type input "[PERSON_NAME]"
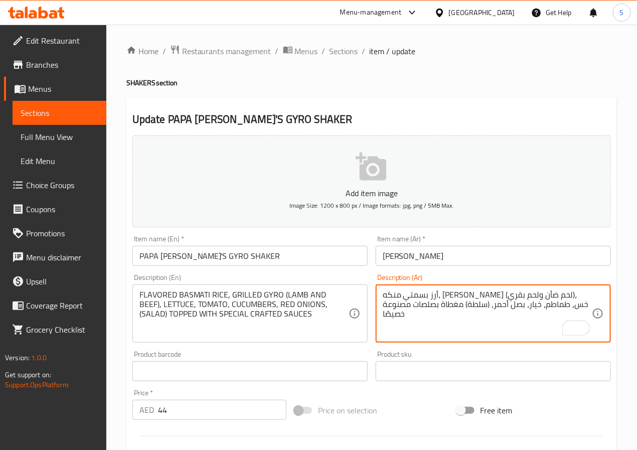
click at [411, 310] on textarea "أرز بسمتي منكه، جيرو مشوي (لحم ضأن ولحم بقري)، خس، طماطم، خيار، بصل أحمر، (سلطة…" at bounding box center [487, 314] width 209 height 48
paste textarea "رافتد سبيشيال"
type textarea "أرز بسمتي منكه، [PERSON_NAME] (لحم ضأن ولحم بقري)، خس، طماطم، خيار، بصل أحمر، (…"
click at [401, 256] on input "[PERSON_NAME]" at bounding box center [493, 256] width 235 height 20
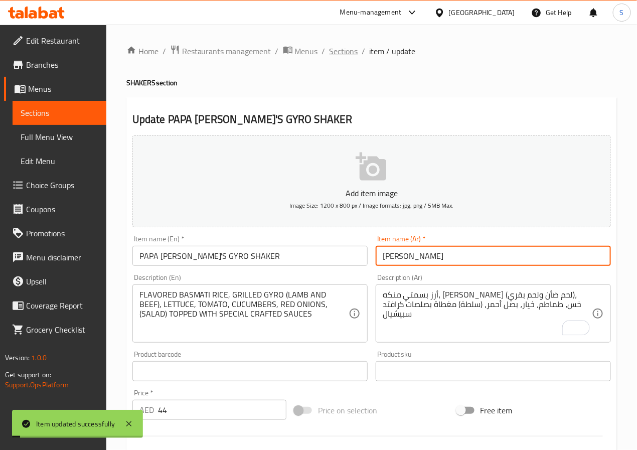
click at [345, 53] on span "Sections" at bounding box center [343, 51] width 29 height 12
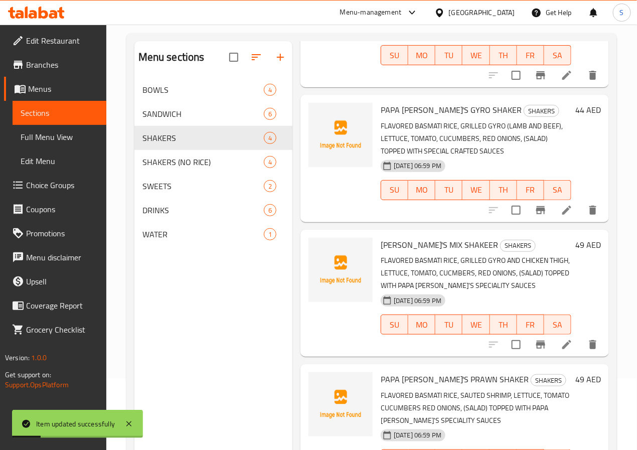
scroll to position [140, 0]
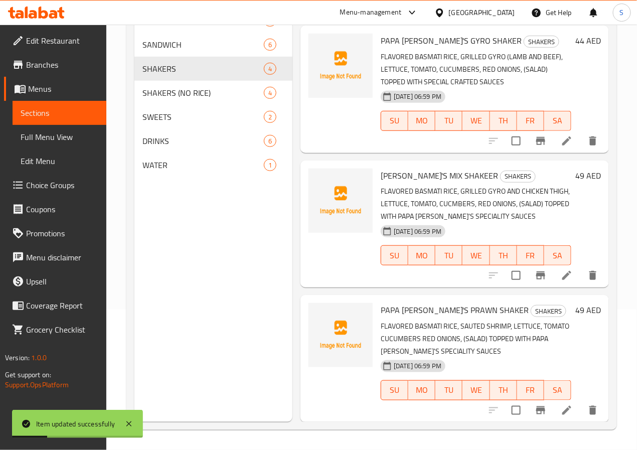
click at [562, 280] on li at bounding box center [567, 275] width 28 height 18
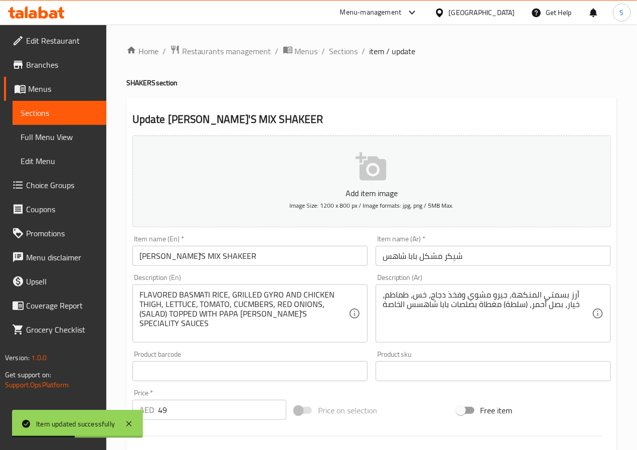
click at [426, 259] on input "شيكر مشكل بابا شاهس" at bounding box center [493, 256] width 235 height 20
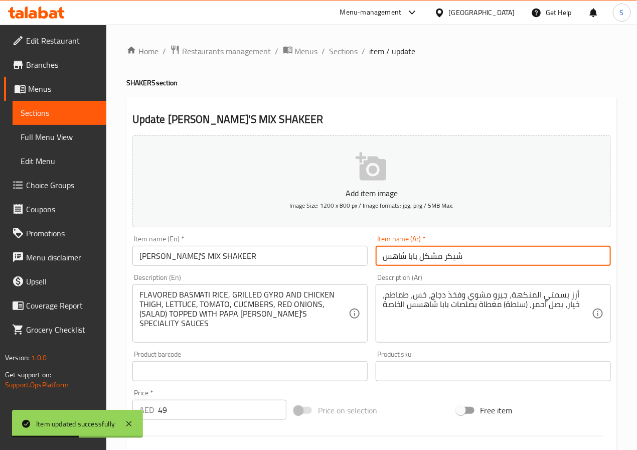
click at [426, 259] on input "شيكر مشكل بابا شاهس" at bounding box center [493, 256] width 235 height 20
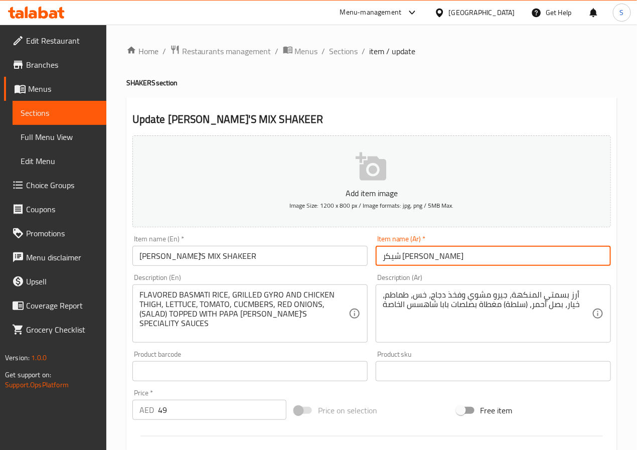
type input "شيكر [PERSON_NAME]"
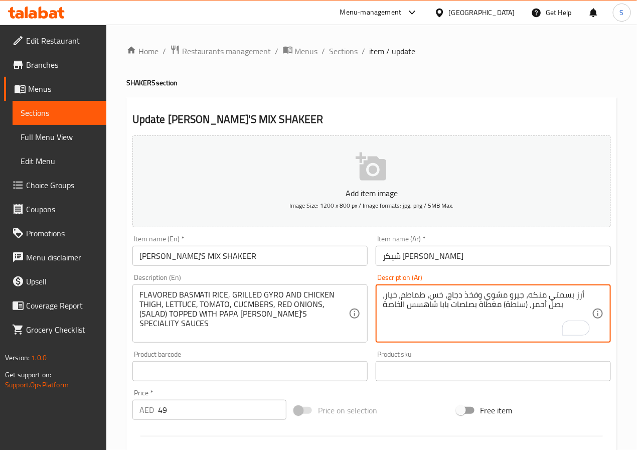
click at [449, 304] on textarea "أرز بسمتي منكه، جيرو مشوي وفخذ دجاج، خس، طماطم، خيار، بصل أحمر، (سلطة) مغطاة بص…" at bounding box center [487, 314] width 209 height 48
type textarea "أرز بسمتي منكه، جيرو مشوي وفخذ دجاج، خس، طماطم، خيار، بصل أحمر، (سلطة) مغطاة بص…"
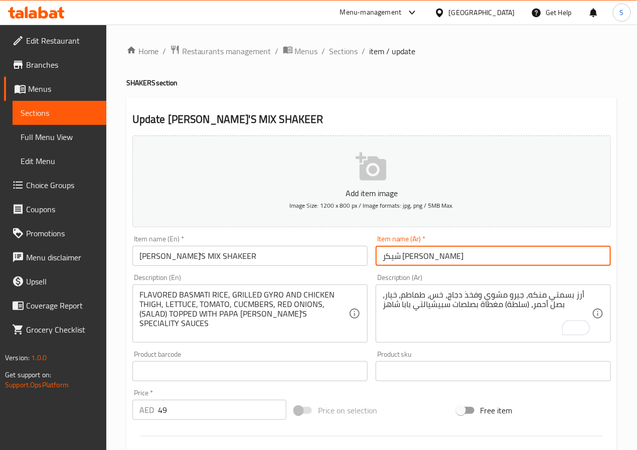
click at [476, 253] on input "شيكر [PERSON_NAME]" at bounding box center [493, 256] width 235 height 20
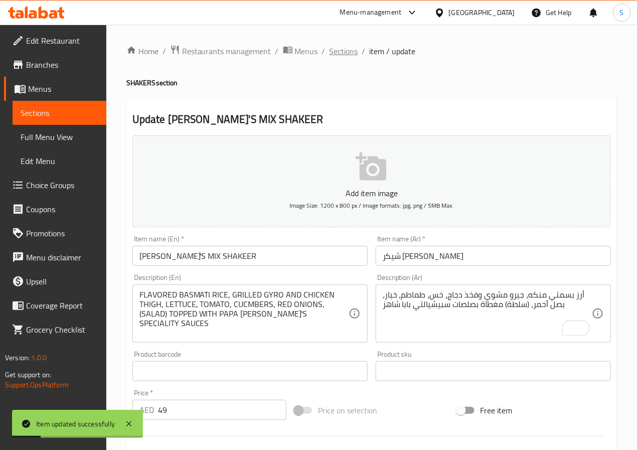
click at [336, 53] on span "Sections" at bounding box center [343, 51] width 29 height 12
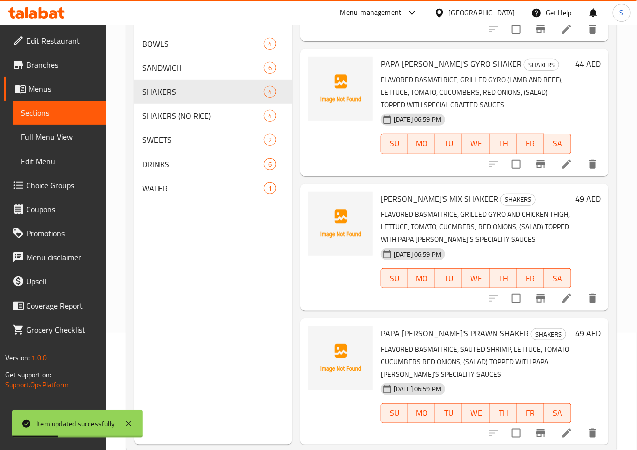
scroll to position [140, 0]
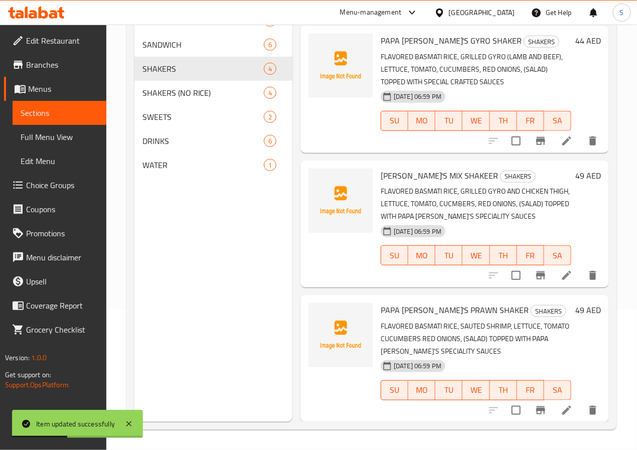
click at [553, 412] on li at bounding box center [567, 410] width 28 height 18
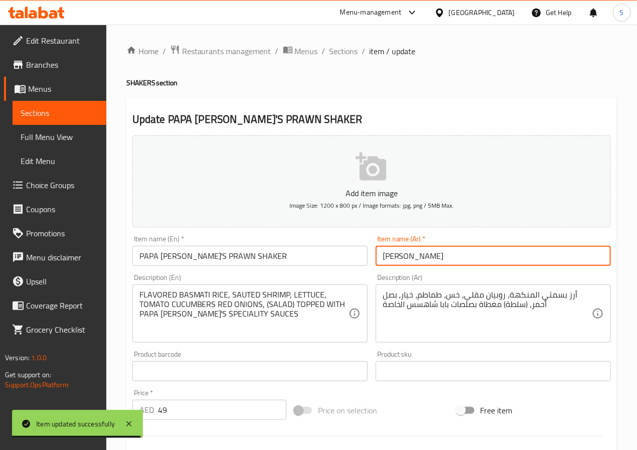
drag, startPoint x: 392, startPoint y: 256, endPoint x: 384, endPoint y: 257, distance: 7.6
click at [384, 257] on input "شيكر روبيان بابا شاهس" at bounding box center [493, 256] width 235 height 20
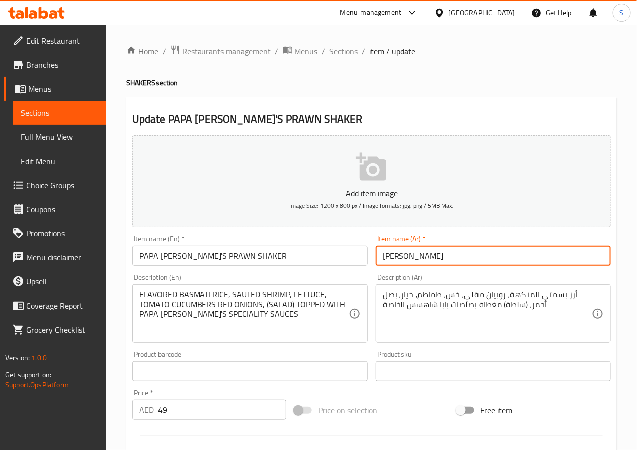
type input "[PERSON_NAME]"
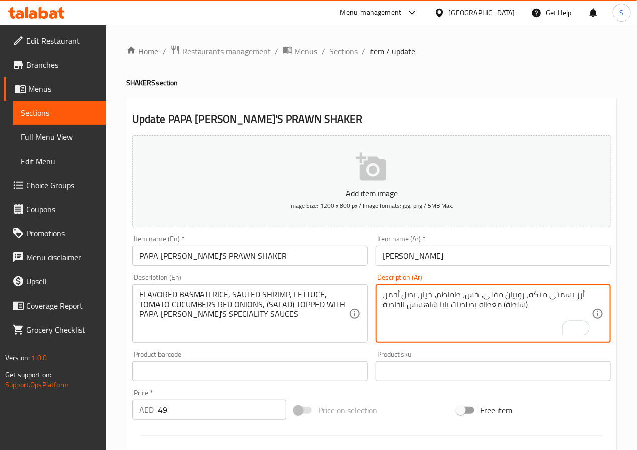
click at [495, 295] on textarea "أرز بسمتي منكه، روبيان مقلي، خس، طماطم، خيار، بصل أحمر، (سلطة) مغطاة بصلصات باب…" at bounding box center [487, 314] width 209 height 48
click at [448, 310] on textarea "أرز بسمتي منكه، روبيان سوتيه، خس، طماطم، خيار، بصل أحمر، (سلطة) مغطاة بصلصات با…" at bounding box center [487, 314] width 209 height 48
type textarea "أرز بسمتي منكه، روبيان سوتيه، خس، طماطم، خيار، بصل أحمر، (سلطة) مغطاة بصلصات سب…"
click at [461, 253] on input "[PERSON_NAME]" at bounding box center [493, 256] width 235 height 20
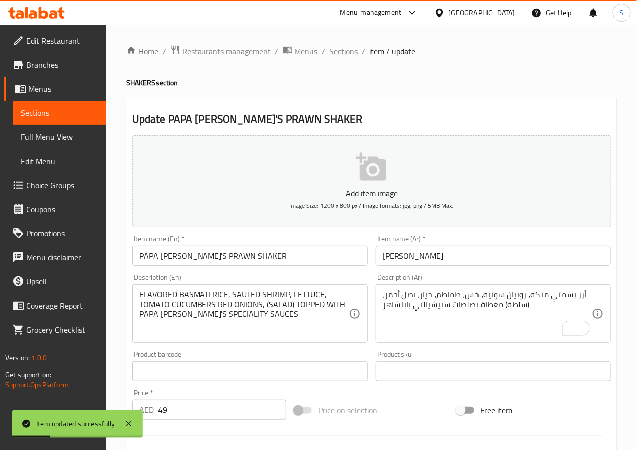
click at [336, 50] on span "Sections" at bounding box center [343, 51] width 29 height 12
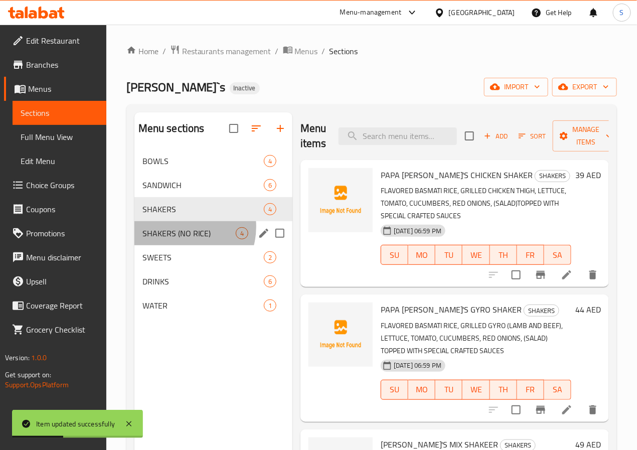
click at [179, 239] on span "SHAKERS (NO RICE)" at bounding box center [188, 233] width 93 height 12
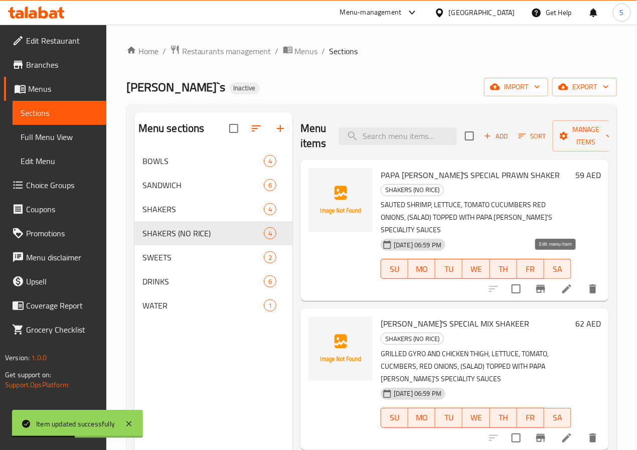
click at [561, 283] on icon at bounding box center [567, 289] width 12 height 12
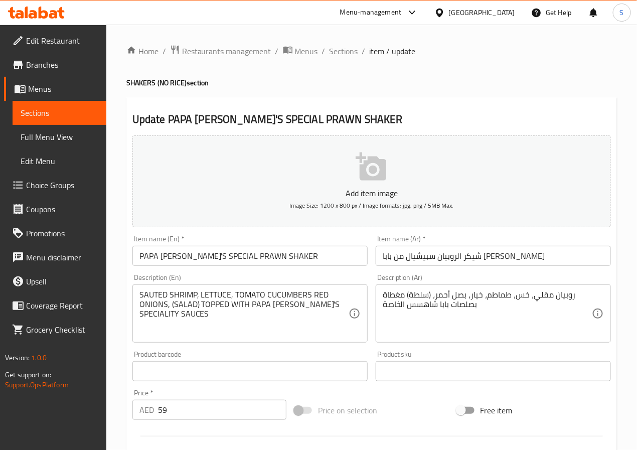
click at [426, 260] on input "شيكر الروبيان سبيشيال من بابا شاهس" at bounding box center [493, 256] width 235 height 20
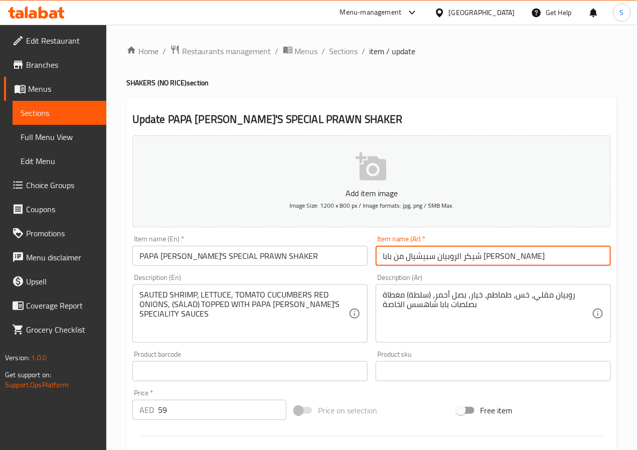
click at [426, 260] on input "شيكر الروبيان سبيشيال من بابا شاهس" at bounding box center [493, 256] width 235 height 20
click at [465, 255] on input "شيكر الروبيان سبيشيال بابا شاهز" at bounding box center [493, 256] width 235 height 20
type input "[PERSON_NAME] سبيشيال بابا شاهز"
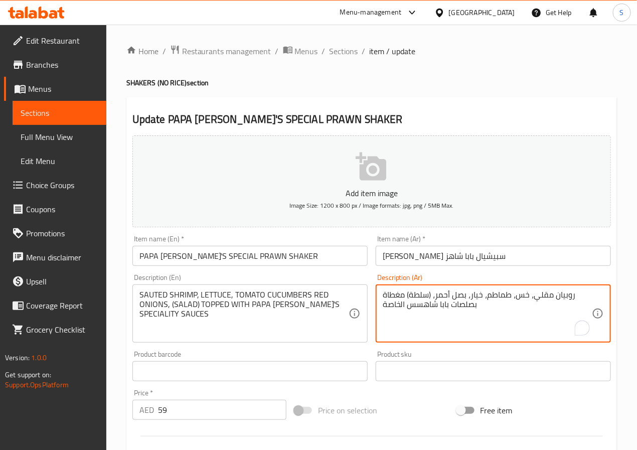
click at [542, 295] on textarea "روبيان مقلي، خس، طماطم، خيار، بصل أحمر، (سلطة) مغطاة بصلصات بابا شاهسس الخاصة" at bounding box center [487, 314] width 209 height 48
click at [448, 308] on textarea "روبيان سوتيه، خس، طماطم، خيار، بصل أحمر، (سلطة) مغطاة بصلصات بابا شاهسس الخاصة" at bounding box center [487, 314] width 209 height 48
type textarea "روبيان سوتيه، خس، طماطم، خيار، بصل أحمر، (سلطة) مغطاة بصلصات سبيشيالتي بابا شاهز"
click at [505, 261] on input "[PERSON_NAME] سبيشيال بابا شاهز" at bounding box center [493, 256] width 235 height 20
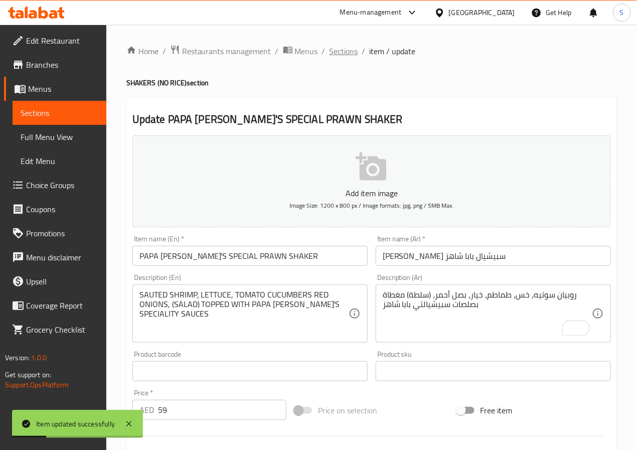
click at [348, 57] on span "Sections" at bounding box center [343, 51] width 29 height 12
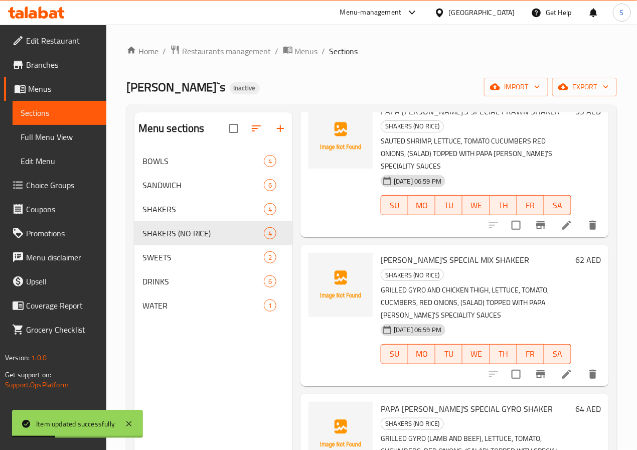
scroll to position [78, 0]
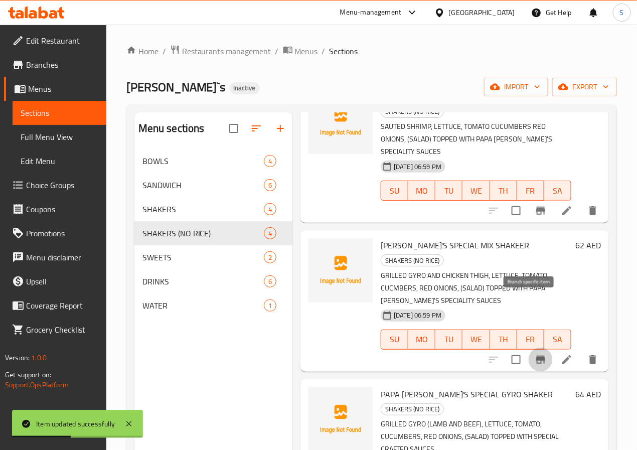
click at [536, 347] on button "Branch-specific-item" at bounding box center [540, 359] width 24 height 24
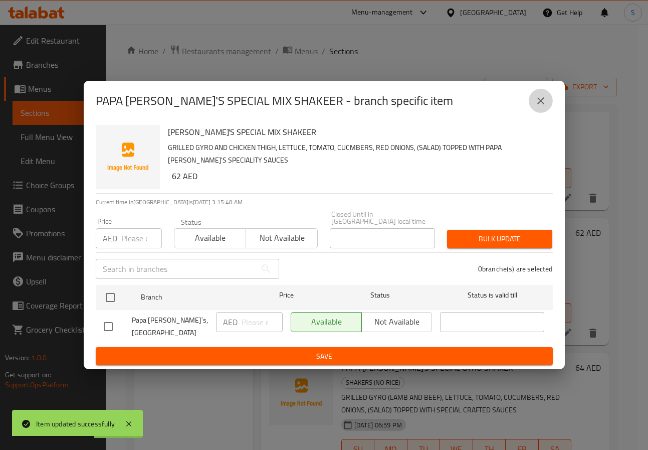
click at [539, 91] on button "close" at bounding box center [541, 101] width 24 height 24
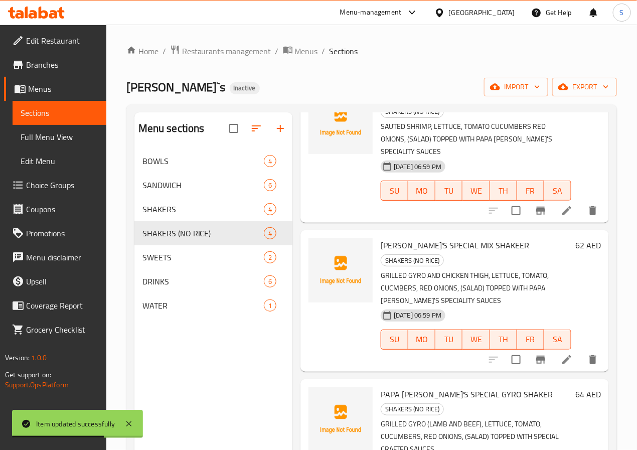
click at [553, 350] on li at bounding box center [567, 359] width 28 height 18
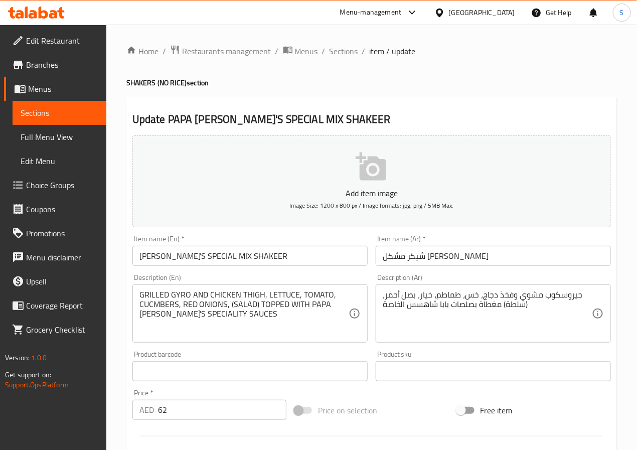
click at [464, 259] on input "شيكر مشكل سبيشيال بابا شاهس" at bounding box center [493, 256] width 235 height 20
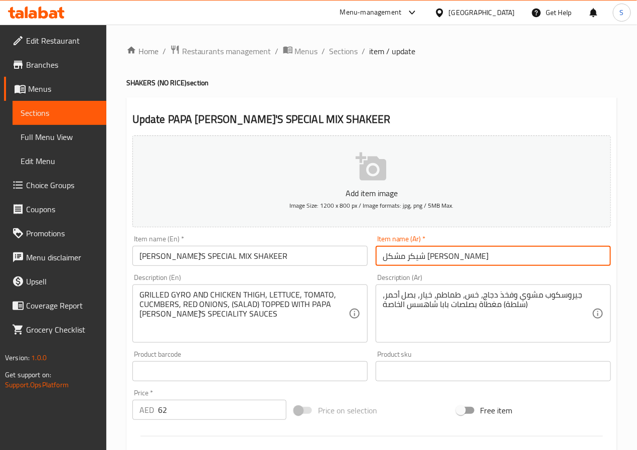
click at [464, 259] on input "شيكر مشكل سبيشيال بابا شاهس" at bounding box center [493, 256] width 235 height 20
drag, startPoint x: 391, startPoint y: 256, endPoint x: 383, endPoint y: 259, distance: 9.0
click at [383, 259] on input "شيكر ميكس سبيشيال بابا شاهس" at bounding box center [493, 256] width 235 height 20
type input "[PERSON_NAME]"
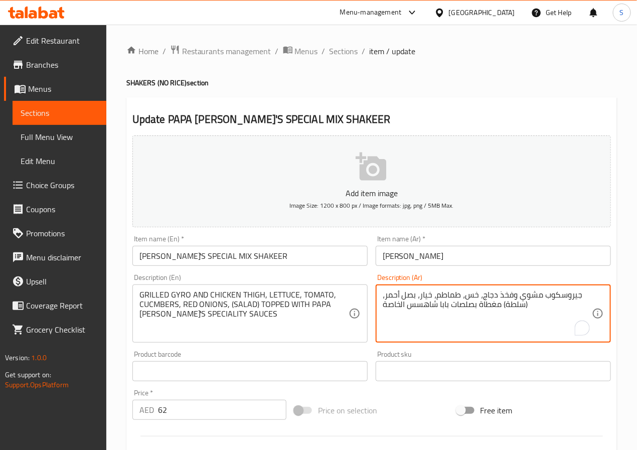
drag, startPoint x: 566, startPoint y: 295, endPoint x: 544, endPoint y: 299, distance: 21.4
type textarea "جيرو مشوي وفخذ دجاج، خس، طماطم، خيار، بصل أحمر، (سلطة) مغطاة بصلصات بابا شاهسس …"
click at [449, 309] on textarea "جيرو مشوي وفخذ دجاج، خس، طماطم، خيار، بصل أحمر، (سلطة) مغطاة بصلصات بابا شاهسس …" at bounding box center [487, 314] width 209 height 48
type textarea "جيرو مشوي وفخذ دجاج، خس، طماطم، خيار، بصل أحمر، (سلطة) مغطاة بصلصات سبيشيالتي ب…"
click at [480, 256] on input "[PERSON_NAME]" at bounding box center [493, 256] width 235 height 20
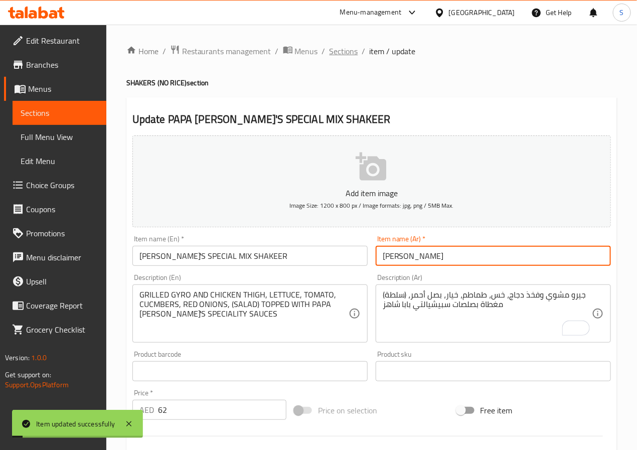
click at [343, 52] on span "Sections" at bounding box center [343, 51] width 29 height 12
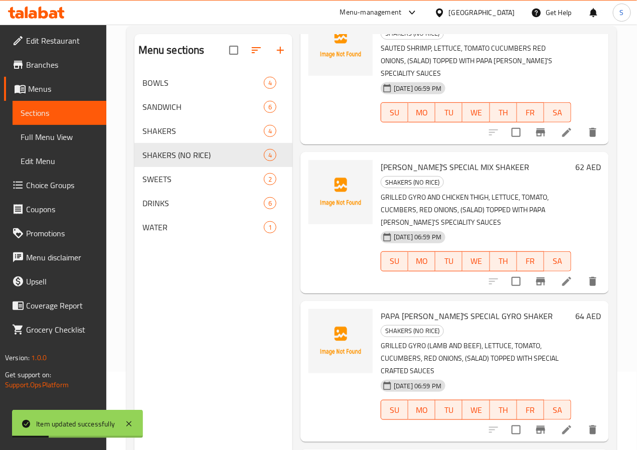
scroll to position [140, 0]
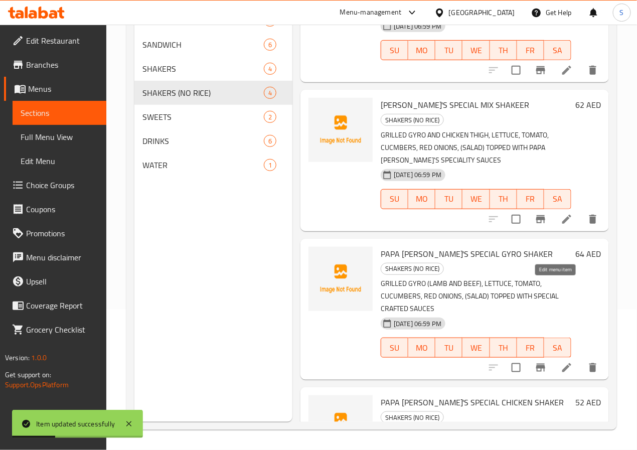
click at [561, 361] on icon at bounding box center [567, 367] width 12 height 12
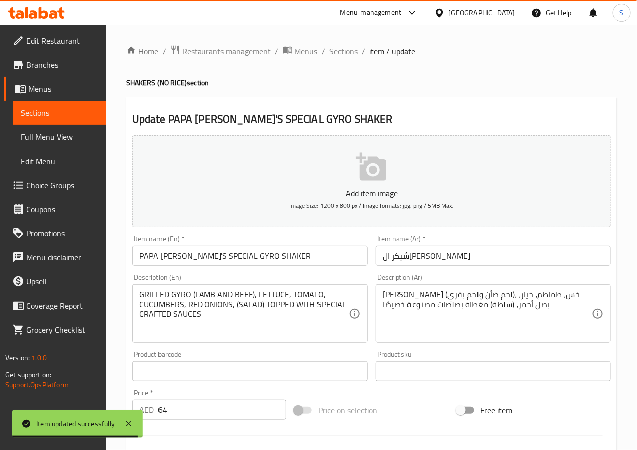
click at [464, 261] on input "شيكر الجيرو سبيشيال بابا شاهس" at bounding box center [493, 256] width 235 height 20
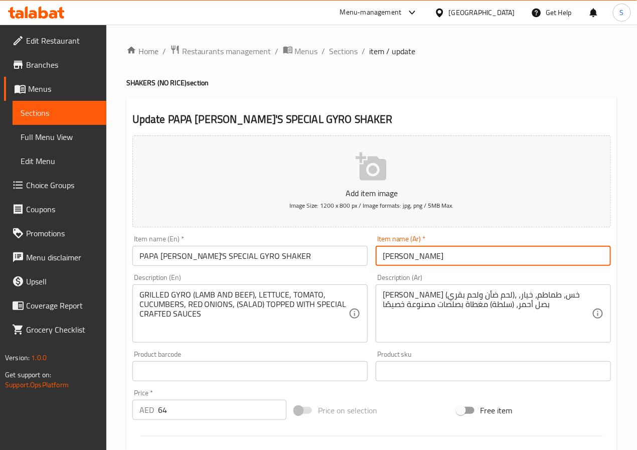
type input "شيكر جيرو سبيشيال بابا شاهز"
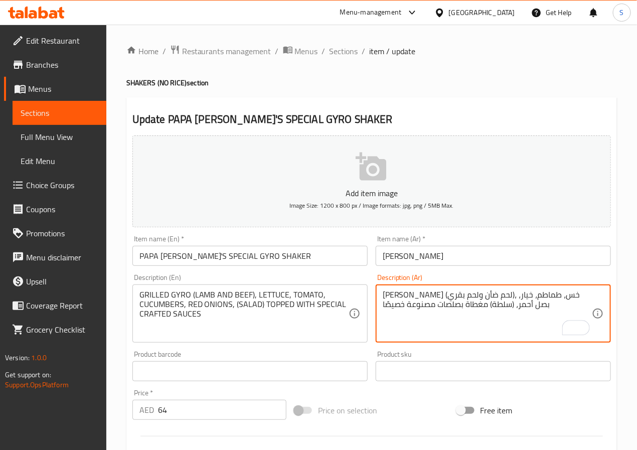
paste textarea "رافتد سبيشيال"
type textarea "[PERSON_NAME] (لحم ضأن ولحم بقري)، خس، طماطم، خيار، بصل أحمر، (سلطة) مغطاة بصلص…"
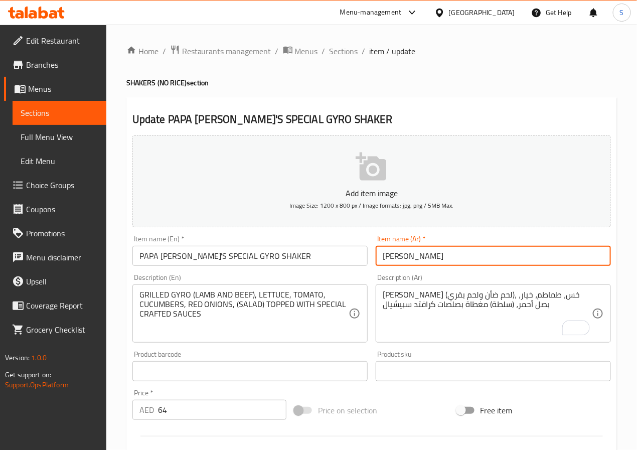
click at [501, 247] on input "[PERSON_NAME]" at bounding box center [493, 256] width 235 height 20
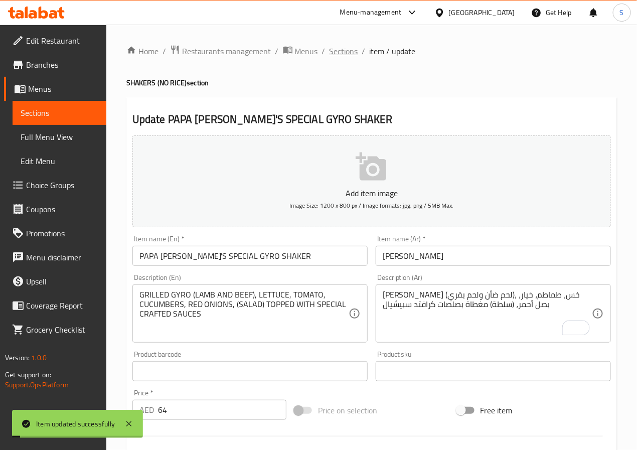
click at [343, 50] on span "Sections" at bounding box center [343, 51] width 29 height 12
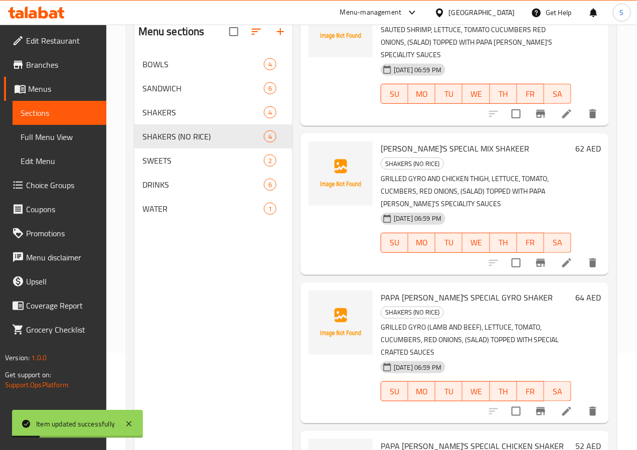
scroll to position [140, 0]
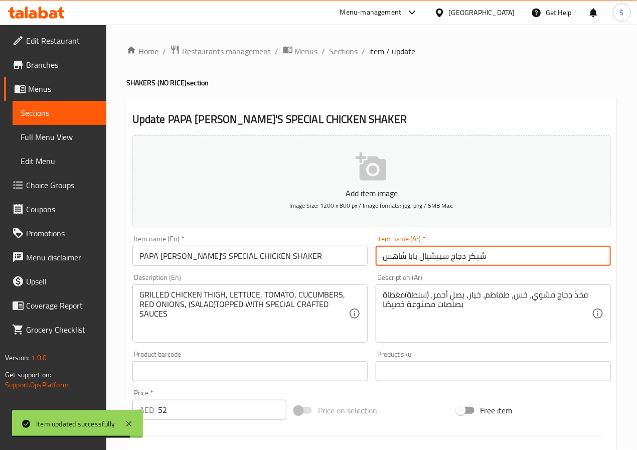
drag, startPoint x: 390, startPoint y: 259, endPoint x: 384, endPoint y: 260, distance: 5.6
click at [384, 260] on input "شيكر دجاج سبيشيال بابا شاهس" at bounding box center [493, 256] width 235 height 20
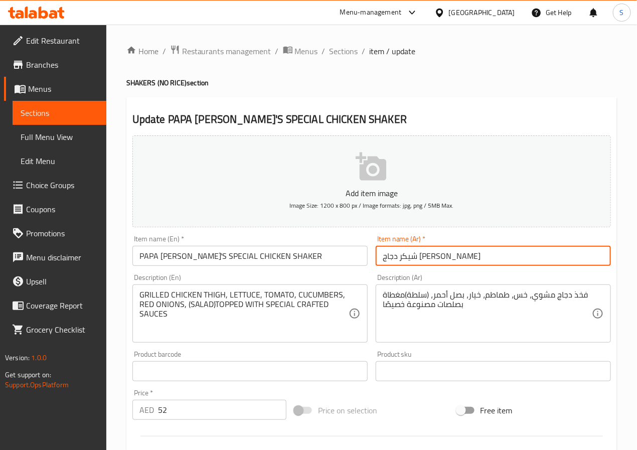
type input "شيكر دجاج [PERSON_NAME]"
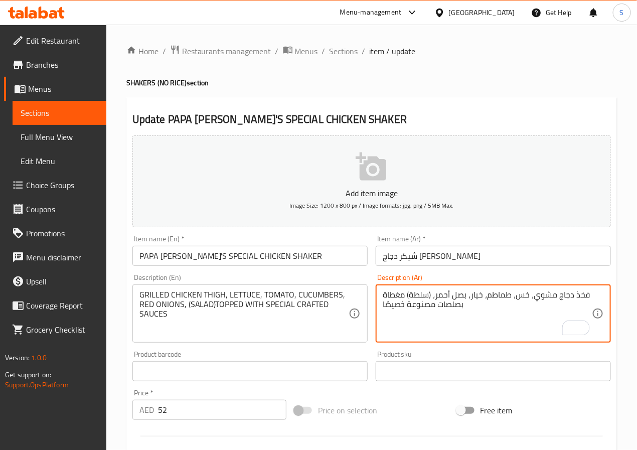
type textarea "فخذ دجاج مشوي، خس، طماطم، خيار، بصل أحمر، (سلطة) مغطاة بصلصات مصنوعة خصيصًا"
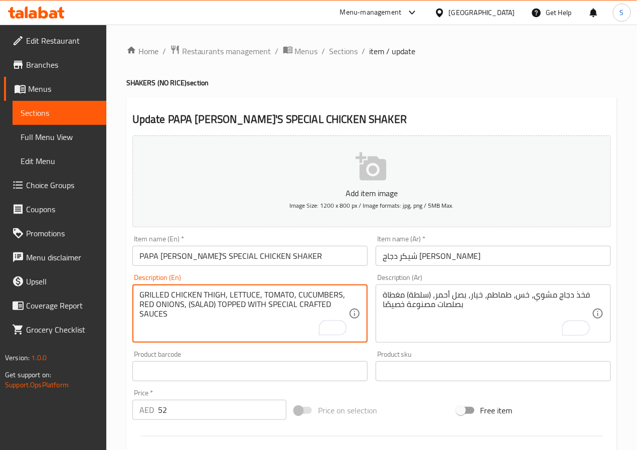
type textarea "GRILLED CHICKEN THIGH, LETTUCE, TOMATO, CUCUMBERS, RED ONIONS, (SALAD) TOPPED W…"
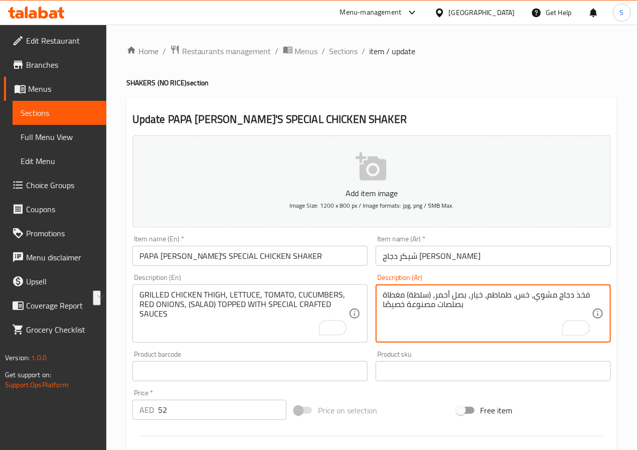
paste textarea "رافتد سبيشيال"
type textarea "فخذ دجاج مشوي، خس، طماطم، خيار، بصل أحمر، (سلطة) مغطاة بصلصات كرافتد سبيشيال"
click at [456, 258] on input "شيكر دجاج [PERSON_NAME]" at bounding box center [493, 256] width 235 height 20
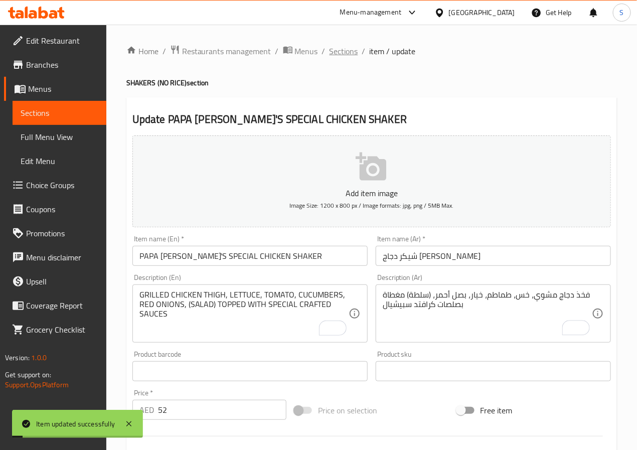
click at [341, 56] on span "Sections" at bounding box center [343, 51] width 29 height 12
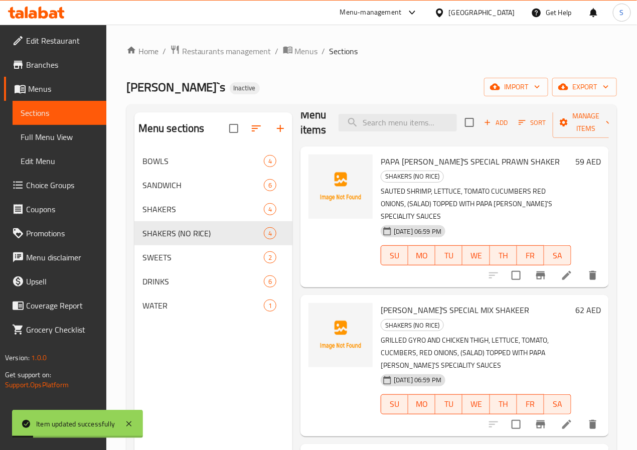
scroll to position [30, 0]
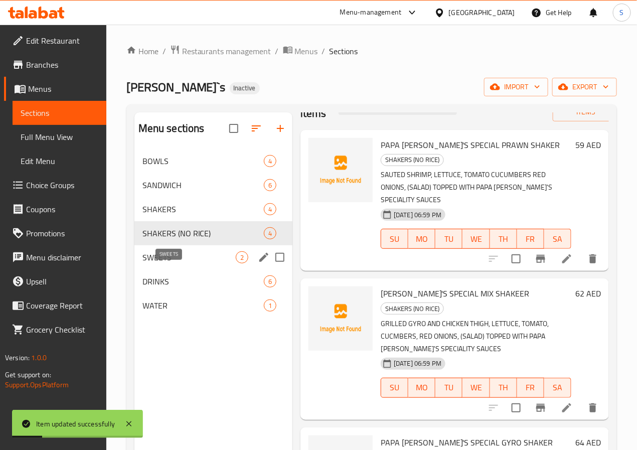
click at [193, 265] on div "SWEETS 2" at bounding box center [213, 257] width 158 height 24
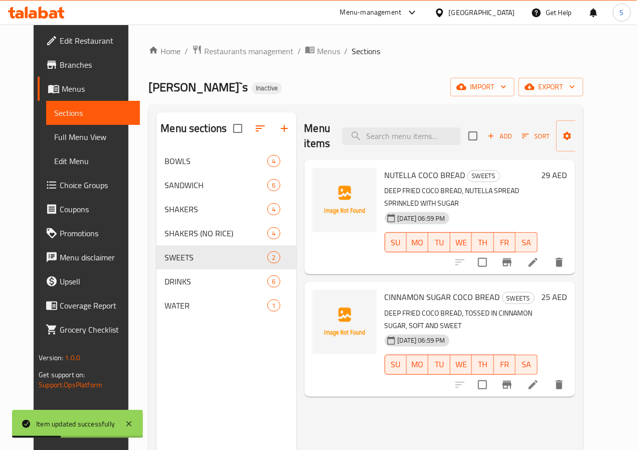
click at [539, 256] on icon at bounding box center [533, 262] width 12 height 12
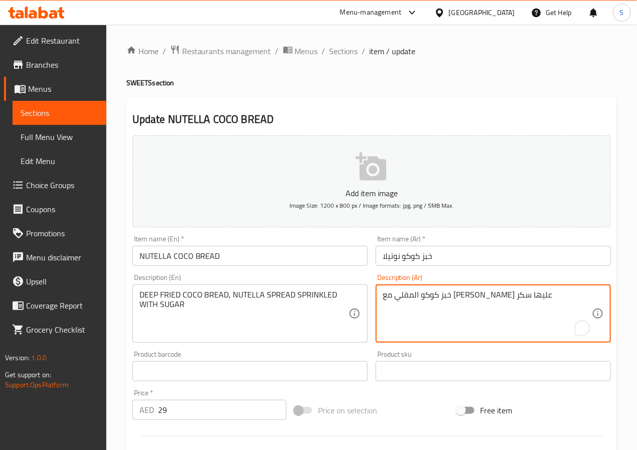
click at [480, 295] on textarea "خبز كوكو المقلي مع كريمة نوتيلا مرشوش عليها سكر" at bounding box center [487, 314] width 209 height 48
click at [290, 258] on input "NUTELLA COCO BREAD" at bounding box center [249, 256] width 235 height 20
click at [402, 298] on textarea "خبز كوكو المقلي مع سبريد نوتيلا مرشوش عليها سكر" at bounding box center [487, 314] width 209 height 48
type textarea "خبز كوكو المقلي مع سبريد نوتيلا مرشوشة بالسكر"
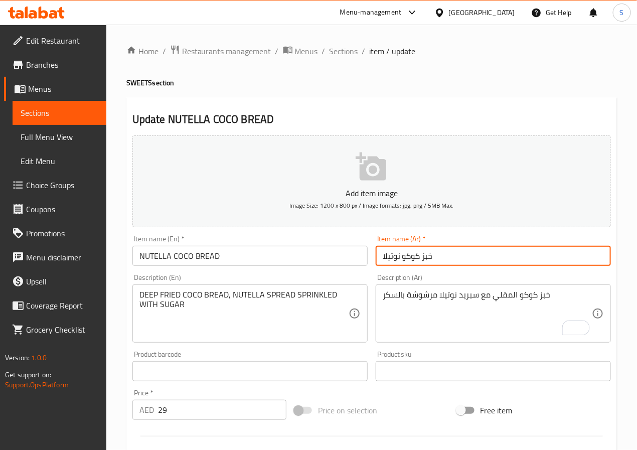
click at [471, 250] on input "خبز كوكو نوتيلا" at bounding box center [493, 256] width 235 height 20
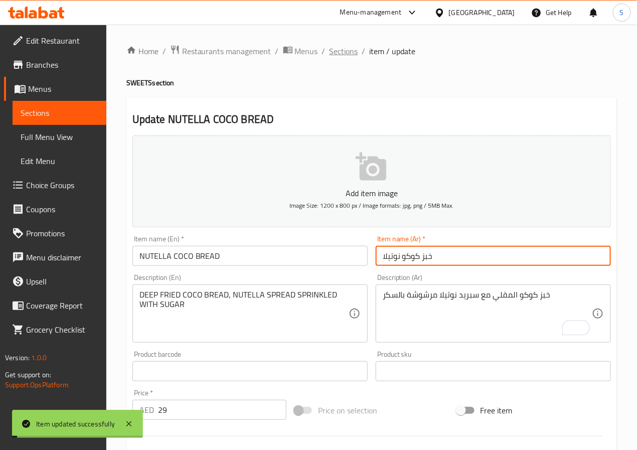
click at [353, 47] on span "Sections" at bounding box center [343, 51] width 29 height 12
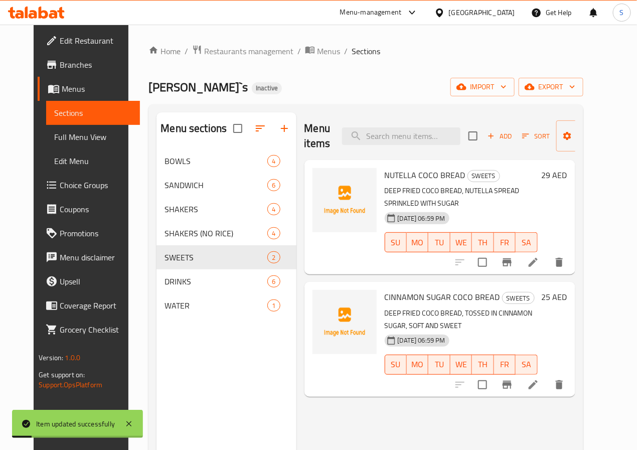
click at [547, 376] on li at bounding box center [533, 385] width 28 height 18
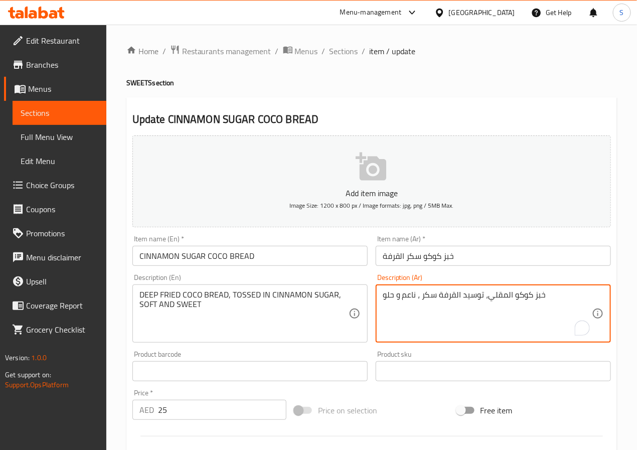
click at [472, 296] on textarea "خبز كوكو المقلي، توسيد القرفة سكر ، ناعم و حلو" at bounding box center [487, 314] width 209 height 48
click at [404, 292] on textarea "خبز كوكو المقلي، مغموس بالقرفة سكر ، ناعم و حلو" at bounding box center [487, 314] width 209 height 48
click at [408, 302] on textarea "خبز كوكو المقلي، مغموس بالقرفة سكر ، ناعم و حلو" at bounding box center [487, 314] width 209 height 48
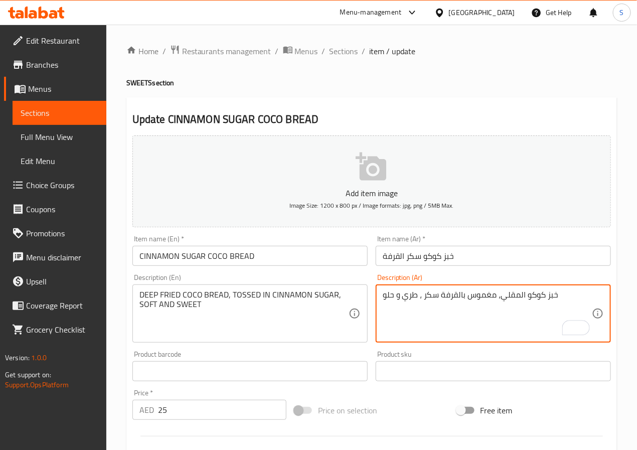
type textarea "خبز كوكو المقلي، مغموس بالقرفة سكر ، طري و حلو"
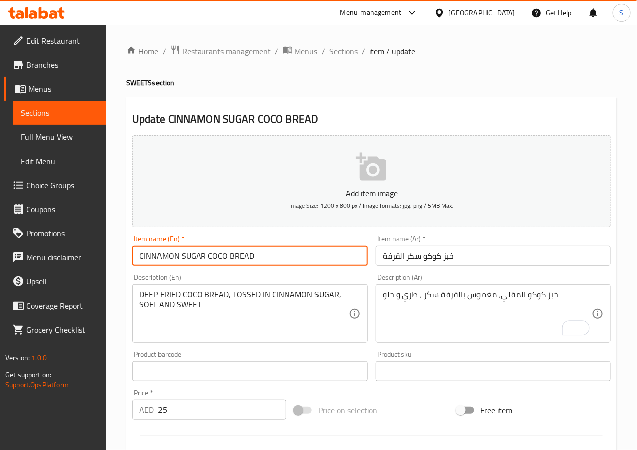
click at [260, 253] on input "CINNAMON SUGAR COCO BREAD" at bounding box center [249, 256] width 235 height 20
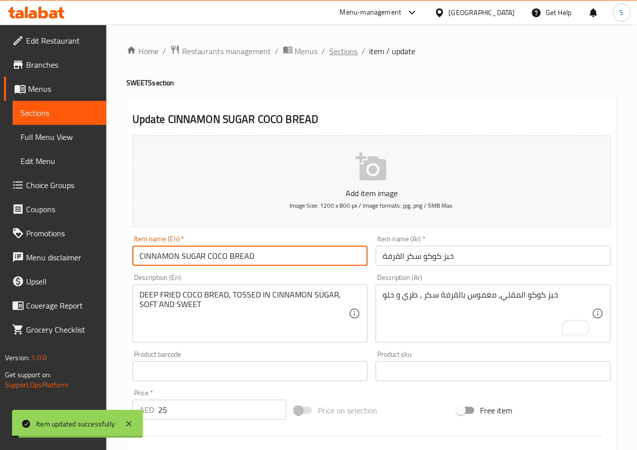
click at [343, 52] on span "Sections" at bounding box center [343, 51] width 29 height 12
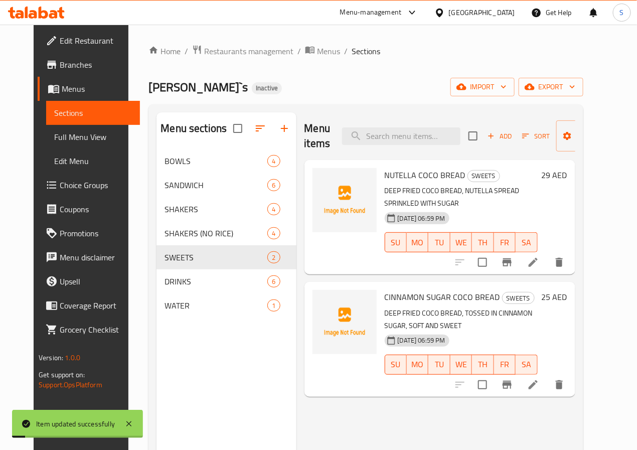
scroll to position [140, 0]
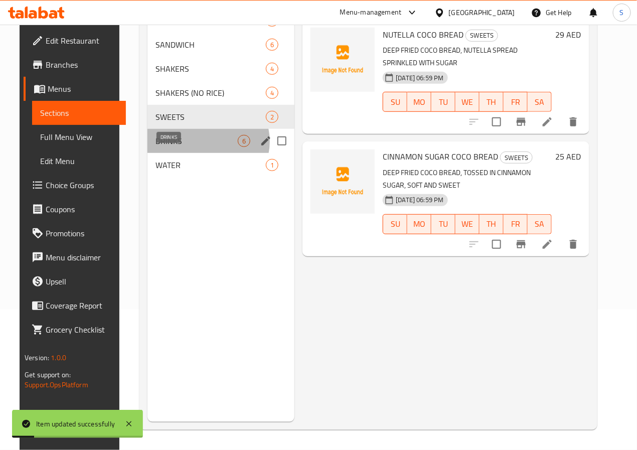
click at [195, 147] on span "DRINKS" at bounding box center [196, 141] width 83 height 12
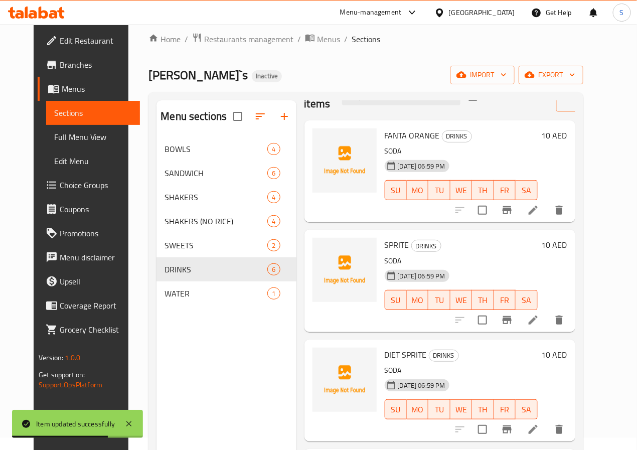
scroll to position [247, 0]
click at [539, 322] on icon at bounding box center [533, 319] width 12 height 12
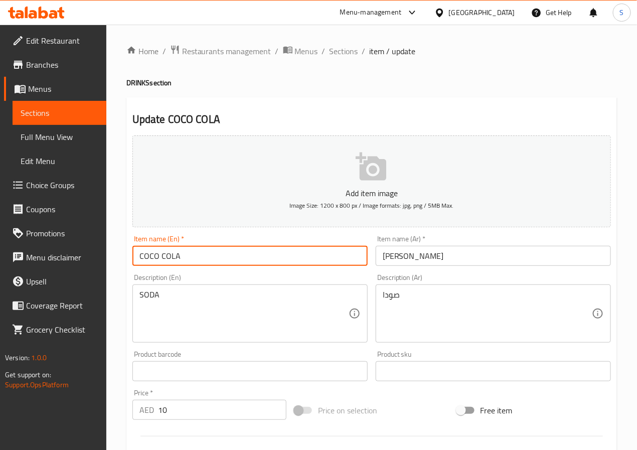
click at [157, 257] on input "COCO COLA" at bounding box center [249, 256] width 235 height 20
type input "Coca Cola"
click at [269, 250] on input "Coca Cola" at bounding box center [249, 256] width 235 height 20
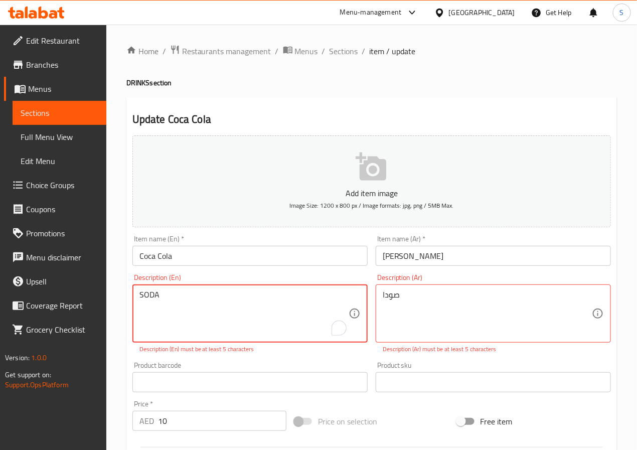
click at [262, 300] on textarea "SODA" at bounding box center [243, 314] width 209 height 48
type textarea "SODA."
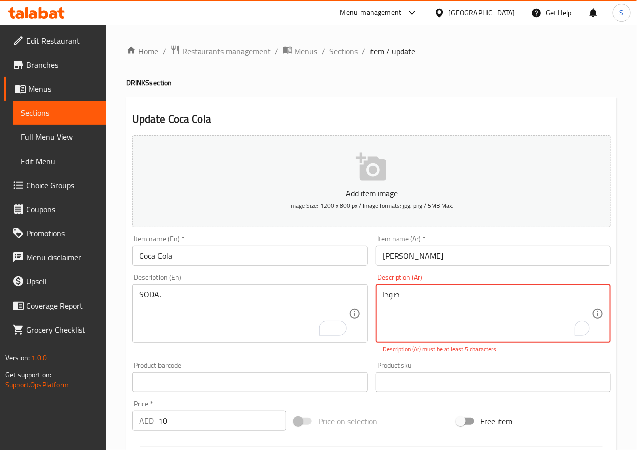
click at [389, 306] on textarea "صودا" at bounding box center [487, 314] width 209 height 48
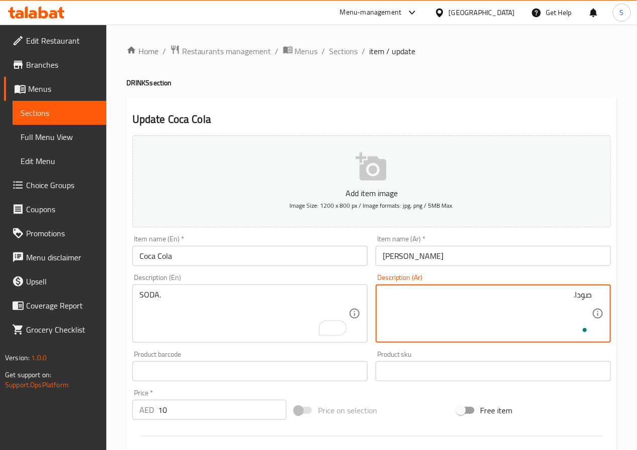
type textarea "صودا."
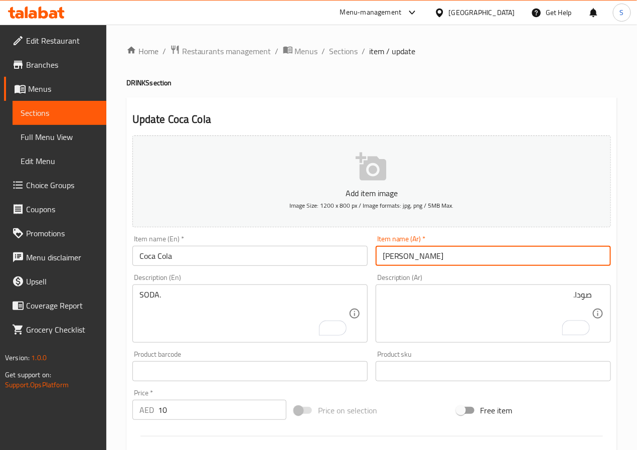
click at [422, 245] on div "Item name (Ar)   * كوكا كولا Item name (Ar) *" at bounding box center [493, 250] width 235 height 31
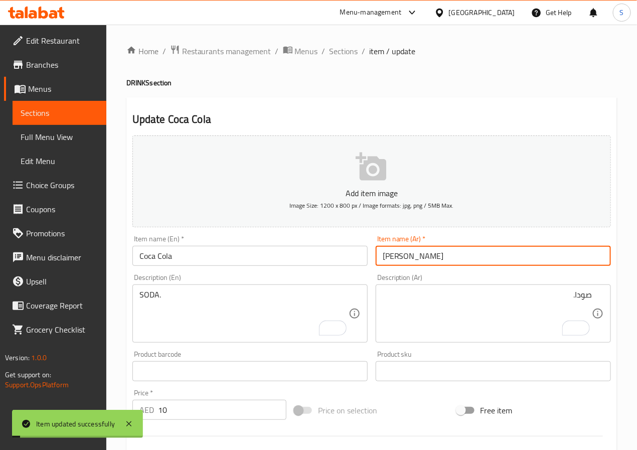
drag, startPoint x: 332, startPoint y: 54, endPoint x: 316, endPoint y: 9, distance: 47.9
click at [332, 54] on span "Sections" at bounding box center [343, 51] width 29 height 12
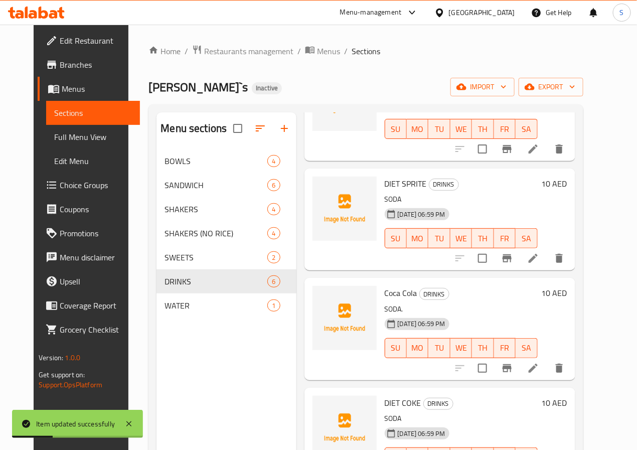
scroll to position [247, 0]
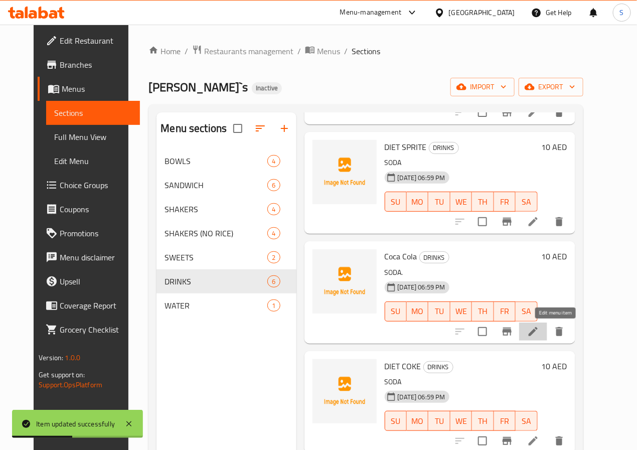
click at [539, 331] on icon at bounding box center [533, 331] width 12 height 12
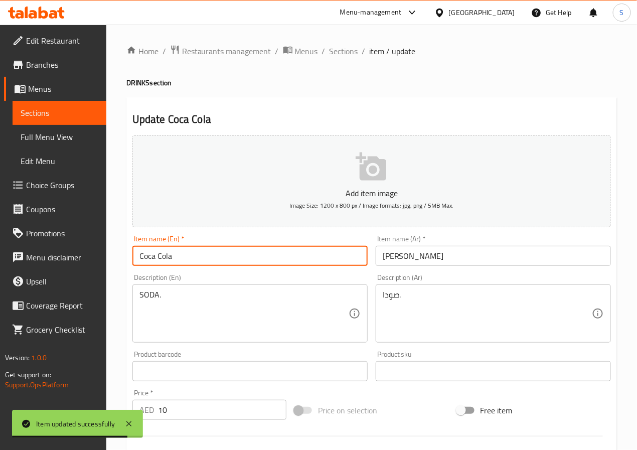
click at [171, 255] on input "Coca Cola" at bounding box center [249, 256] width 235 height 20
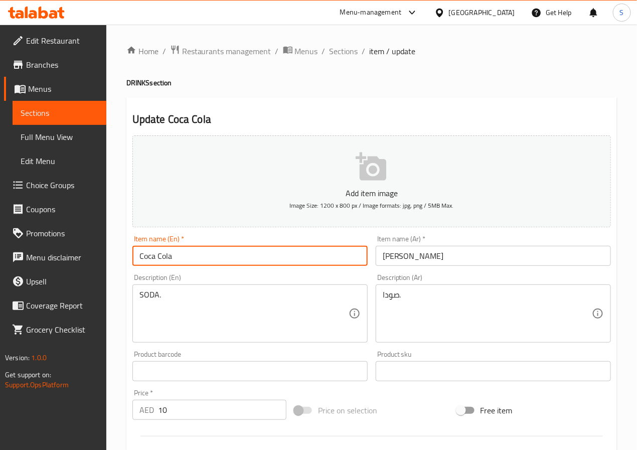
paste input "OCO COLA"
type input "COCO COLA"
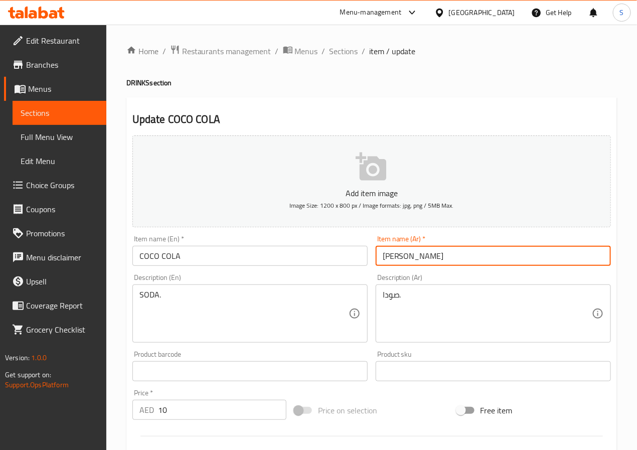
click at [426, 266] on input "[PERSON_NAME]" at bounding box center [493, 256] width 235 height 20
type input "[PERSON_NAME]"
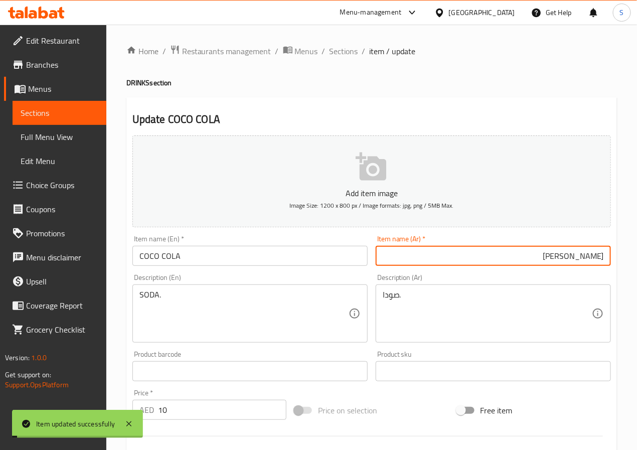
drag, startPoint x: 337, startPoint y: 56, endPoint x: 320, endPoint y: 2, distance: 56.6
click at [337, 56] on span "Sections" at bounding box center [343, 51] width 29 height 12
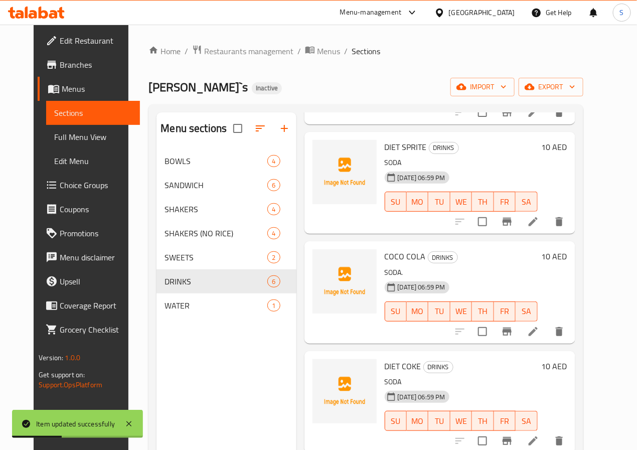
scroll to position [140, 0]
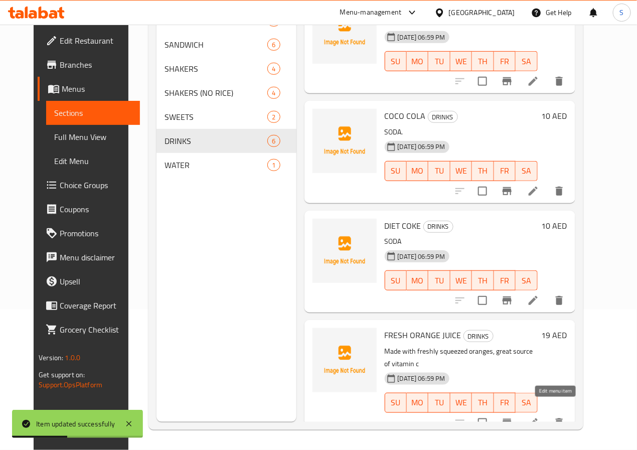
click at [539, 417] on icon at bounding box center [533, 423] width 12 height 12
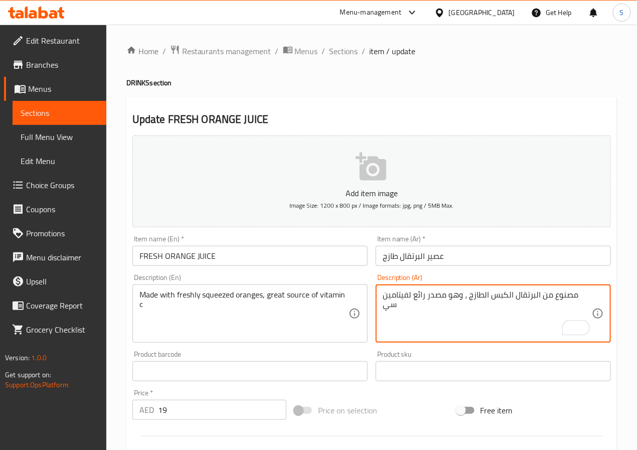
type textarea "مصنوع من البرتقال الكبس الطازج ، وهو مصدر رائع لفيتامين سي"
click at [381, 262] on input "عصير البرتقال طازج" at bounding box center [493, 256] width 235 height 20
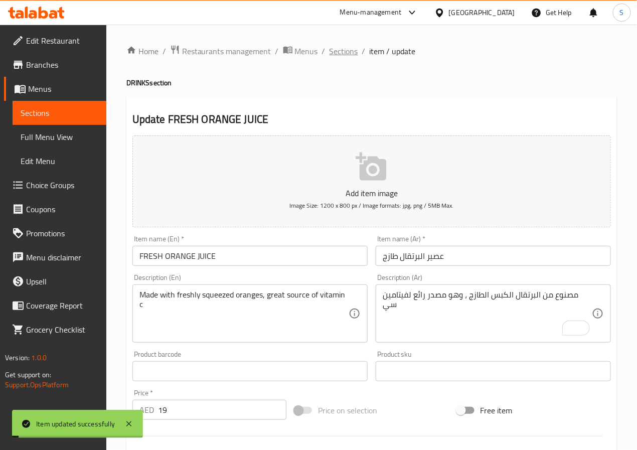
click at [336, 55] on span "Sections" at bounding box center [343, 51] width 29 height 12
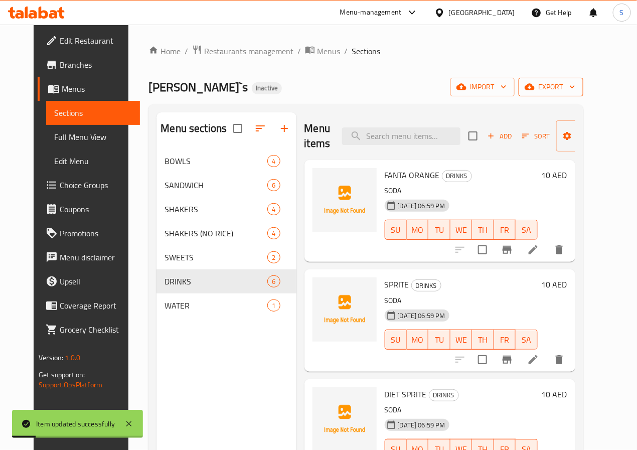
click at [583, 94] on button "export" at bounding box center [550, 87] width 65 height 19
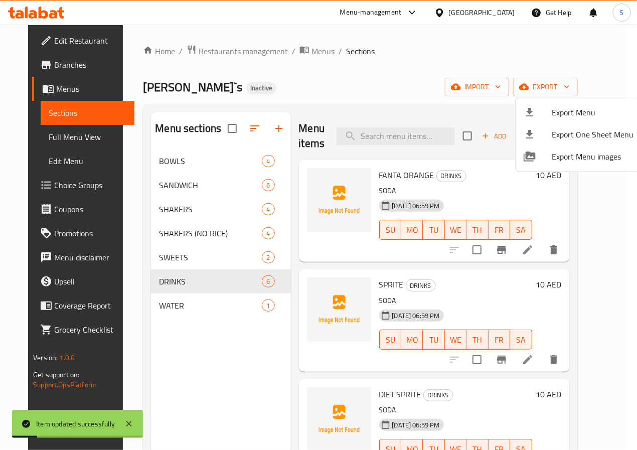
click at [551, 116] on span "Export Menu" at bounding box center [592, 112] width 82 height 12
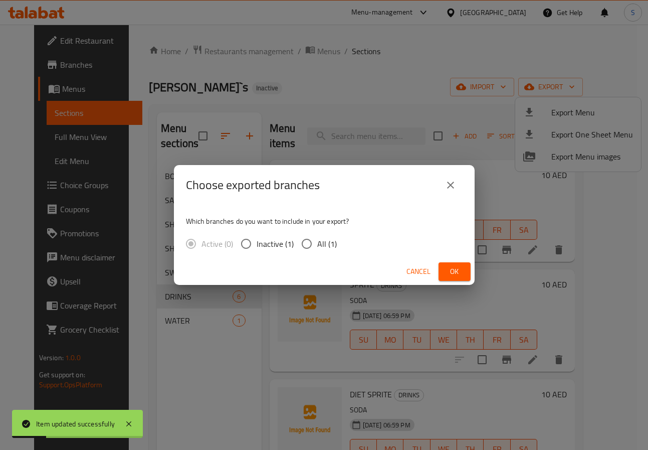
click at [305, 244] on input "All (1)" at bounding box center [306, 243] width 21 height 21
radio input "true"
click at [444, 271] on button "Ok" at bounding box center [455, 271] width 32 height 19
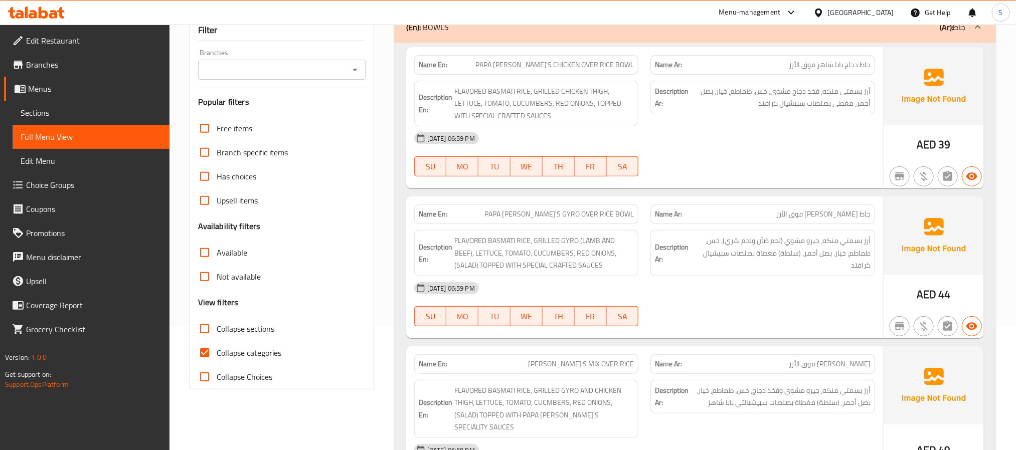
scroll to position [164, 0]
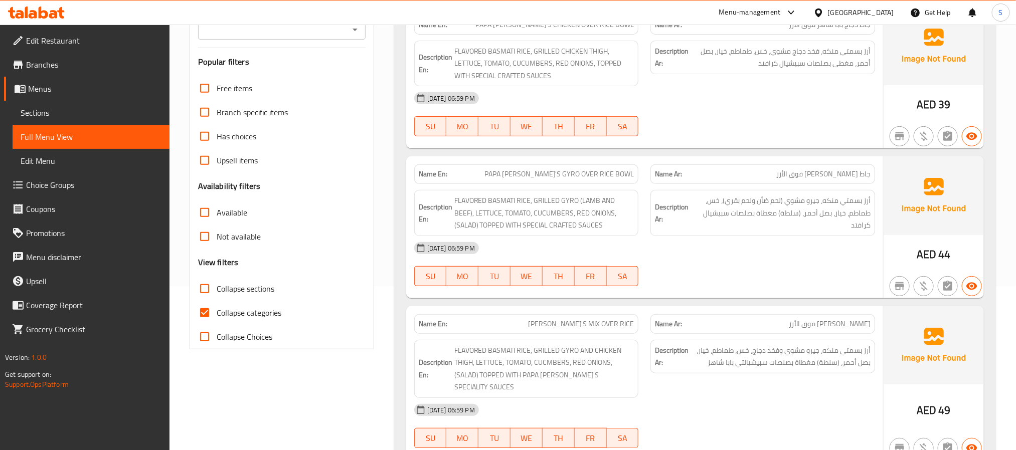
click at [209, 301] on input "Collapse categories" at bounding box center [205, 313] width 24 height 24
checkbox input "false"
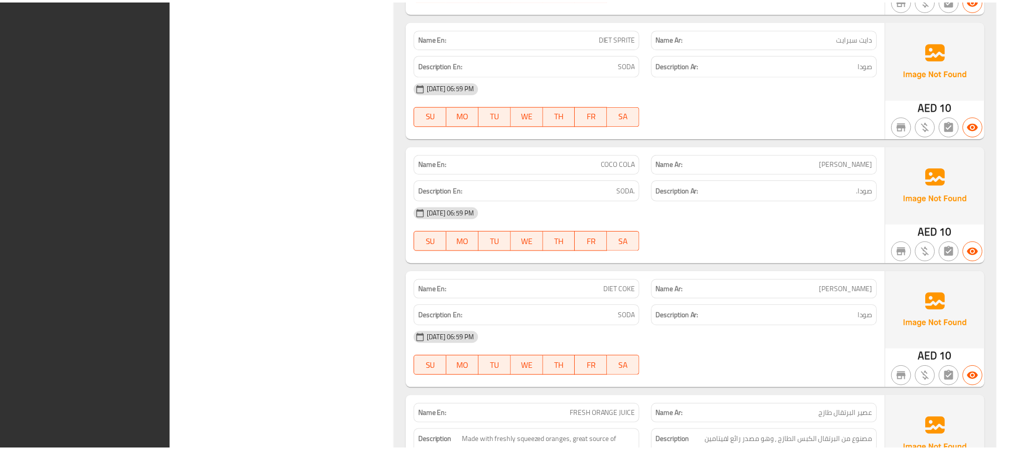
scroll to position [4135, 0]
